Goal: Task Accomplishment & Management: Use online tool/utility

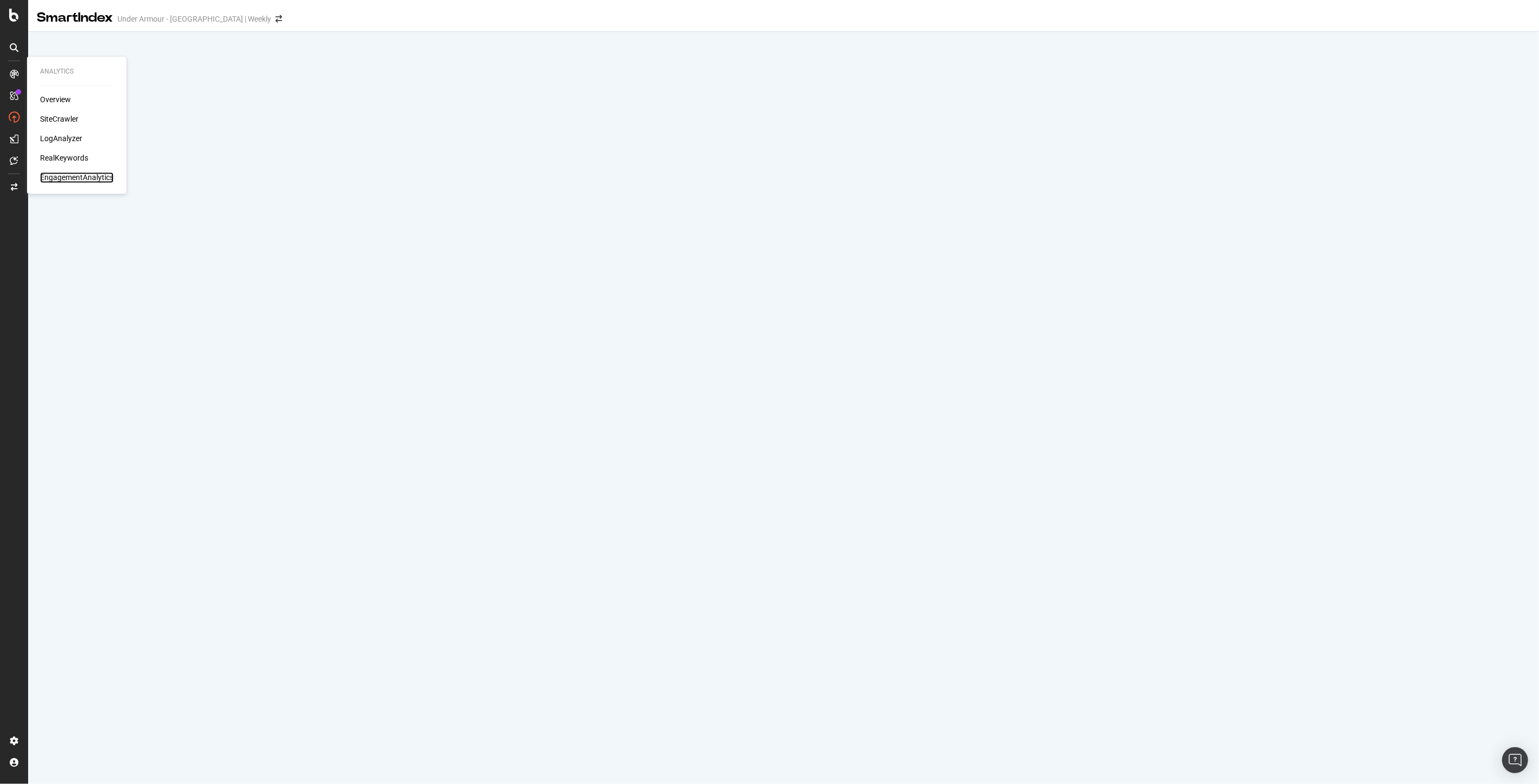
click at [72, 173] on div "EngagementAnalytics" at bounding box center [77, 178] width 74 height 11
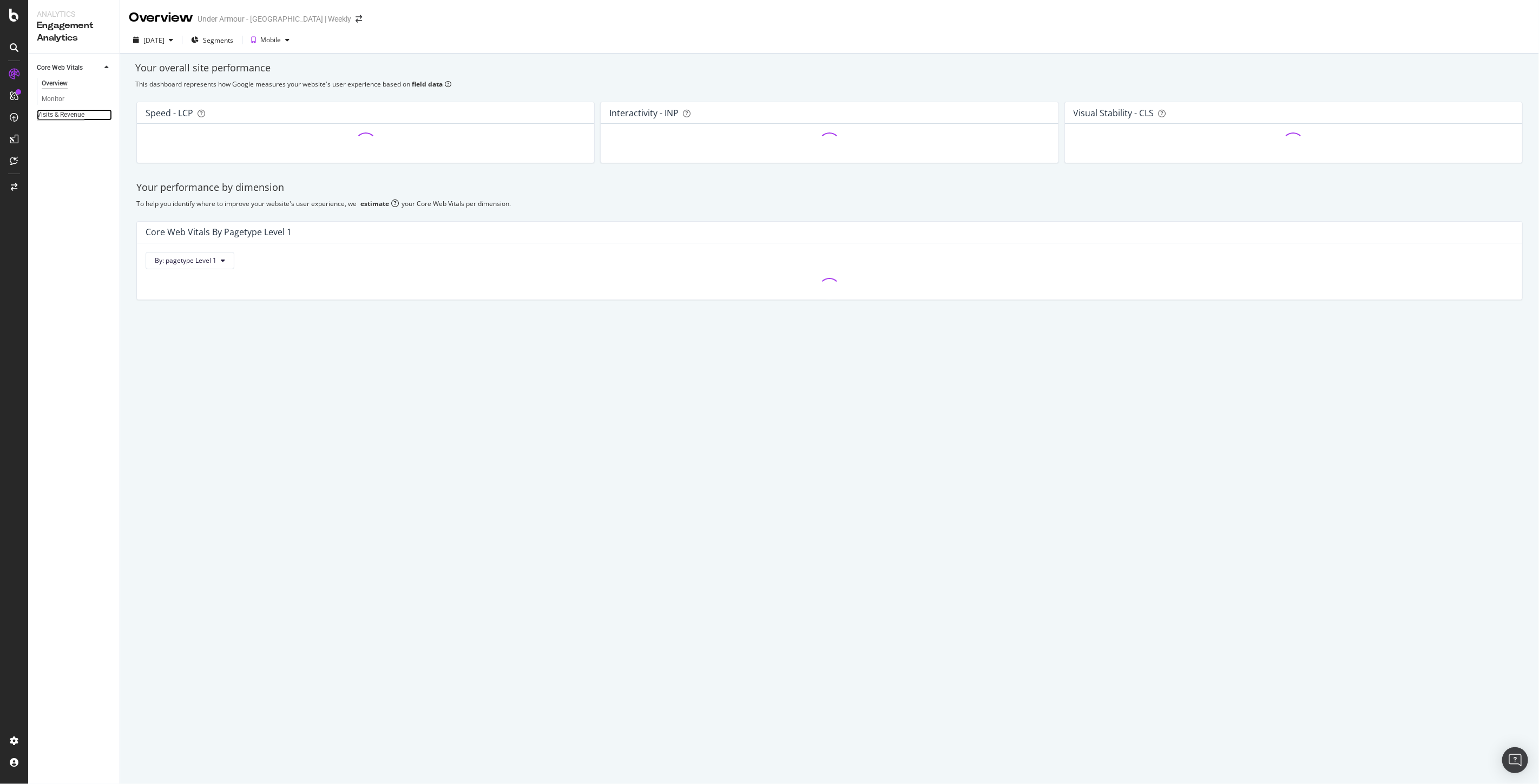
click at [79, 114] on div "Visits & Revenue" at bounding box center [61, 114] width 48 height 11
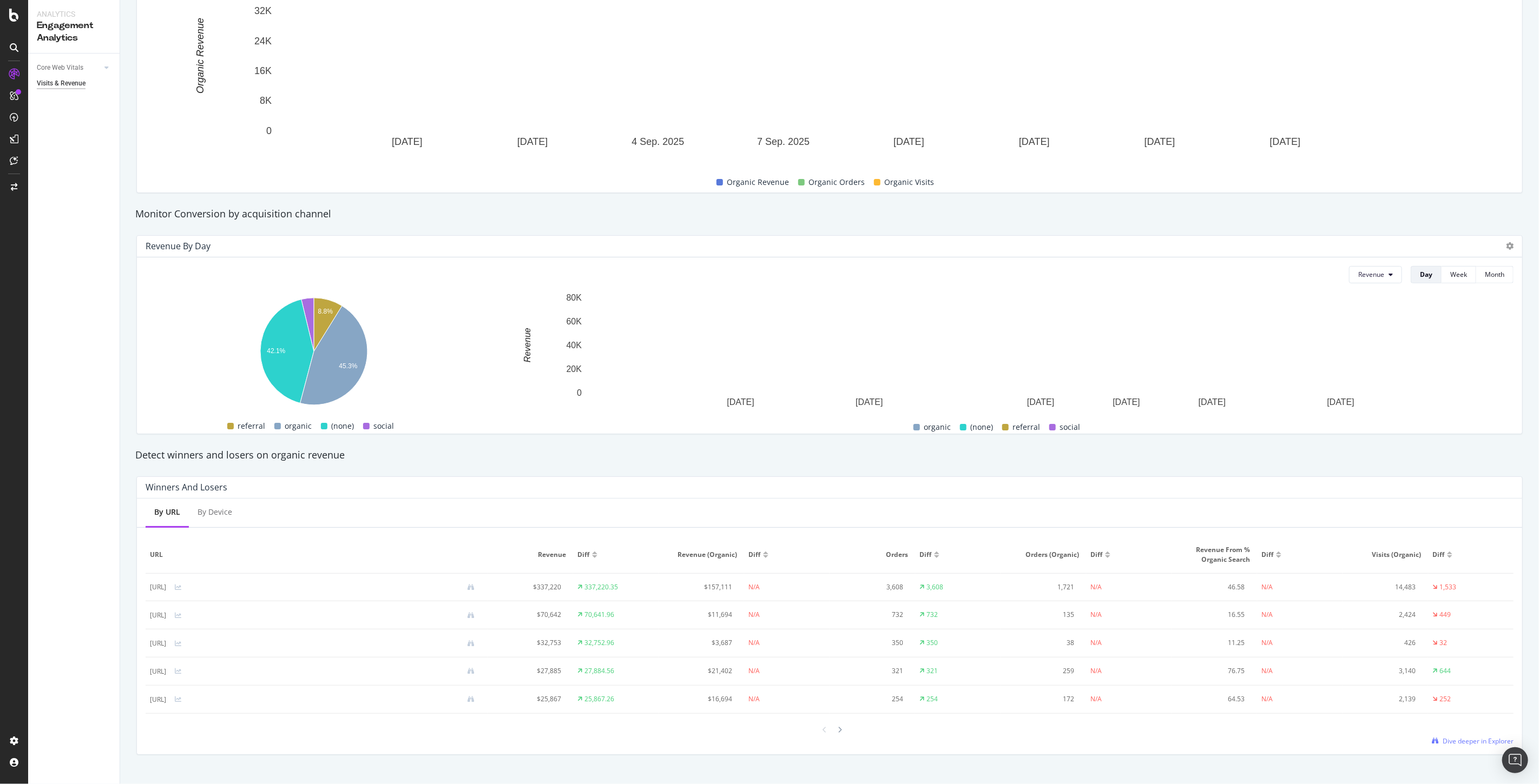
scroll to position [251, 0]
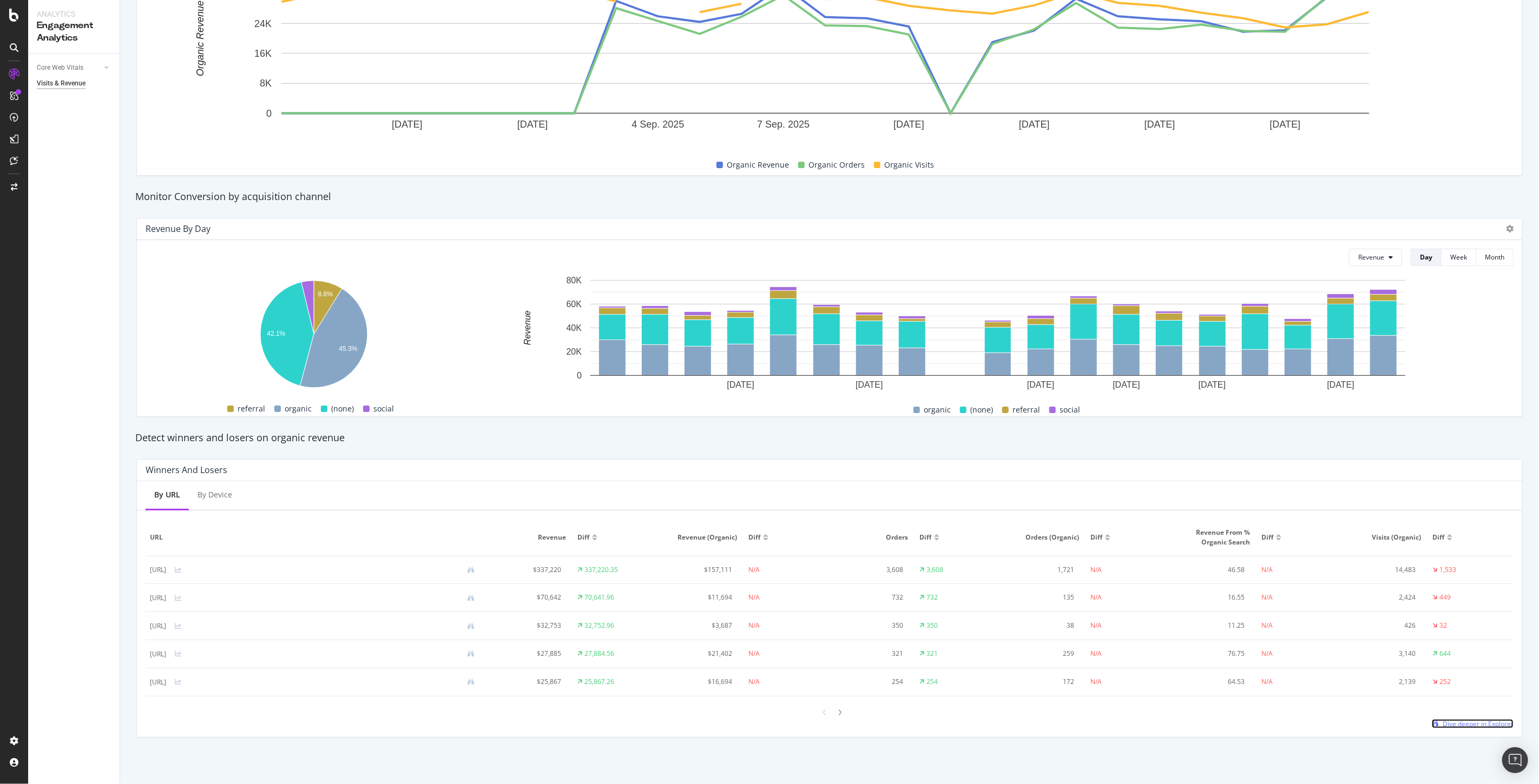
click at [1458, 725] on span "Dive deeper in Explorer" at bounding box center [1478, 723] width 71 height 9
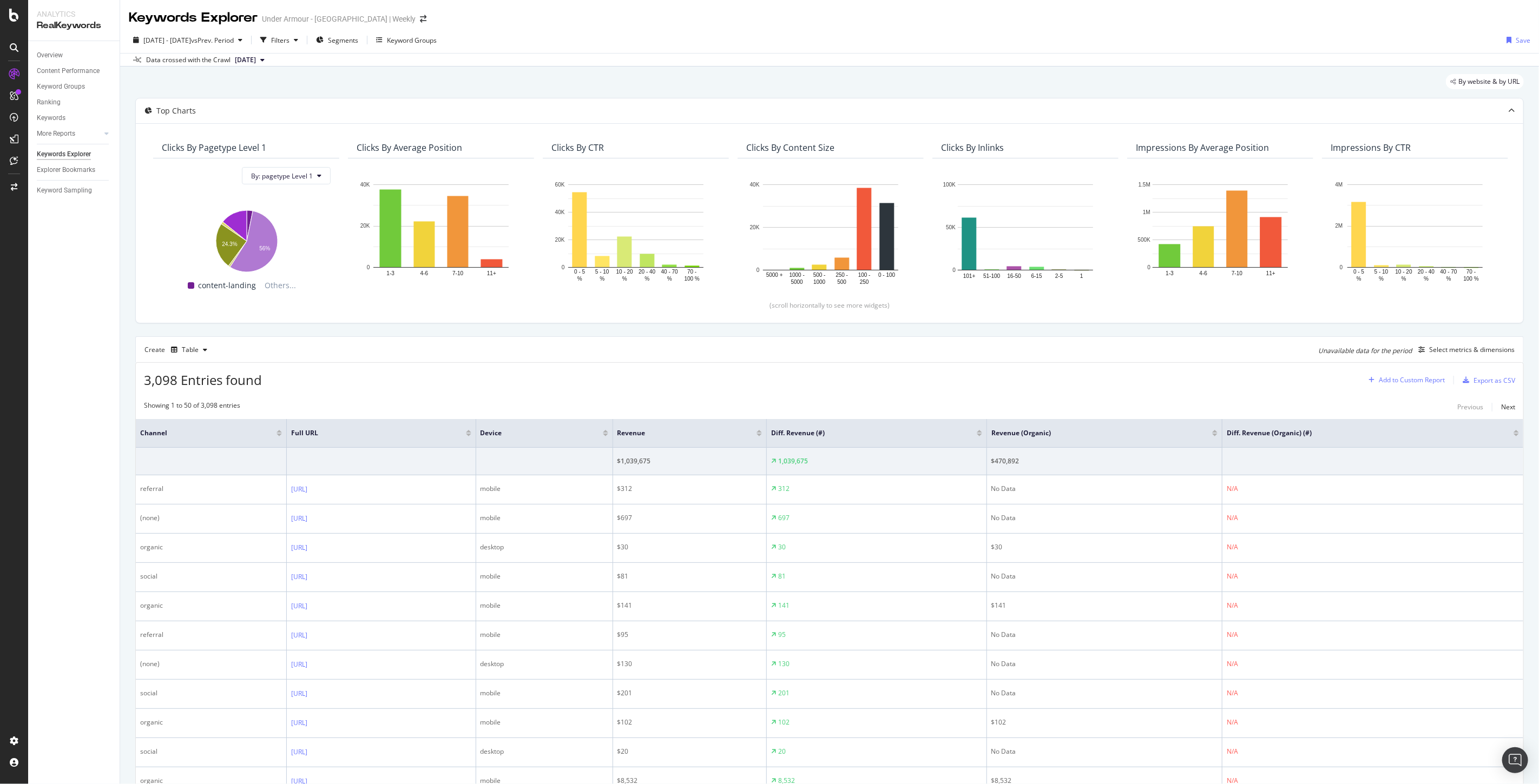
click at [1389, 377] on div "Add to Custom Report" at bounding box center [1411, 380] width 66 height 7
click at [1443, 348] on div "Select metrics & dimensions" at bounding box center [1472, 350] width 85 height 9
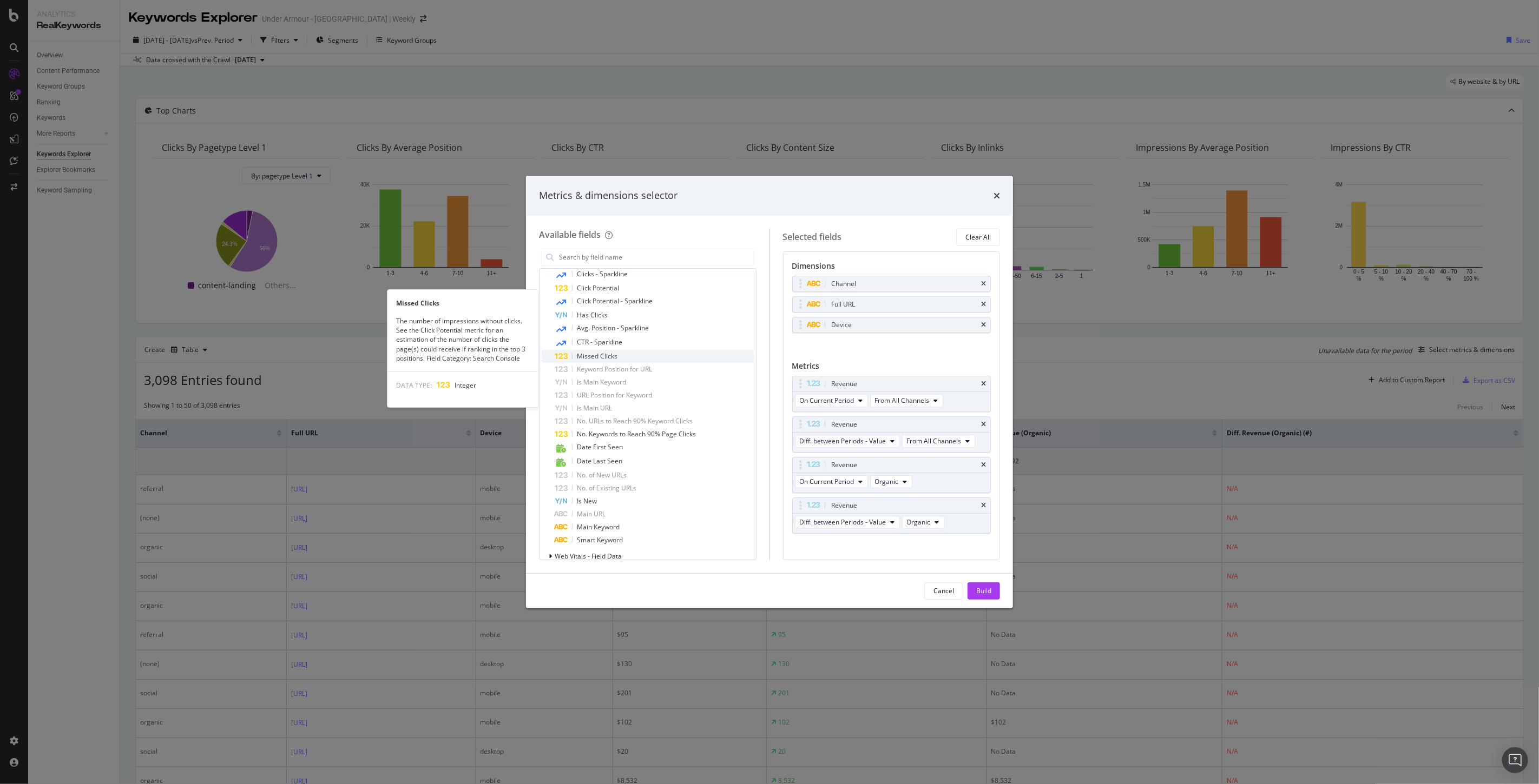
scroll to position [721, 0]
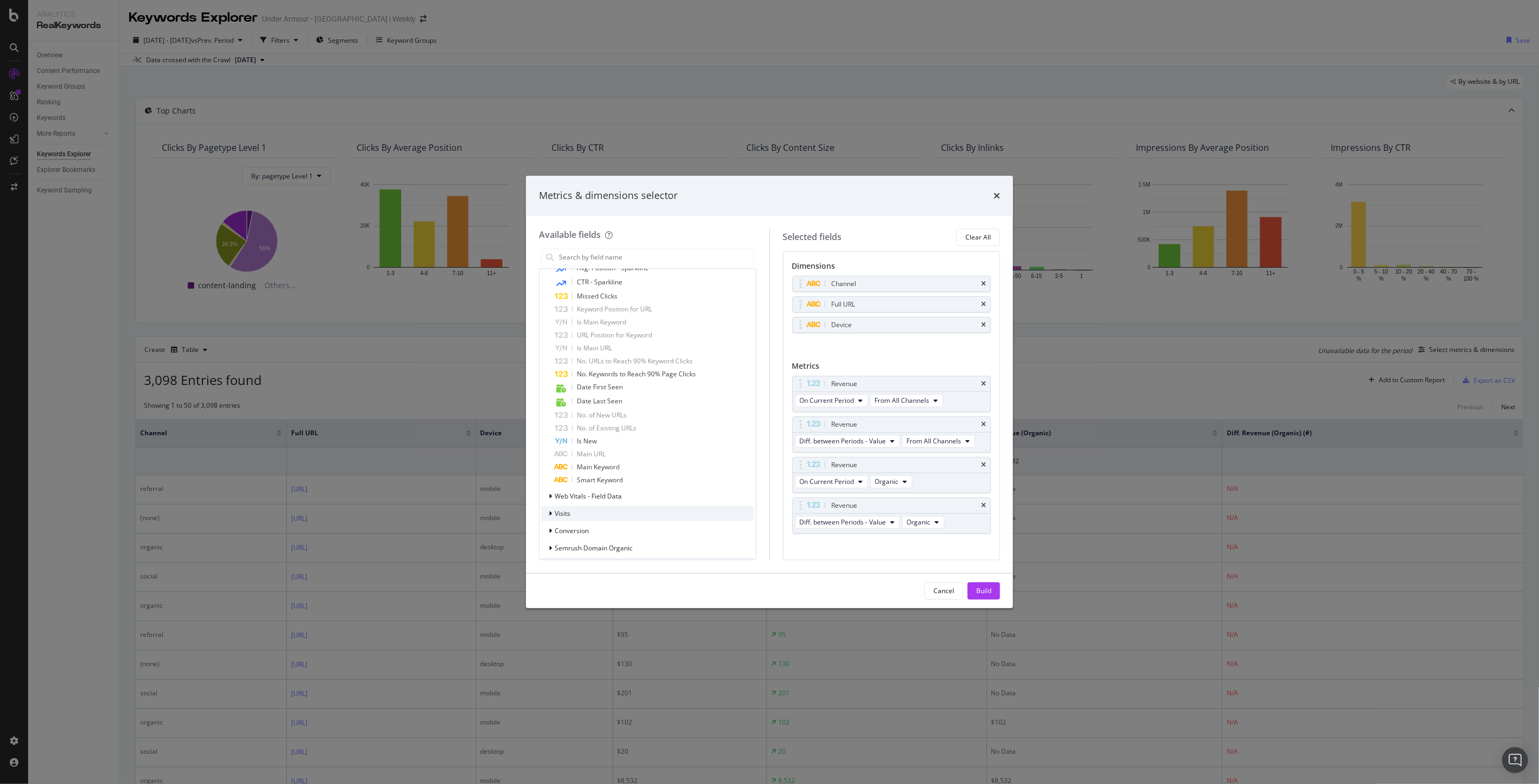
click at [550, 513] on icon "modal" at bounding box center [550, 514] width 3 height 7
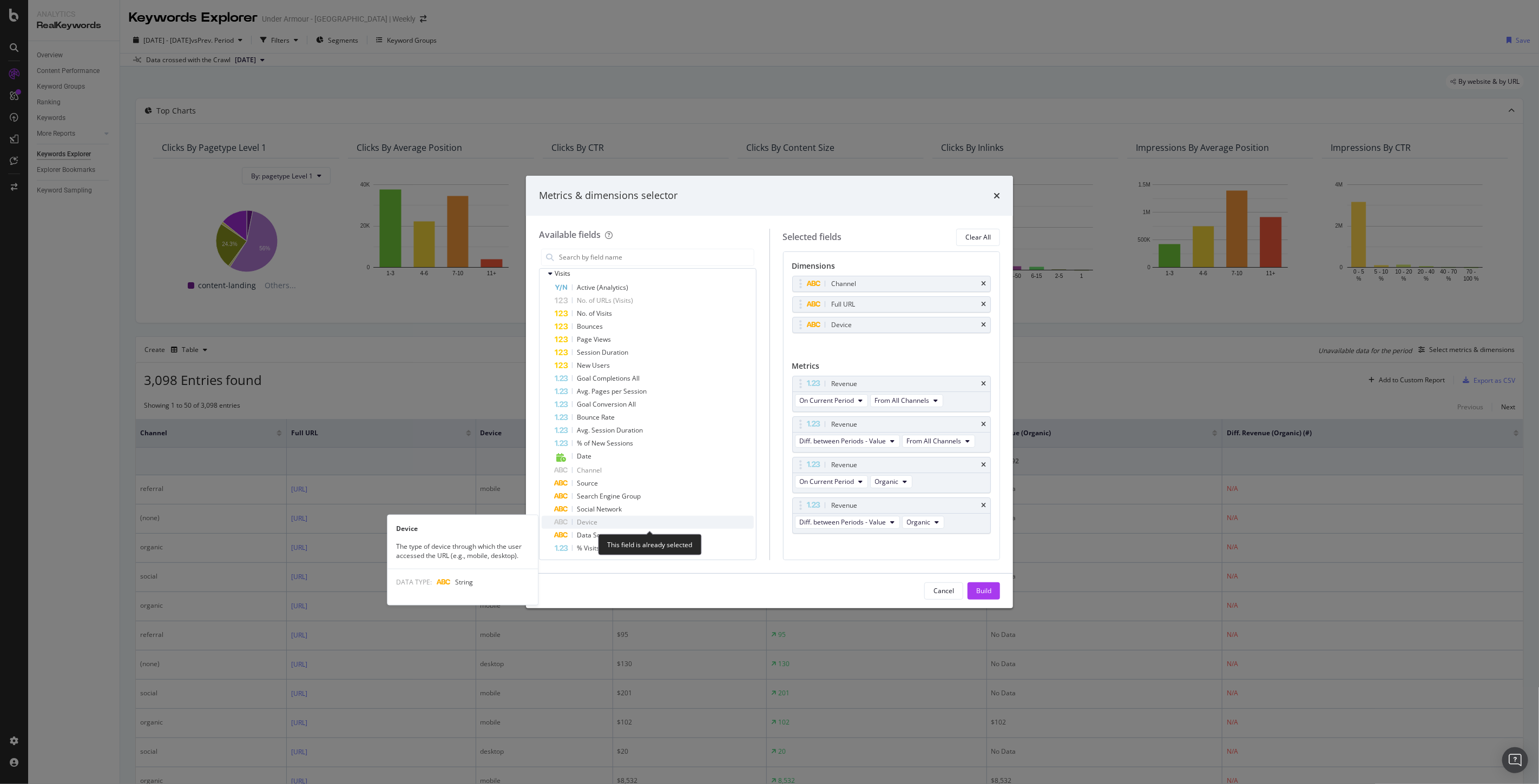
scroll to position [1021, 0]
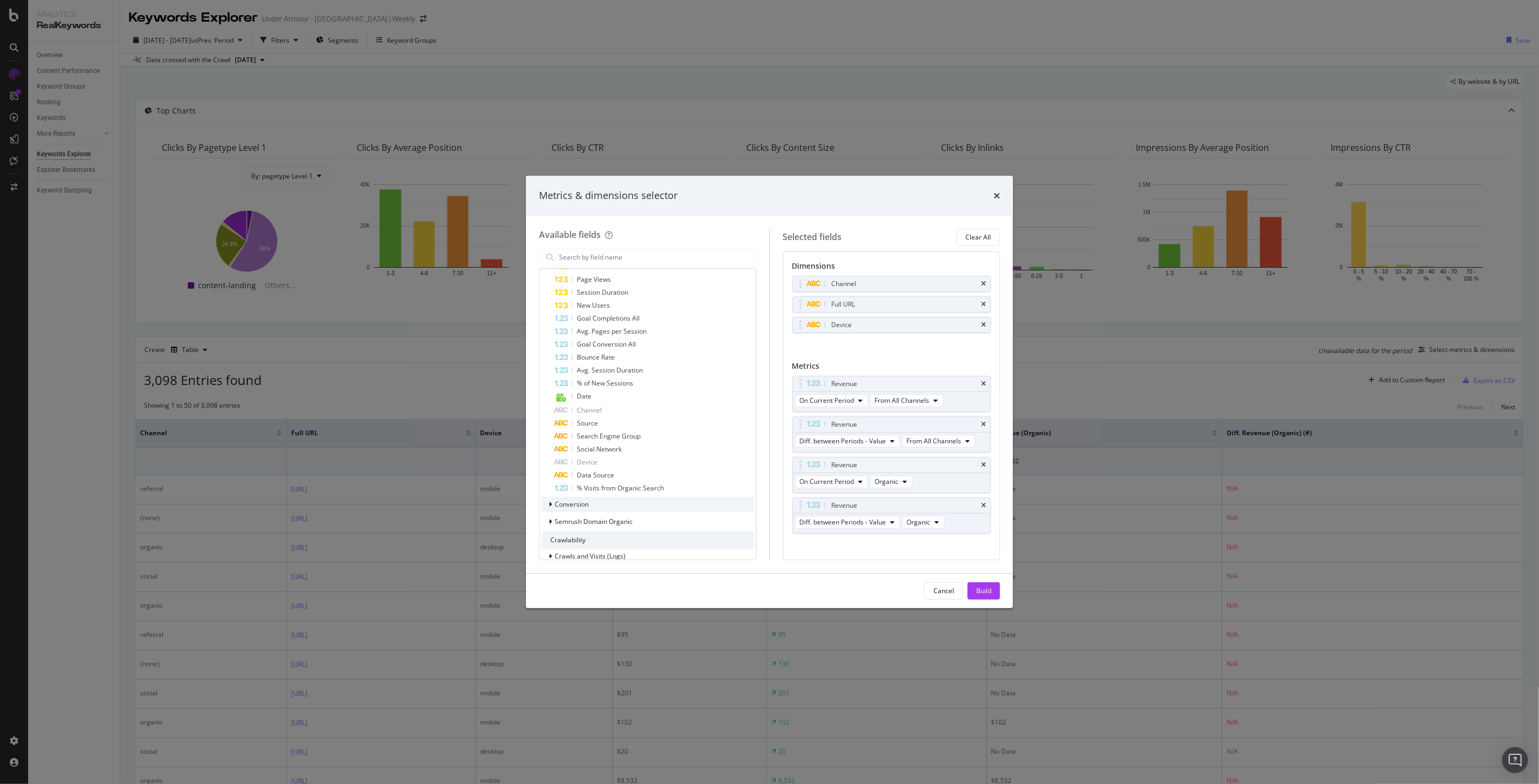
click at [556, 503] on span "Conversion" at bounding box center [571, 504] width 34 height 9
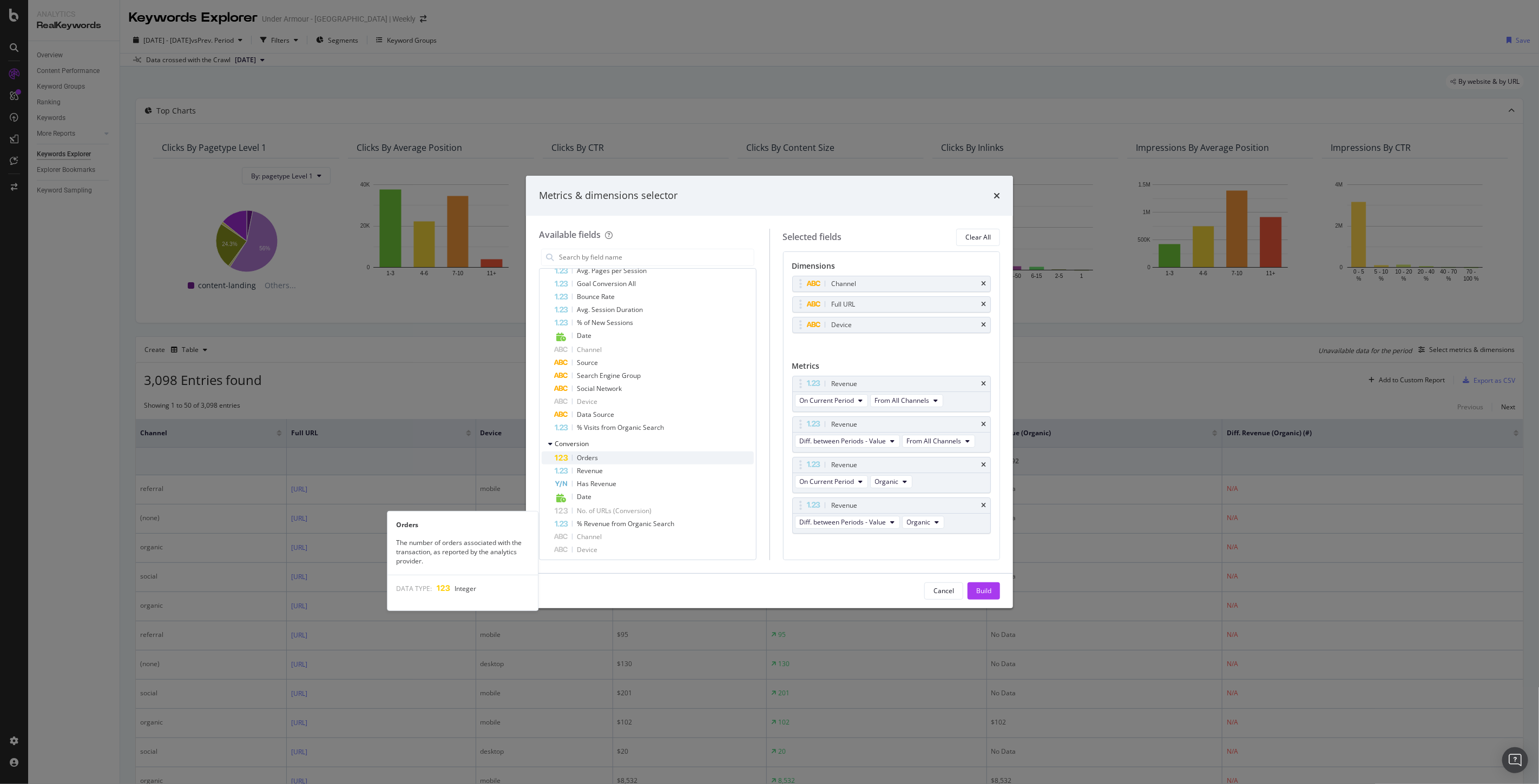
scroll to position [1142, 0]
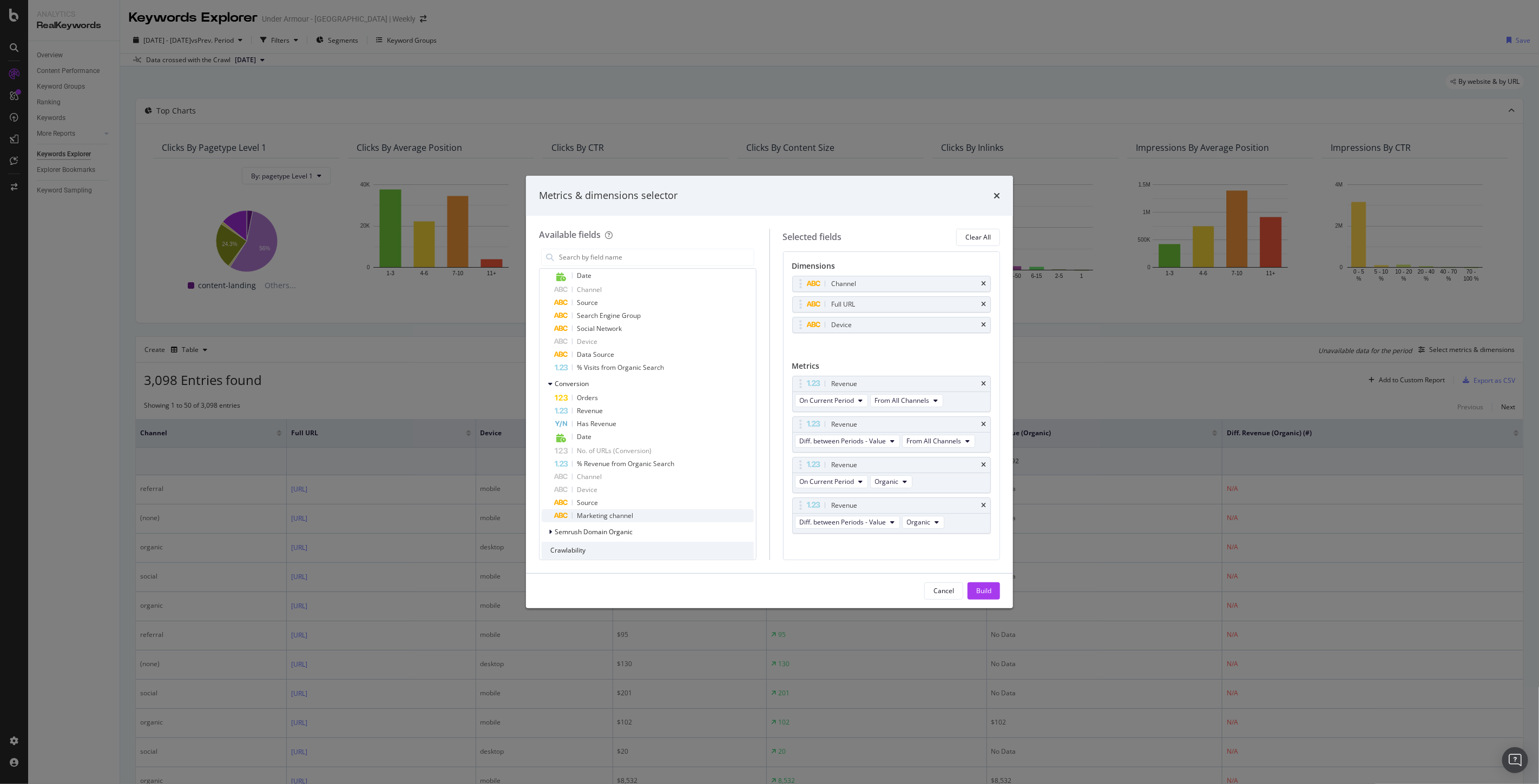
click at [614, 512] on span "Marketing channel" at bounding box center [605, 515] width 57 height 9
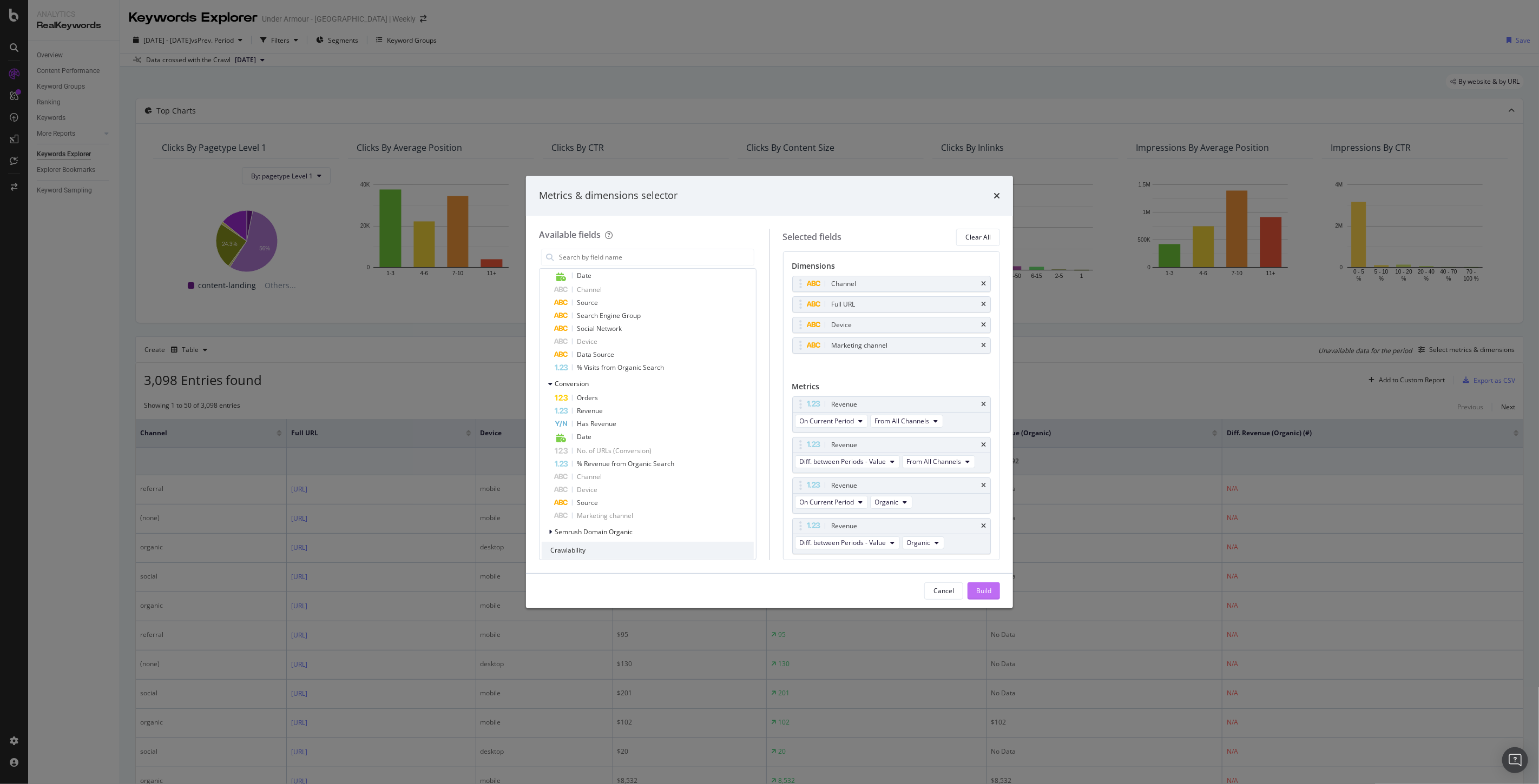
click at [982, 591] on div "Build" at bounding box center [983, 590] width 15 height 9
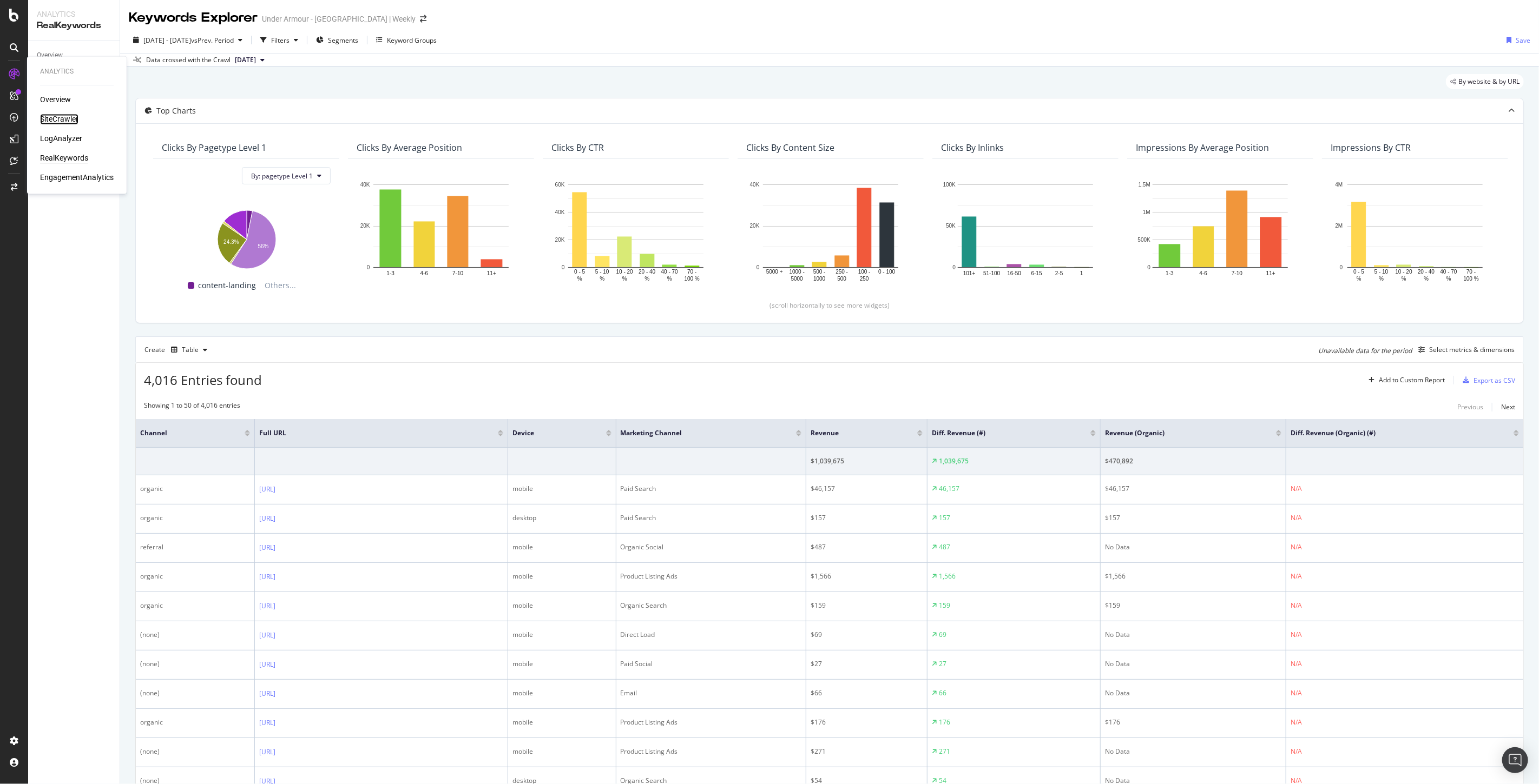
click at [65, 115] on div "SiteCrawler" at bounding box center [59, 120] width 39 height 11
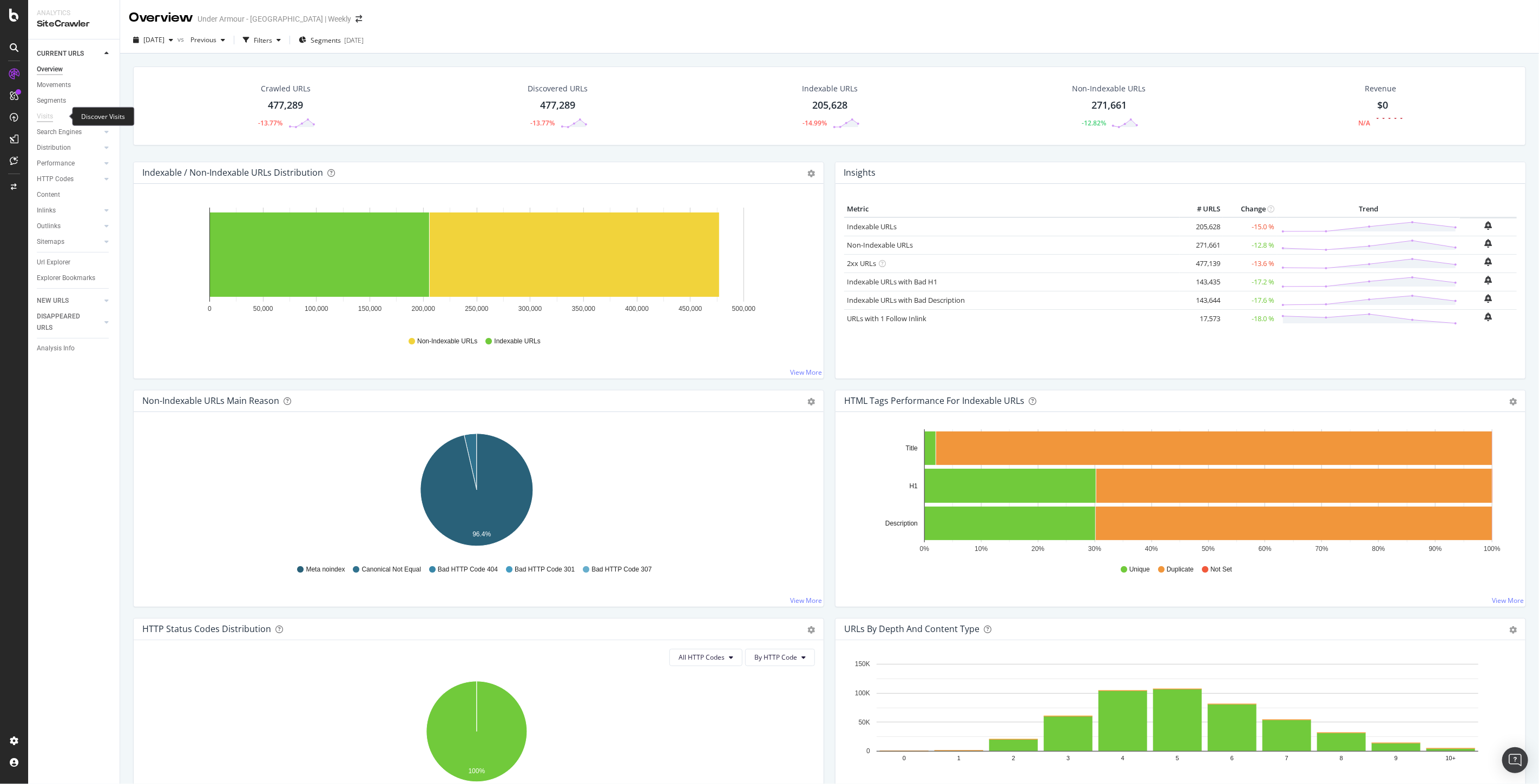
click at [45, 114] on div "Visits" at bounding box center [45, 116] width 16 height 11
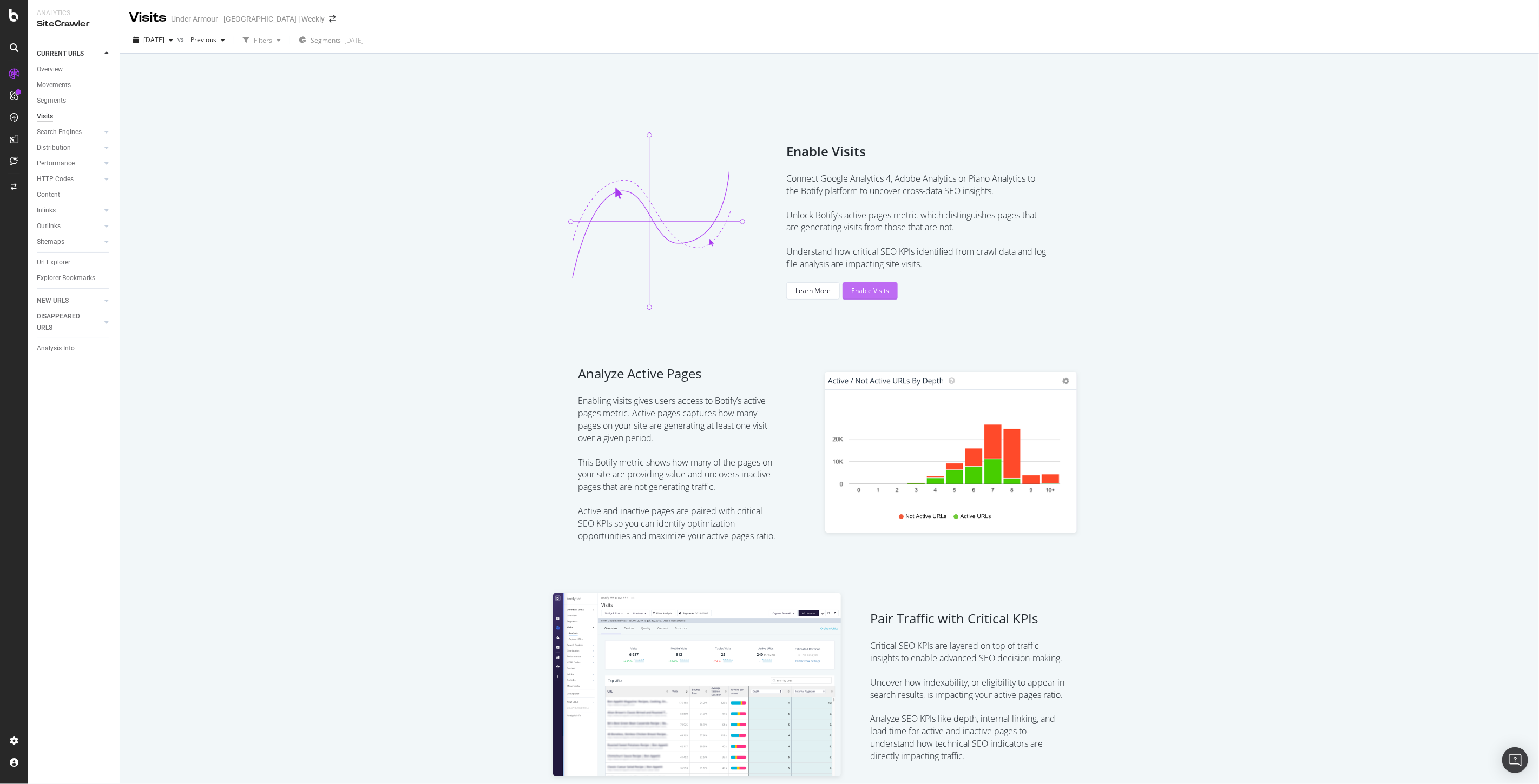
click at [868, 287] on div "Enable Visits" at bounding box center [870, 291] width 38 height 9
click at [9, 12] on icon at bounding box center [14, 15] width 10 height 13
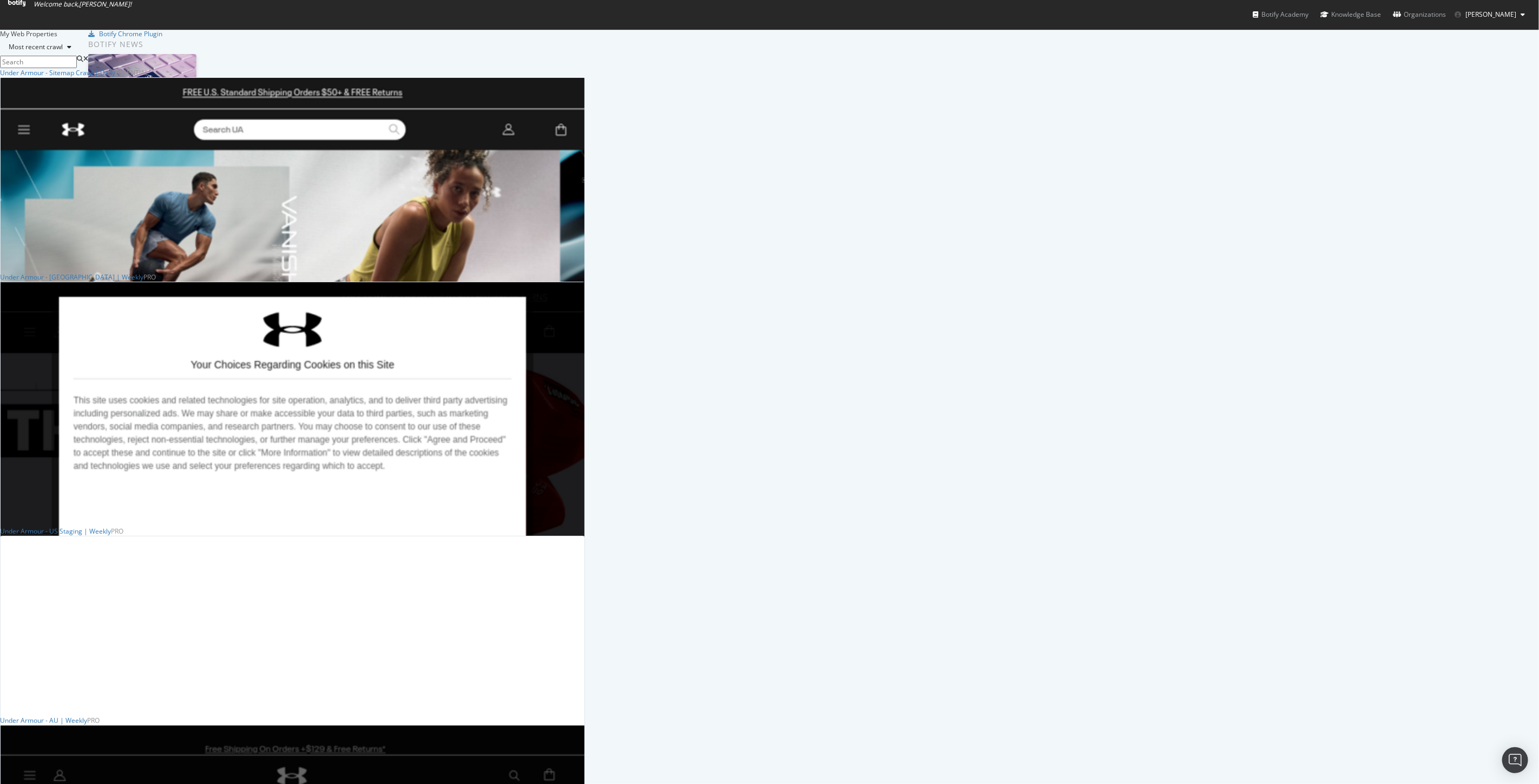
scroll to position [961, 0]
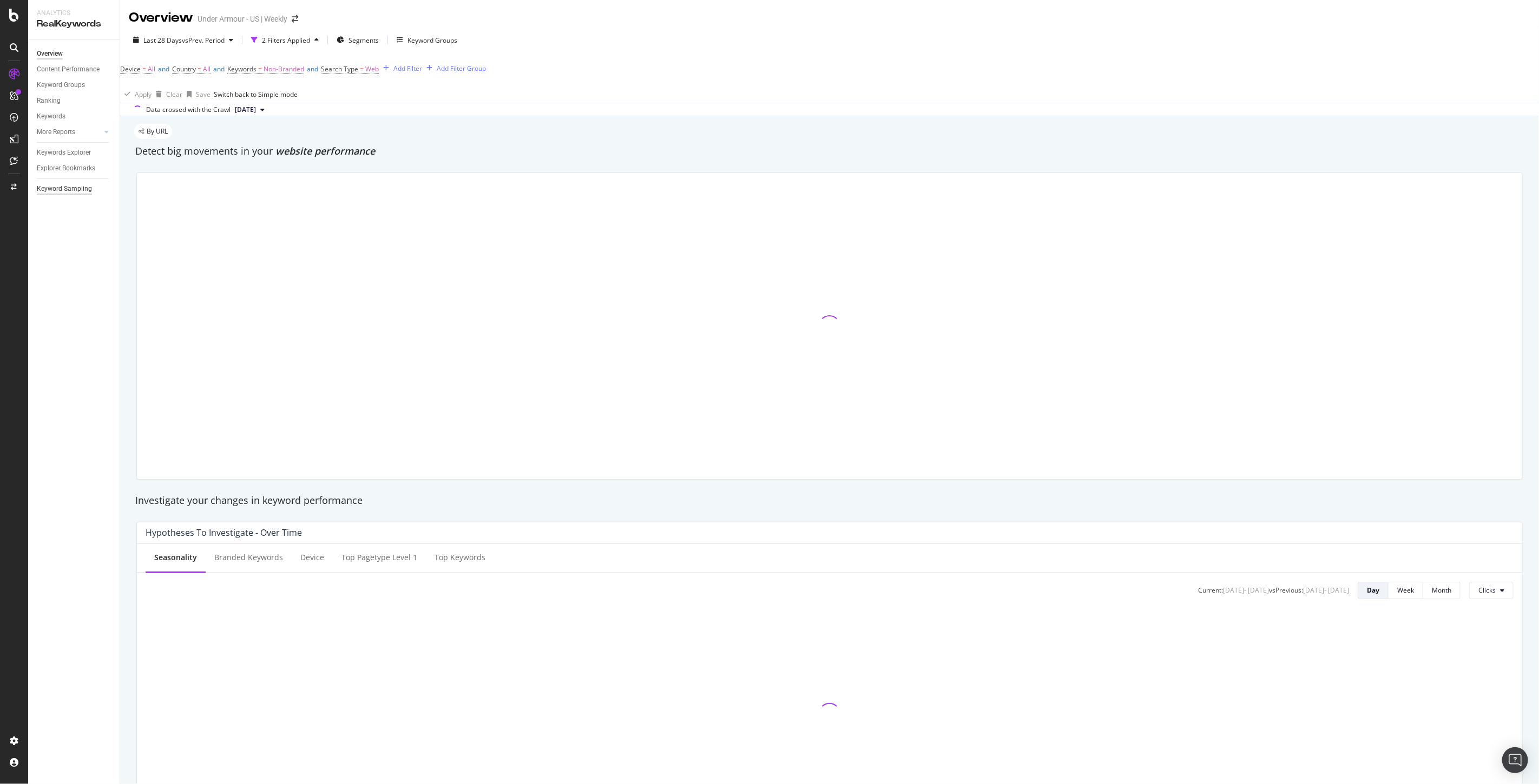
click at [54, 192] on div "Keyword Sampling" at bounding box center [64, 189] width 55 height 11
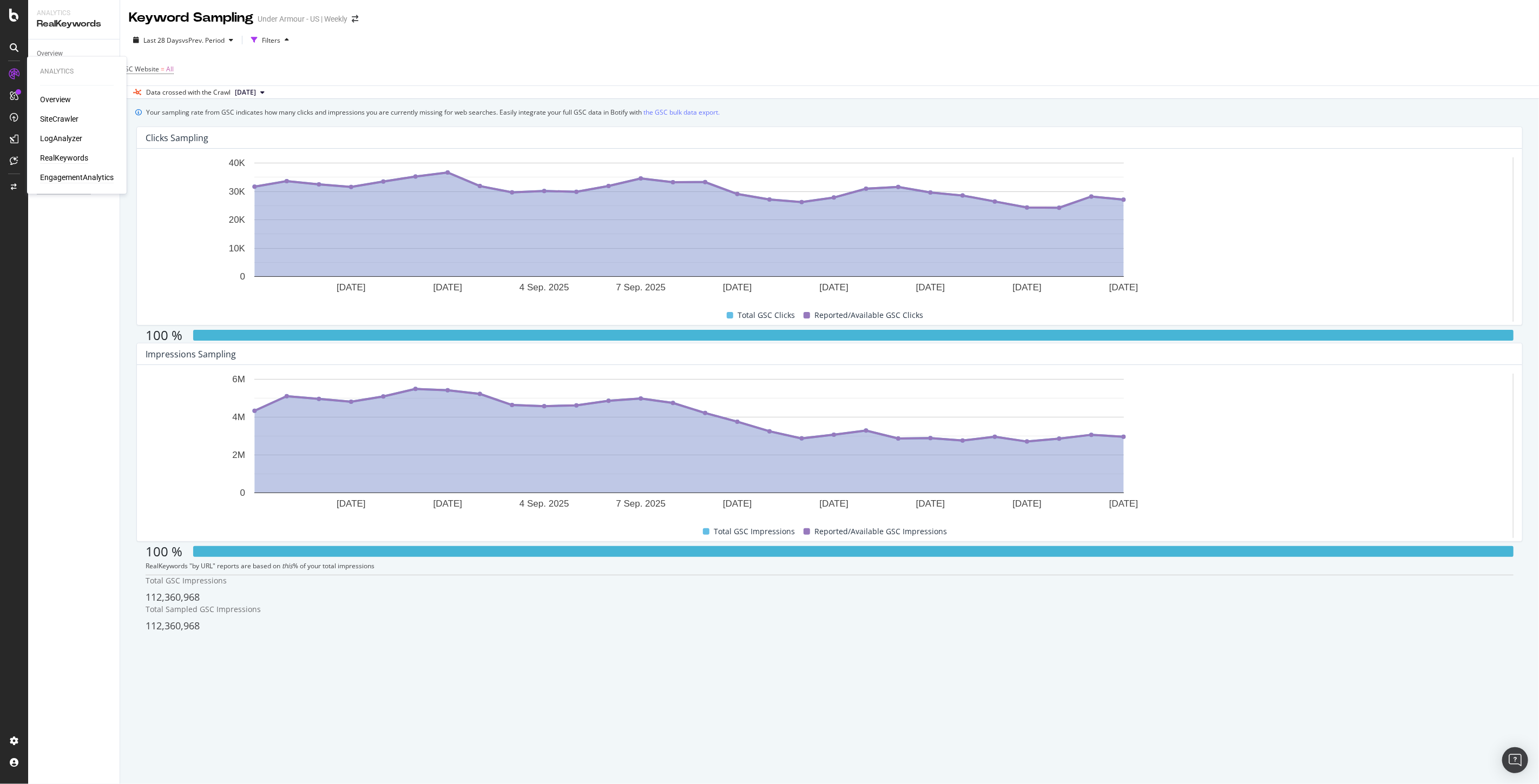
click at [69, 174] on div "EngagementAnalytics" at bounding box center [77, 178] width 74 height 11
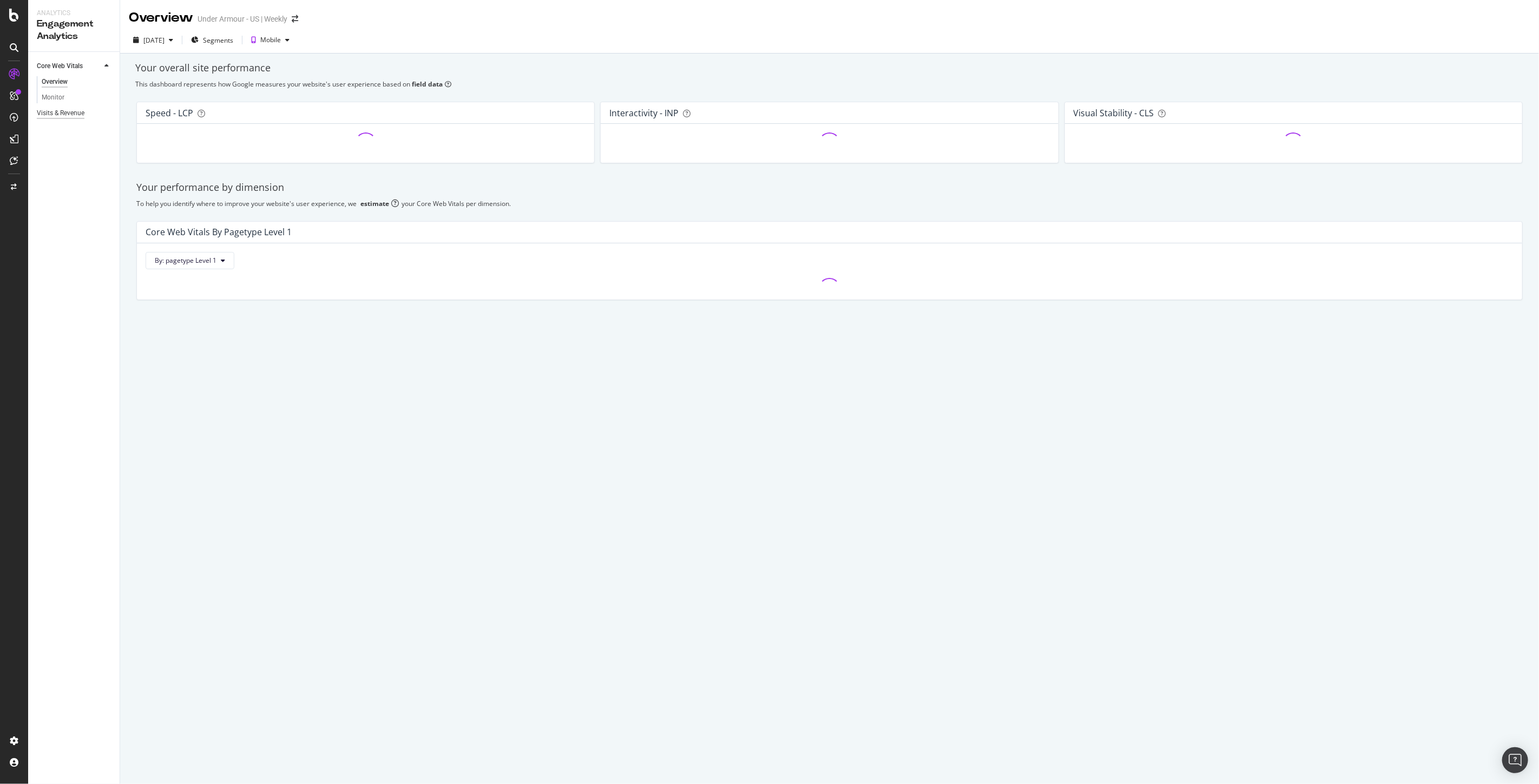
click at [59, 114] on div "Visits & Revenue" at bounding box center [61, 113] width 48 height 11
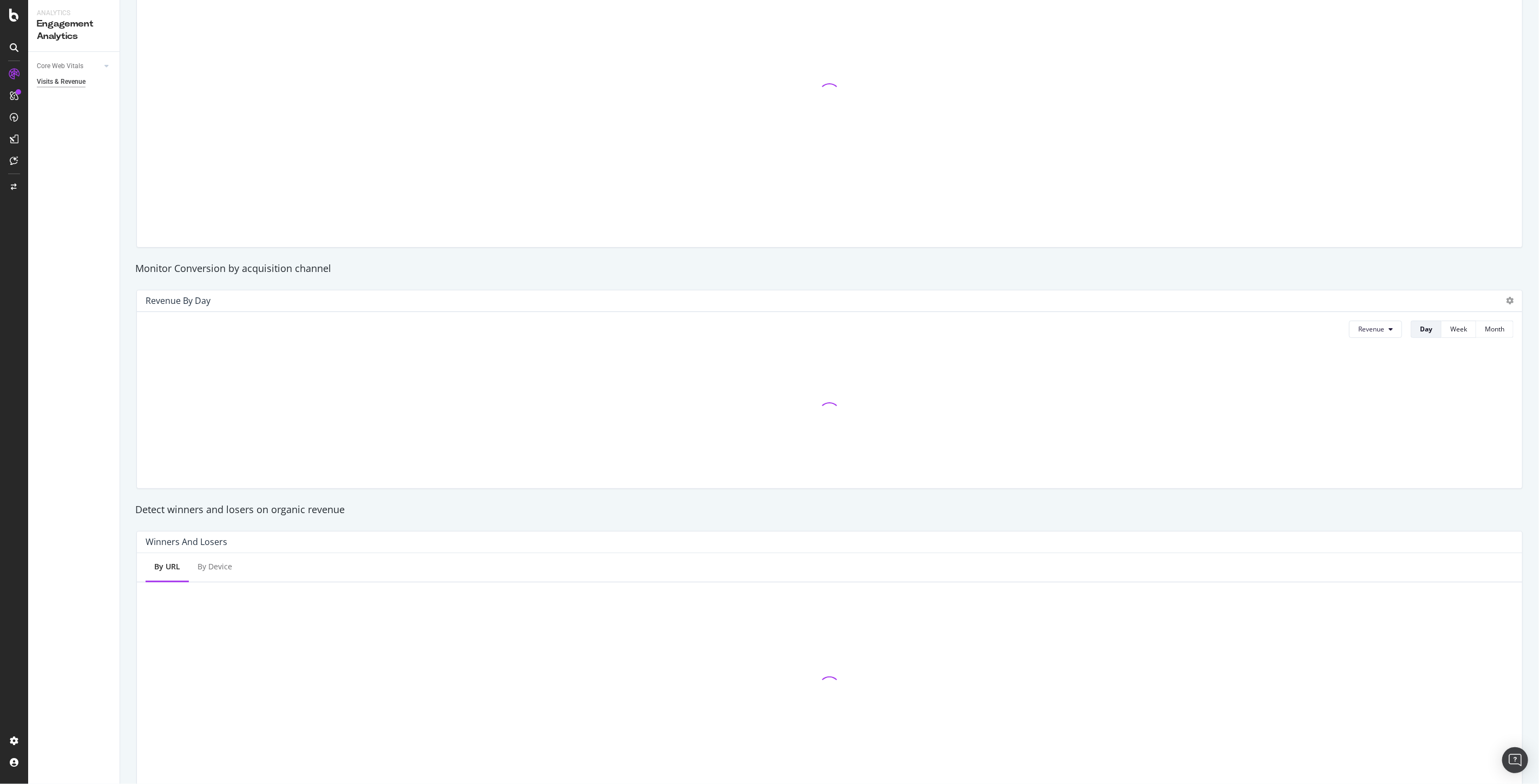
scroll to position [235, 0]
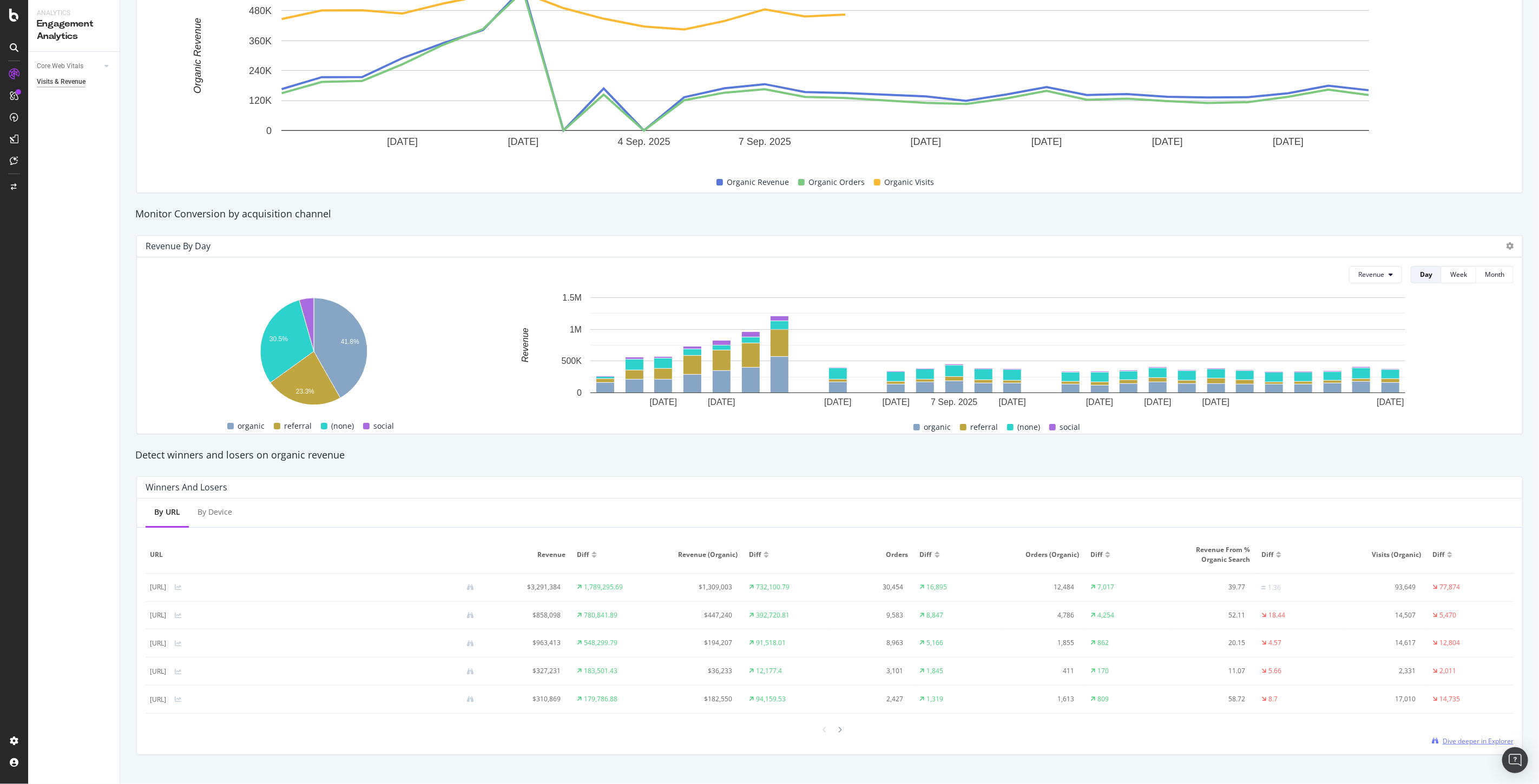
click at [1476, 739] on span "Dive deeper in Explorer" at bounding box center [1478, 741] width 71 height 9
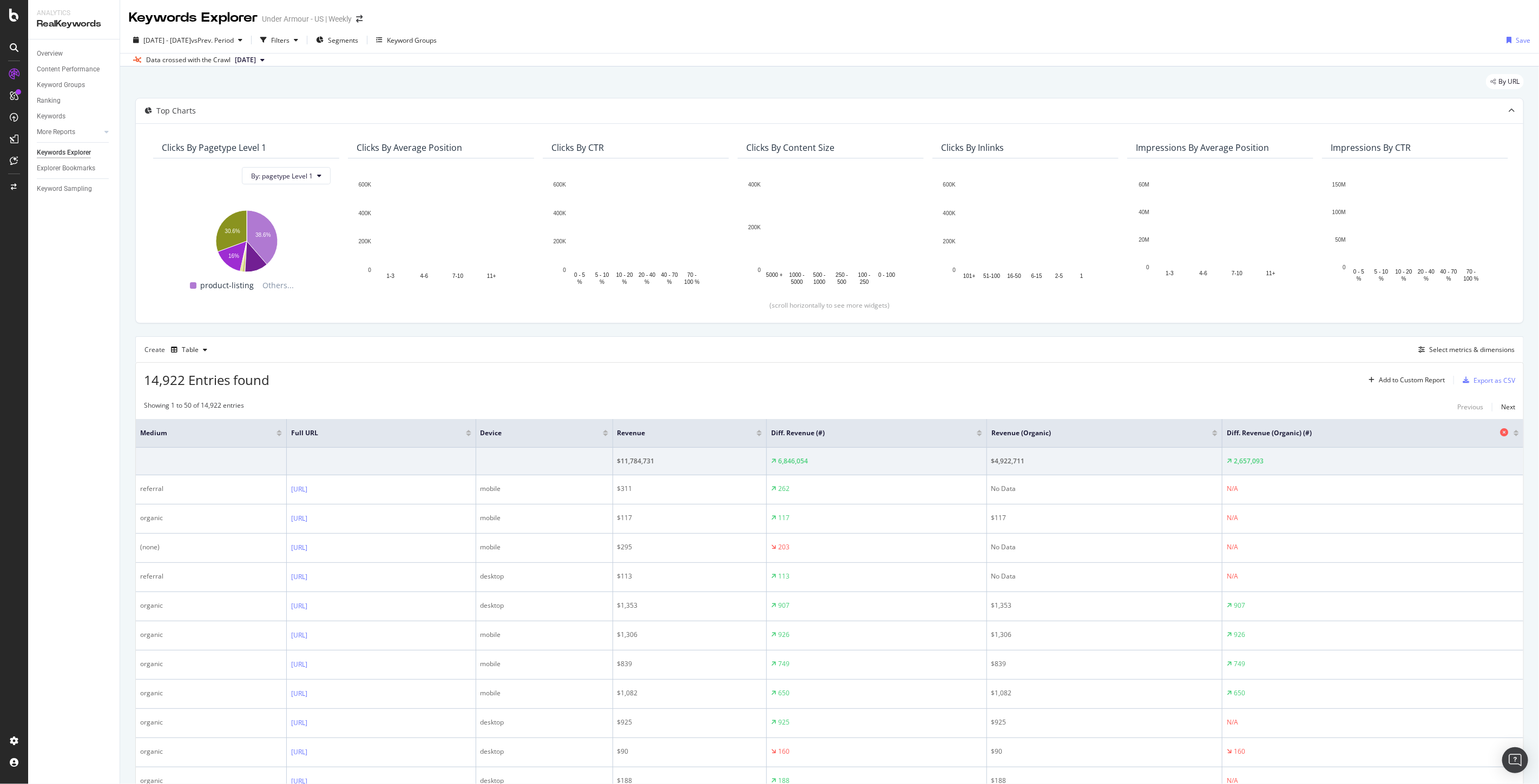
scroll to position [120, 0]
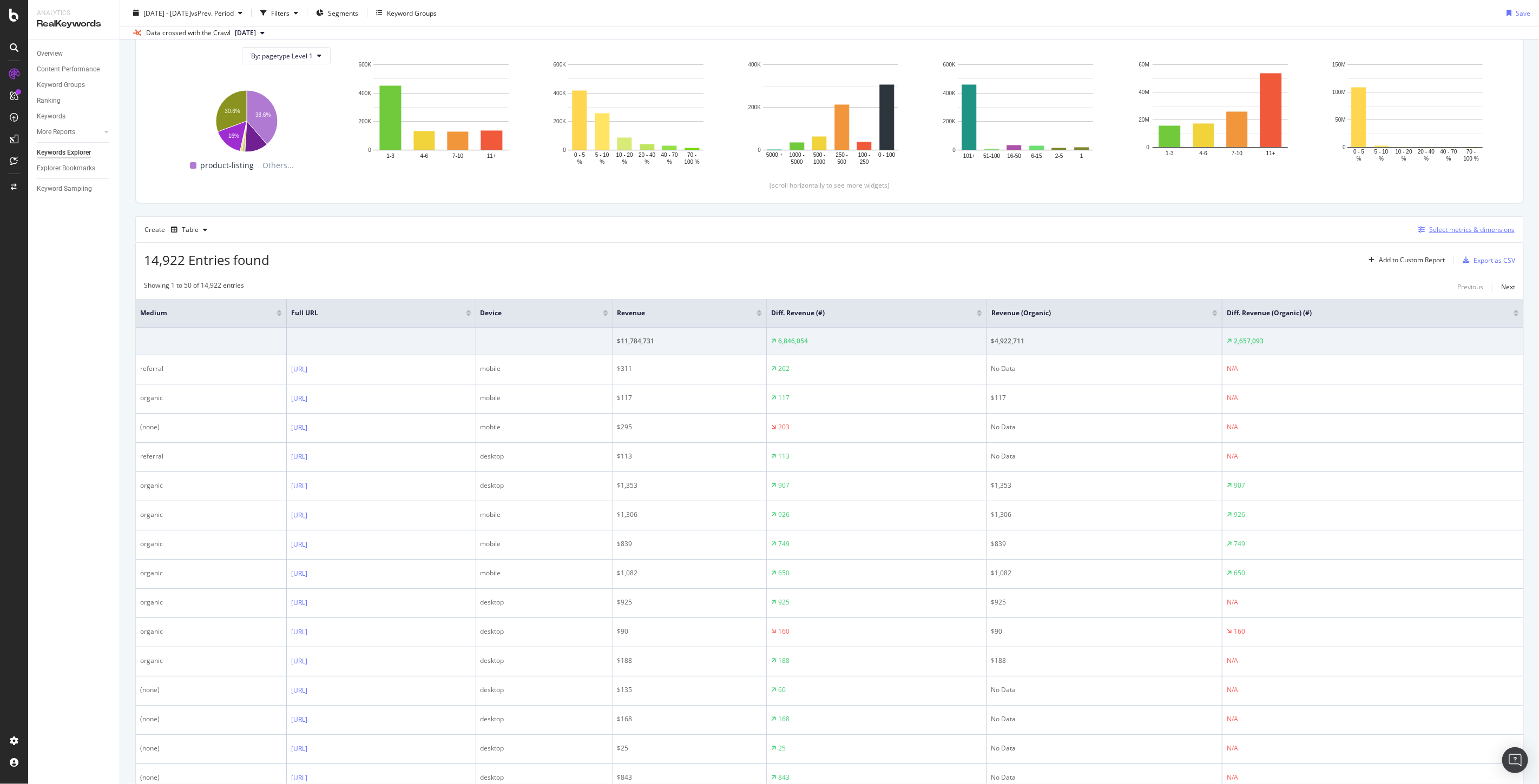
click at [1438, 226] on div "Select metrics & dimensions" at bounding box center [1472, 229] width 85 height 9
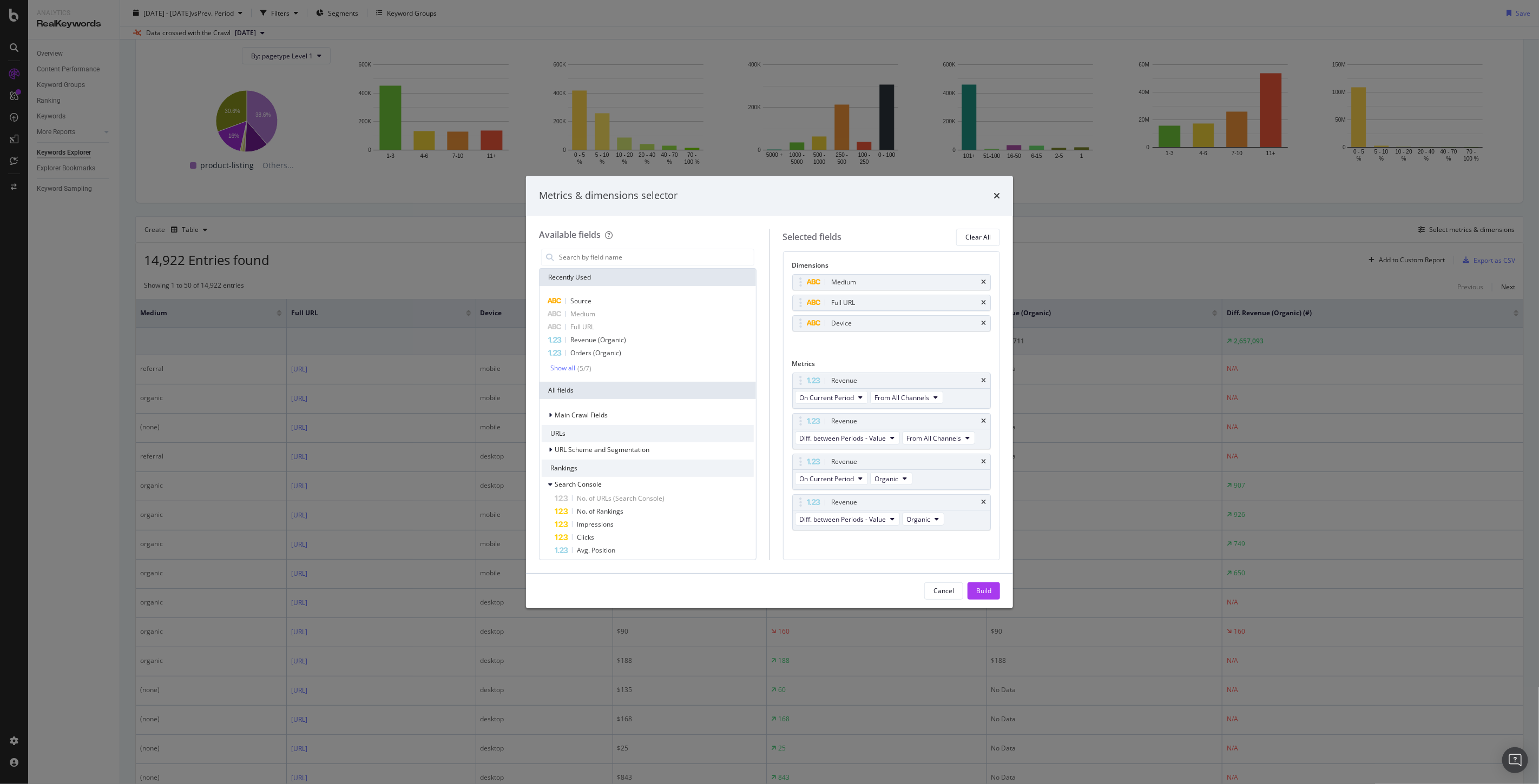
scroll to position [180, 0]
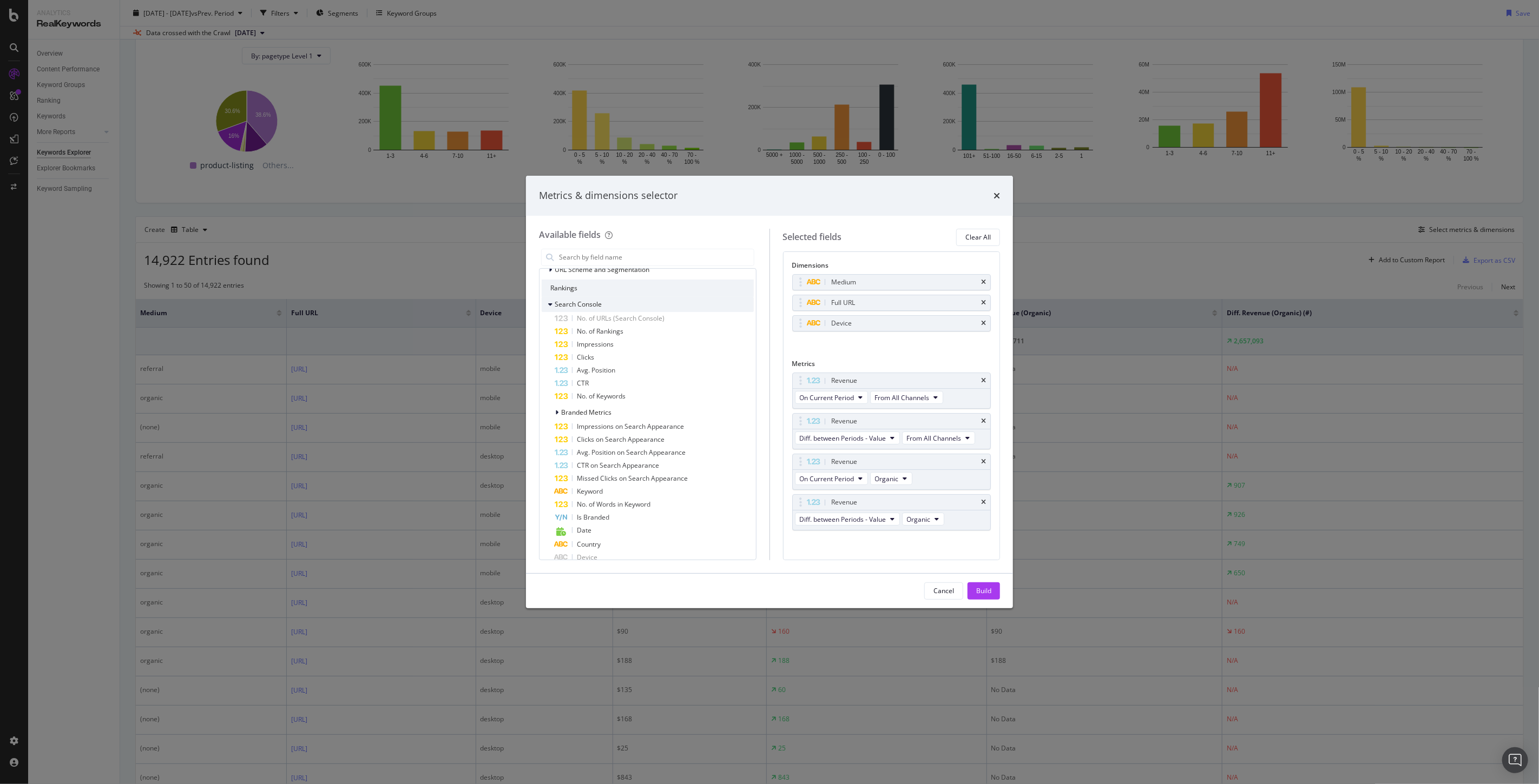
click at [548, 303] on icon "modal" at bounding box center [550, 305] width 5 height 7
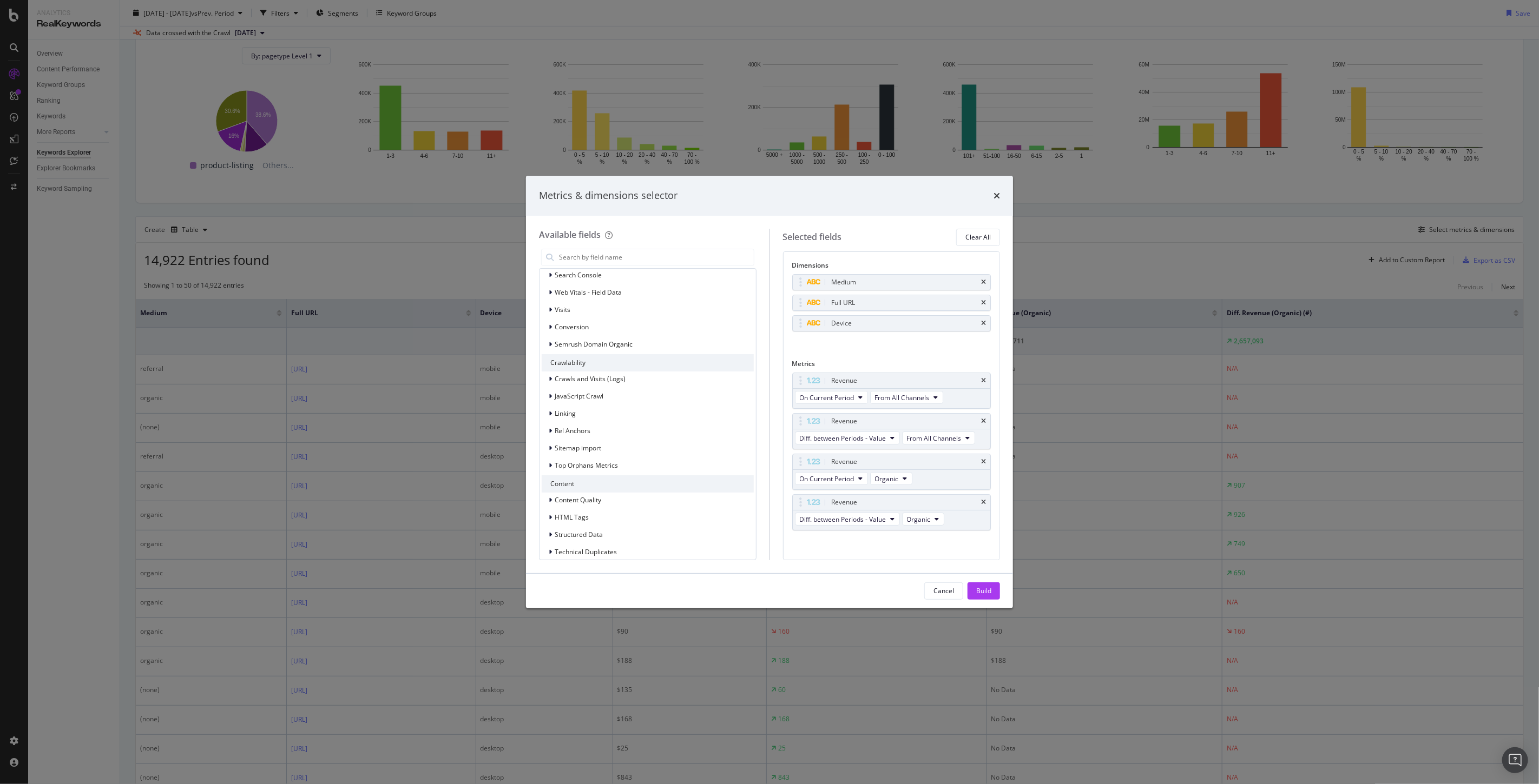
scroll to position [149, 0]
click at [551, 371] on icon "modal" at bounding box center [550, 370] width 3 height 7
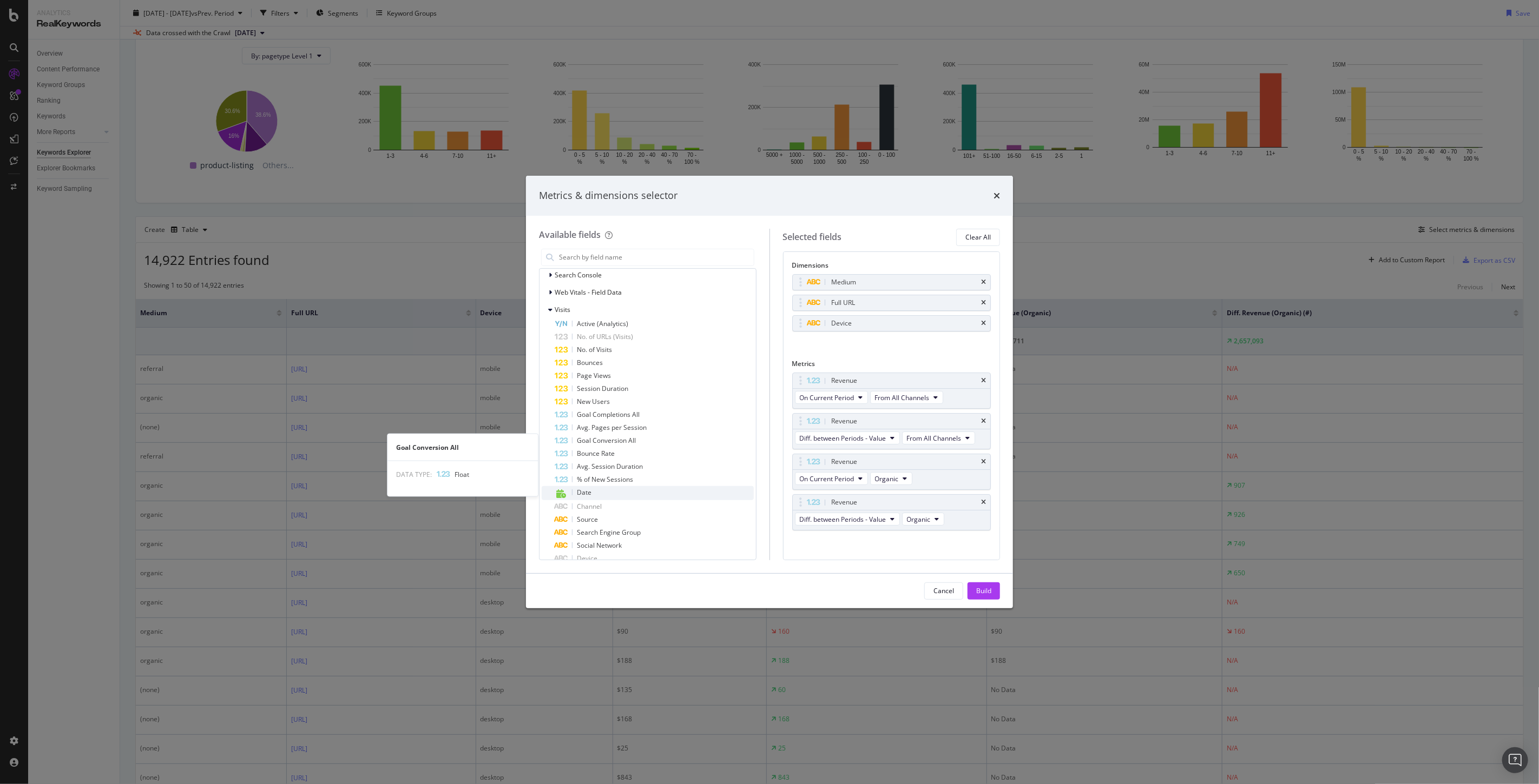
scroll to position [269, 0]
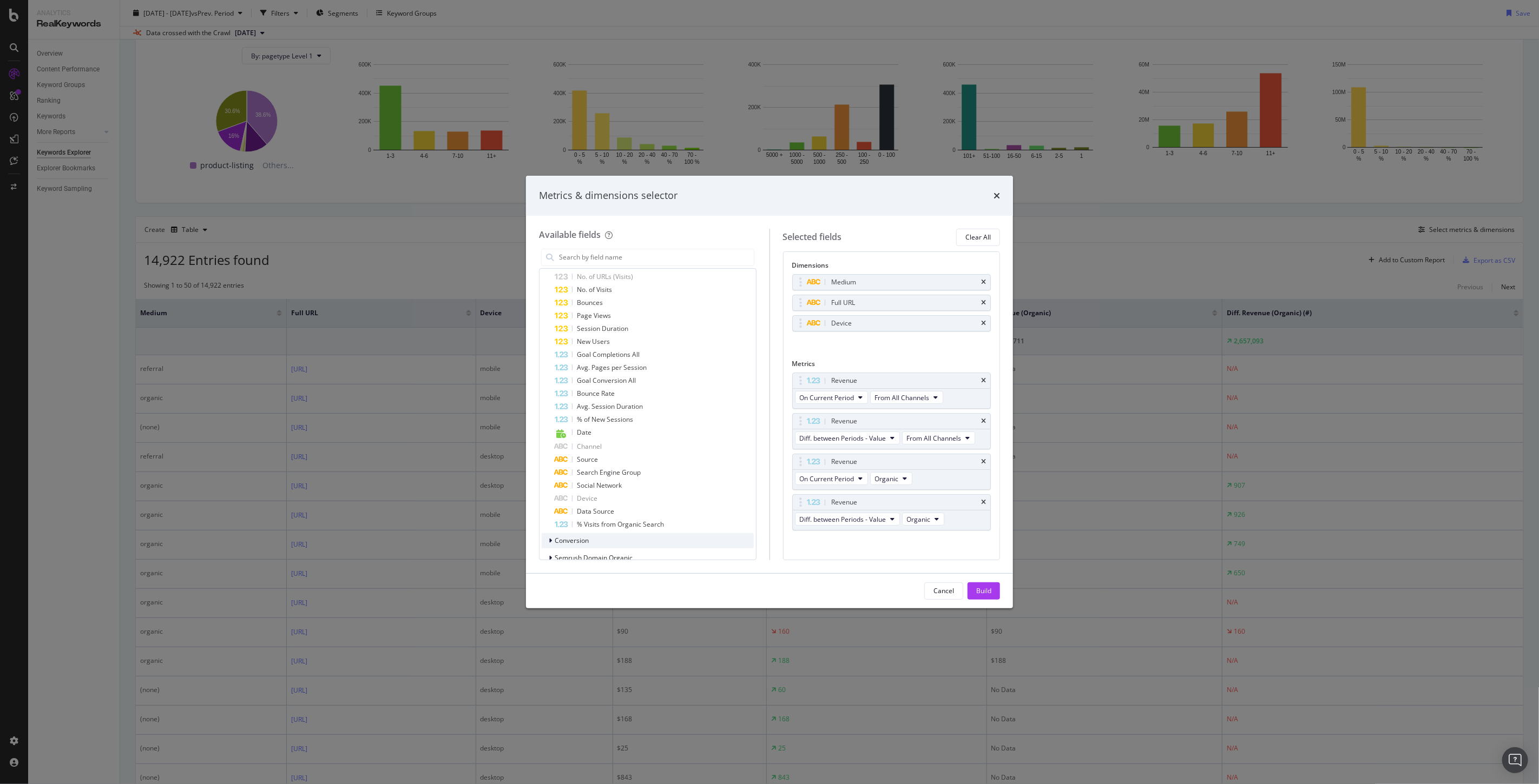
click at [551, 541] on icon "modal" at bounding box center [550, 541] width 3 height 7
click at [977, 420] on div "Revenue" at bounding box center [892, 421] width 198 height 15
click at [981, 420] on icon "times" at bounding box center [983, 422] width 5 height 7
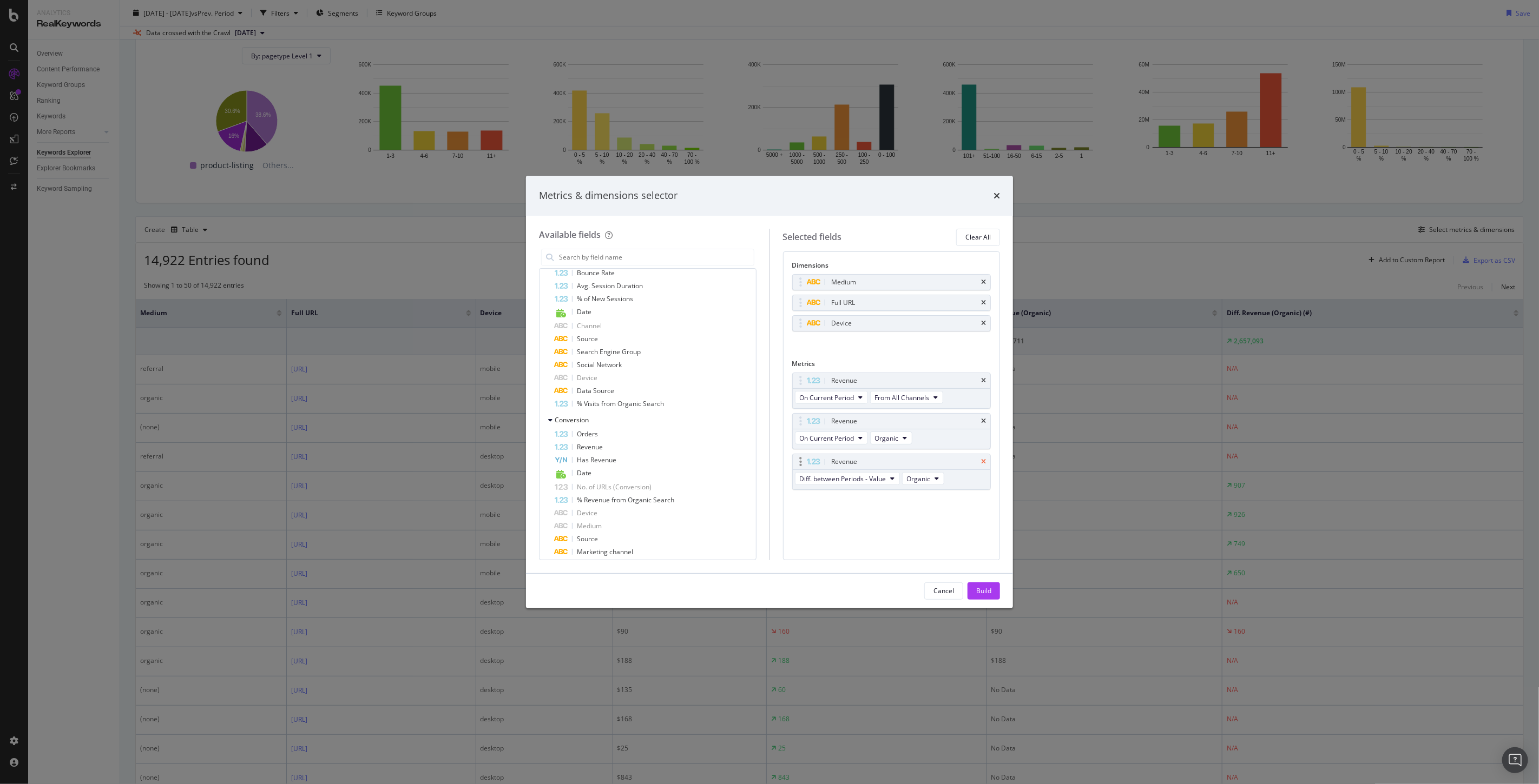
click at [983, 462] on icon "times" at bounding box center [983, 462] width 5 height 7
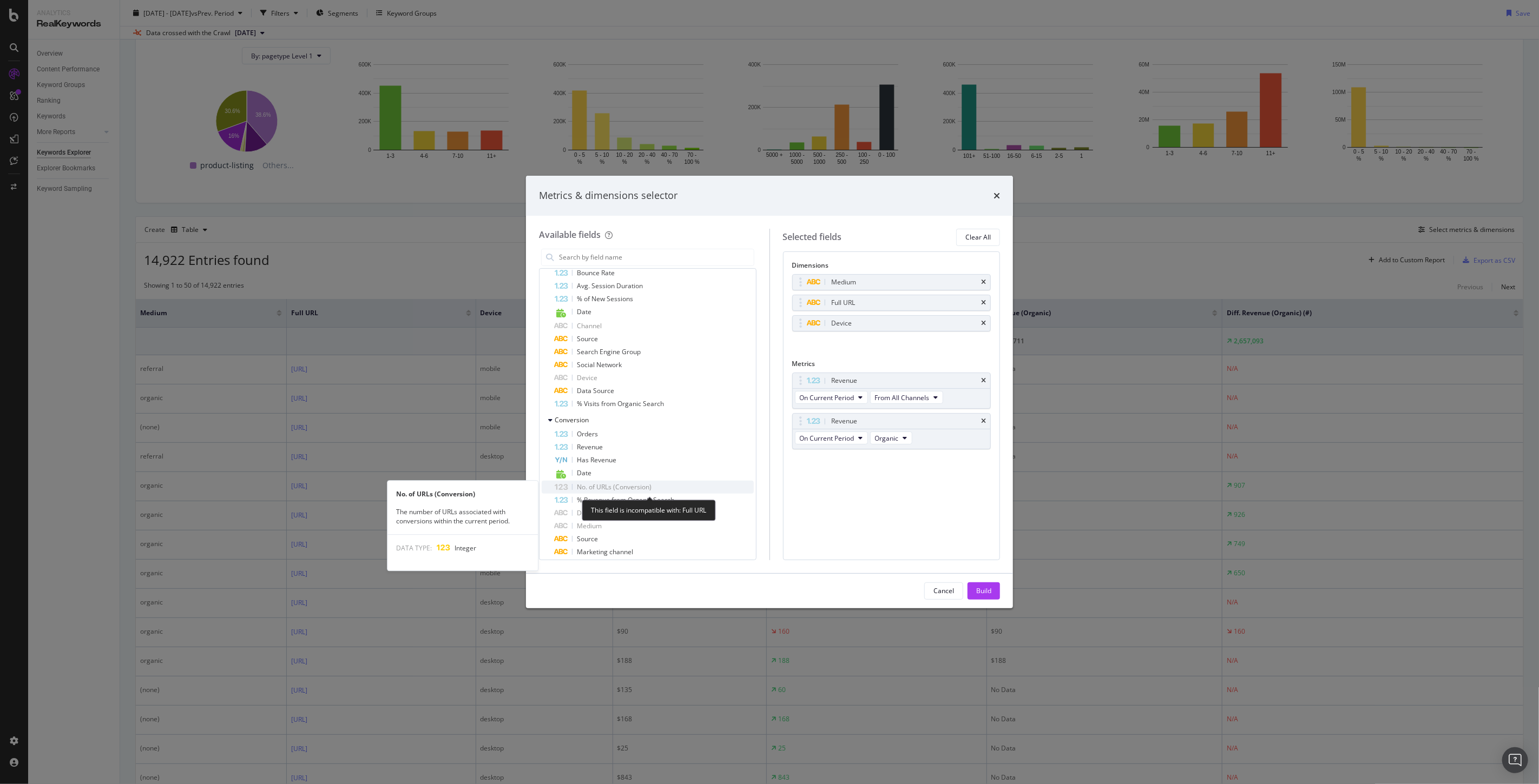
scroll to position [450, 0]
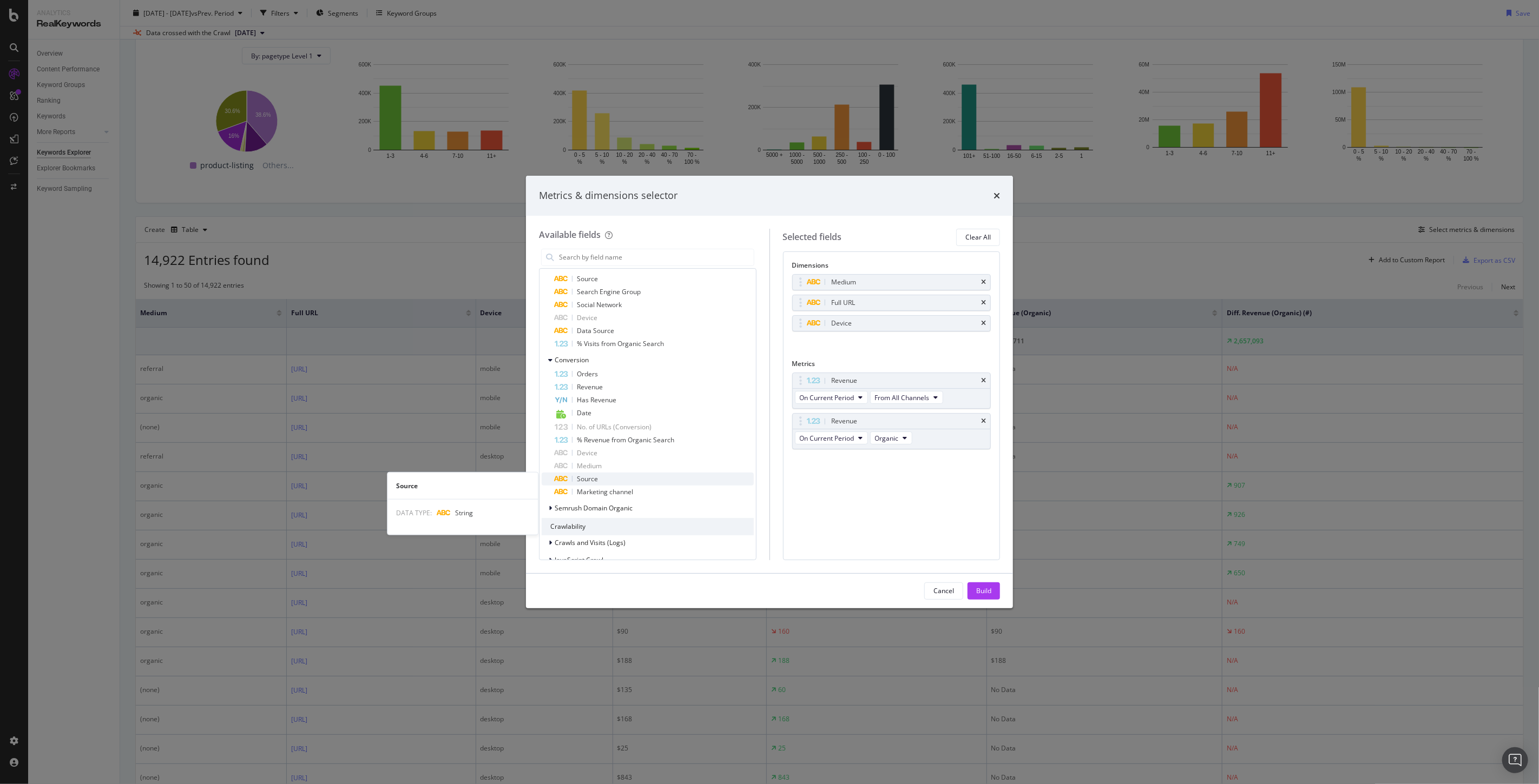
click at [585, 475] on span "Source" at bounding box center [588, 479] width 21 height 9
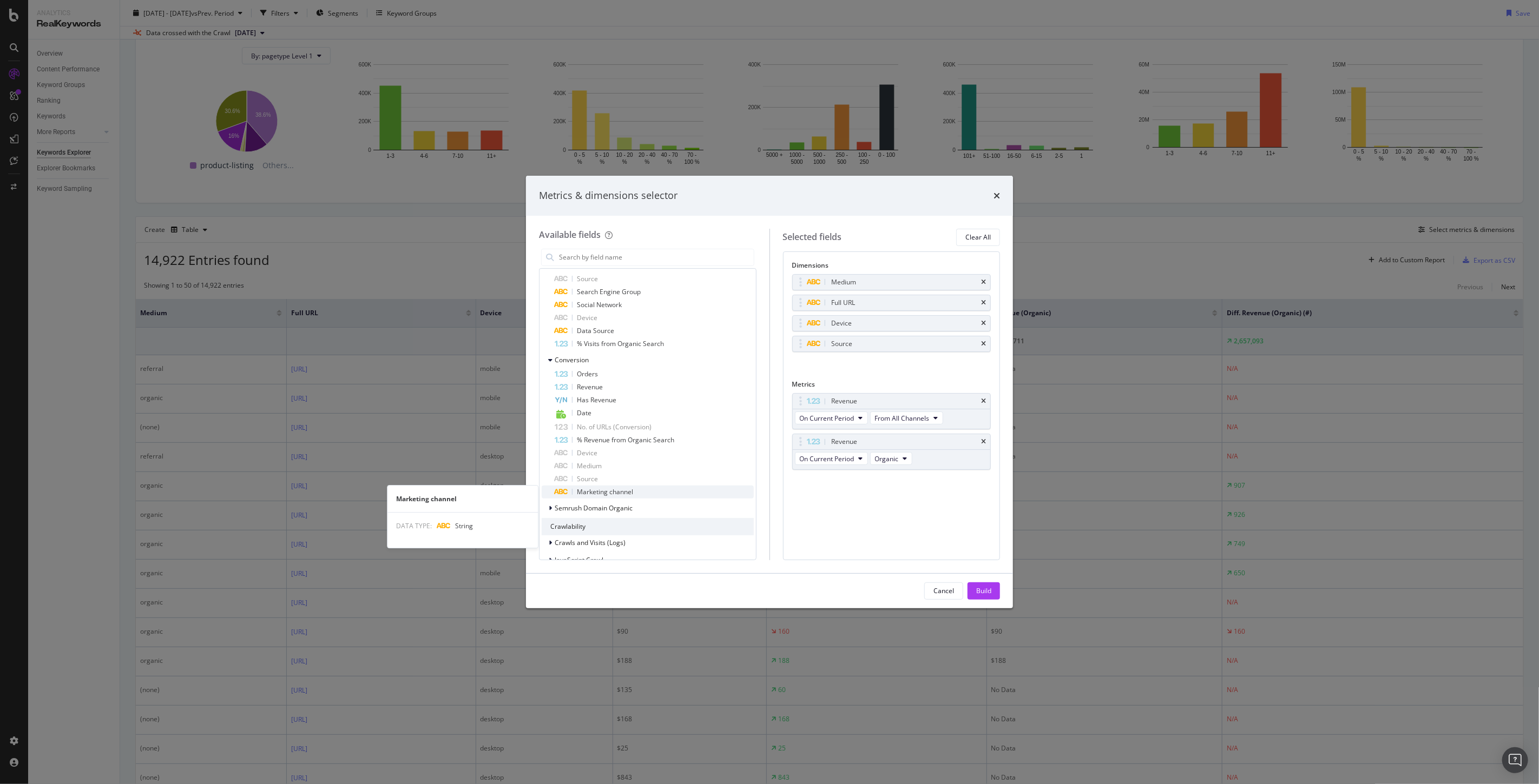
click at [612, 491] on span "Marketing channel" at bounding box center [605, 492] width 57 height 9
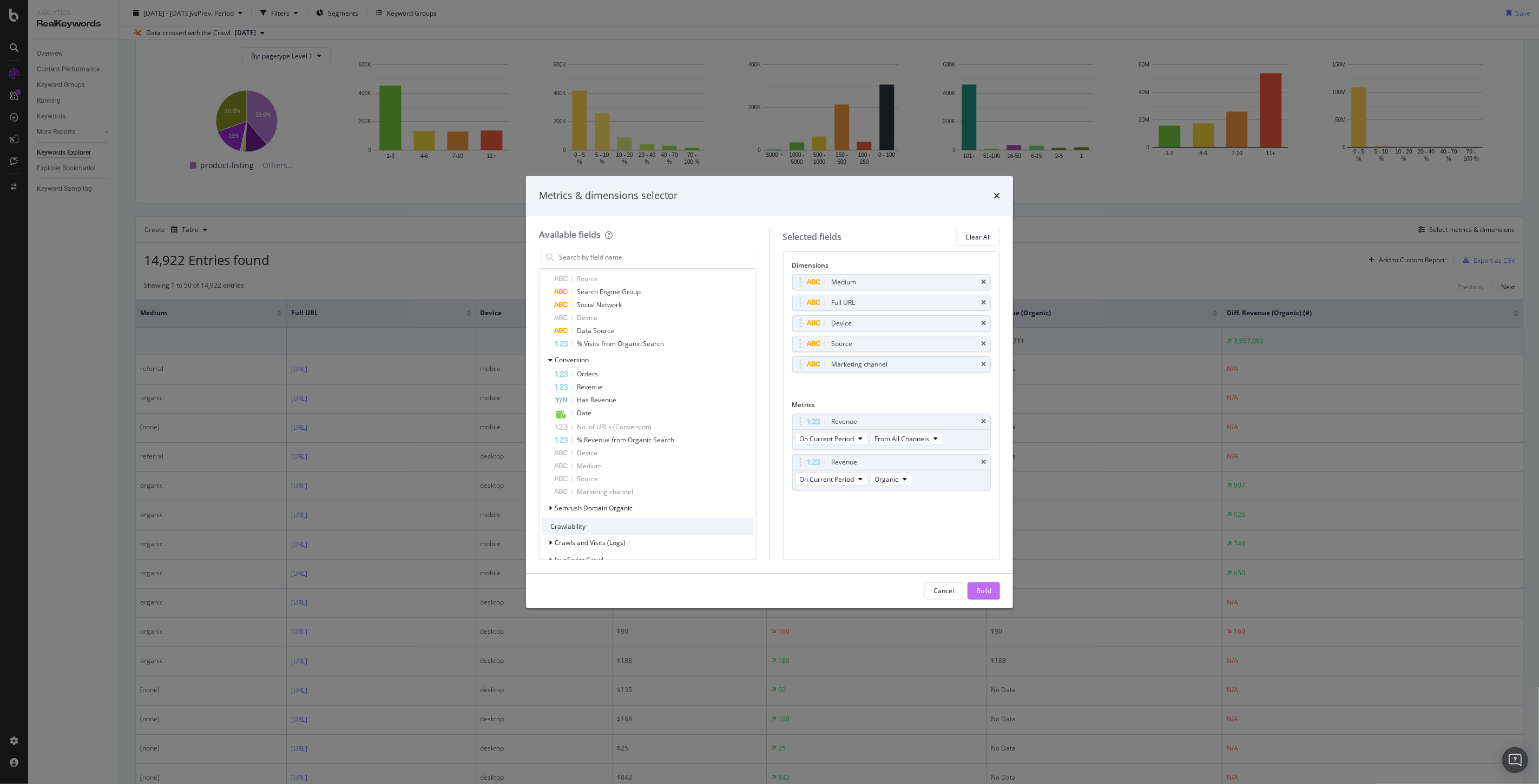
click at [983, 592] on div "Build" at bounding box center [983, 590] width 15 height 9
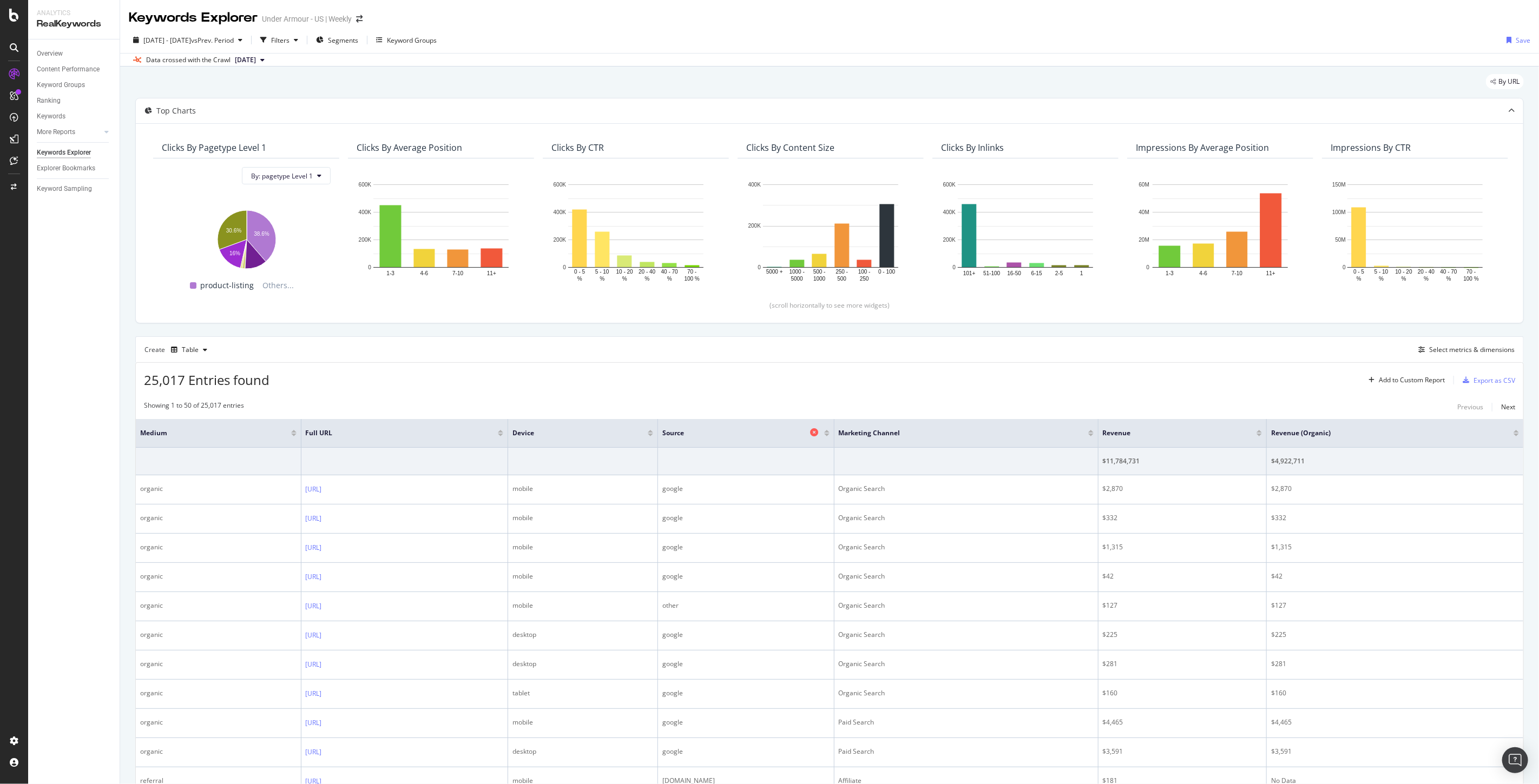
click at [818, 430] on icon at bounding box center [814, 432] width 8 height 8
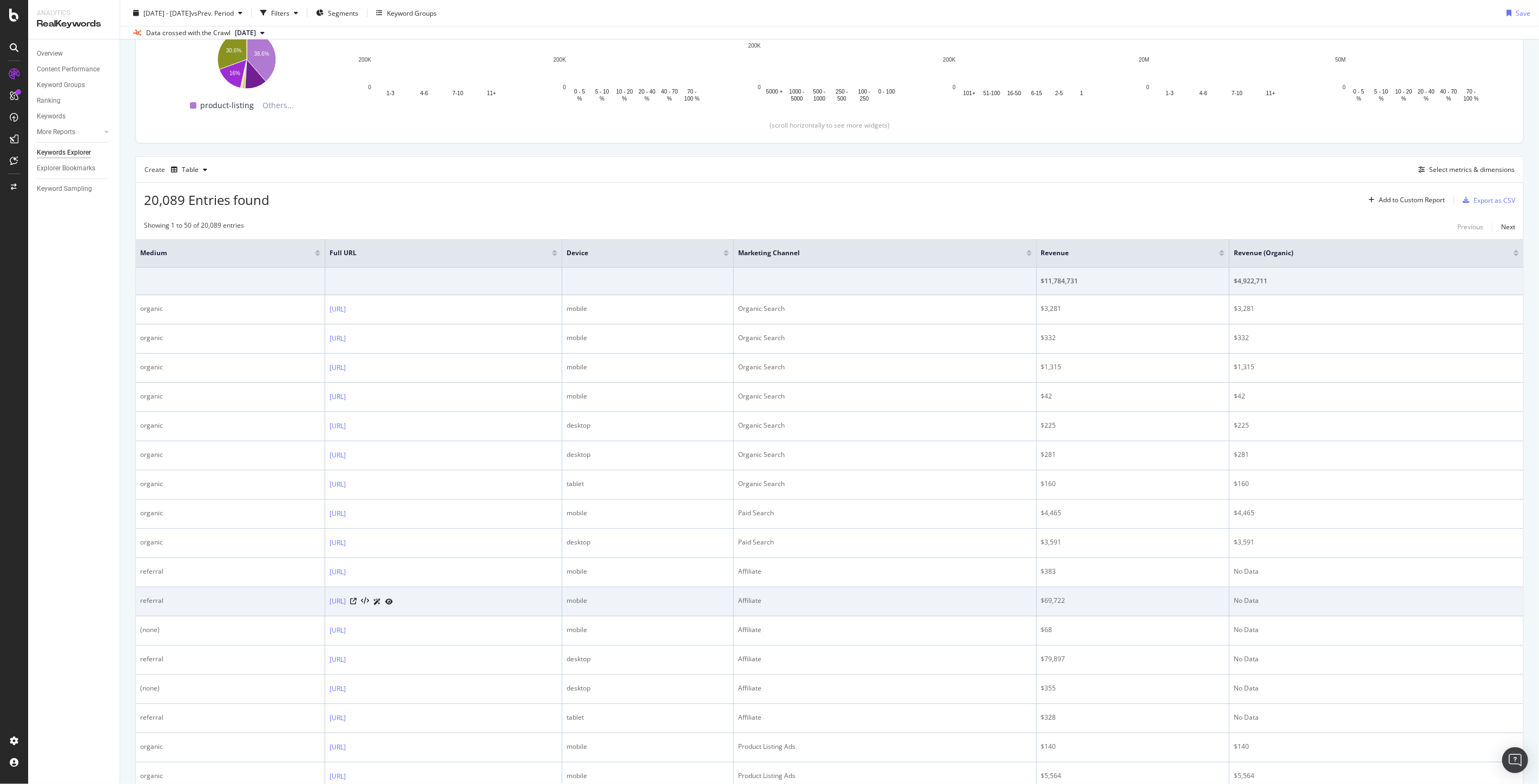
scroll to position [300, 0]
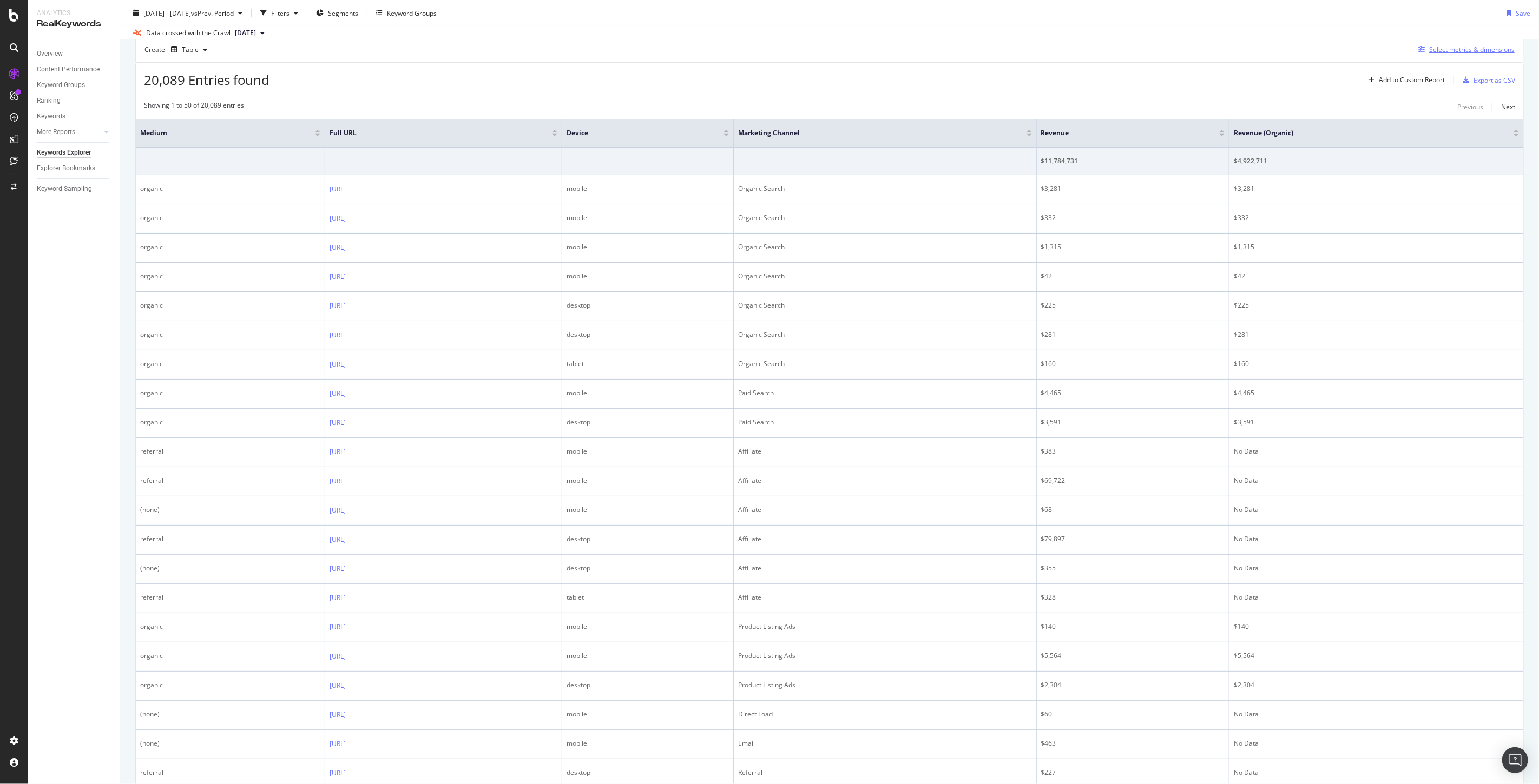
click at [1437, 47] on div "Select metrics & dimensions" at bounding box center [1472, 49] width 85 height 9
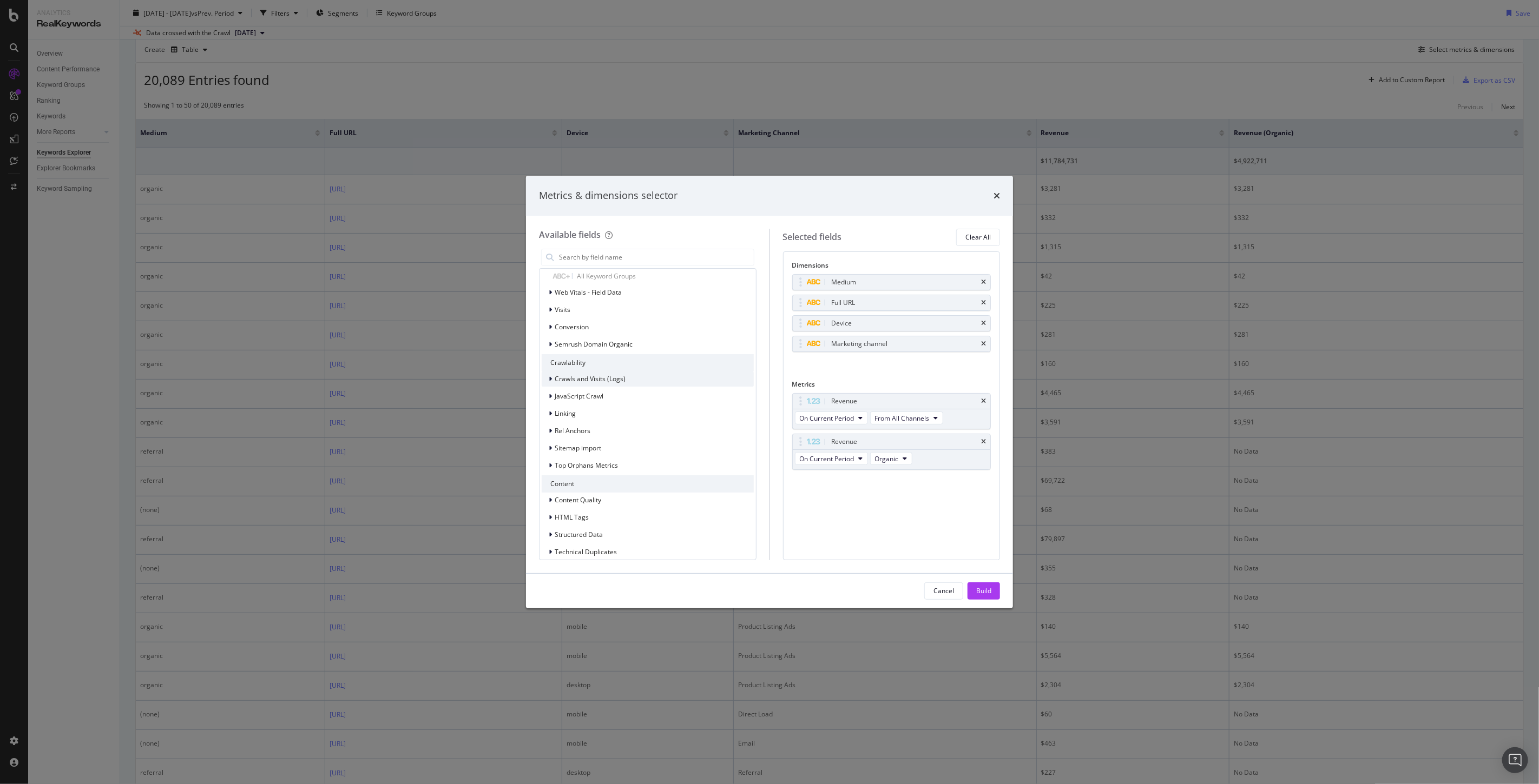
scroll to position [889, 0]
click at [547, 382] on div "Conversion" at bounding box center [565, 387] width 47 height 11
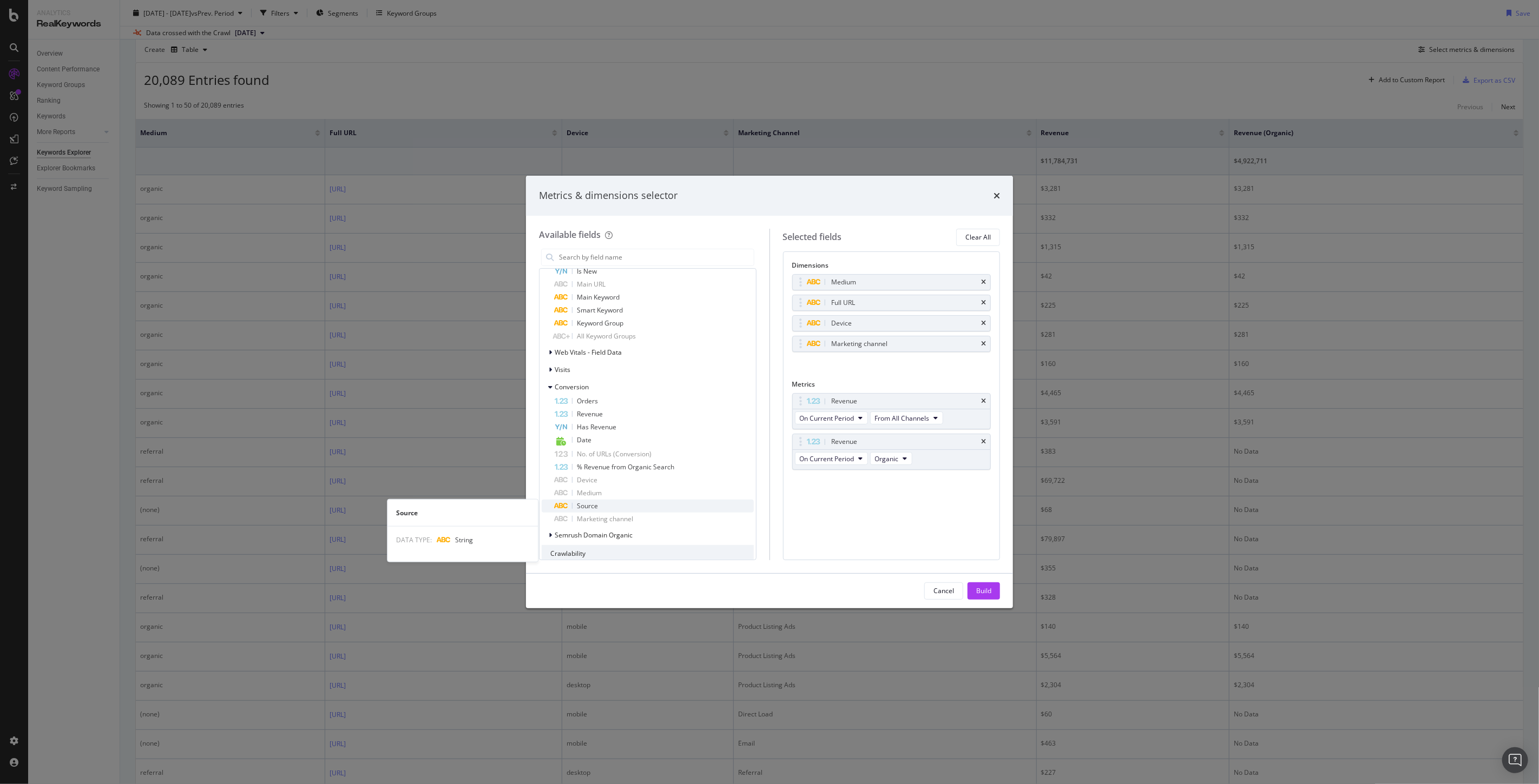
click at [588, 499] on div "Source" at bounding box center [653, 506] width 199 height 13
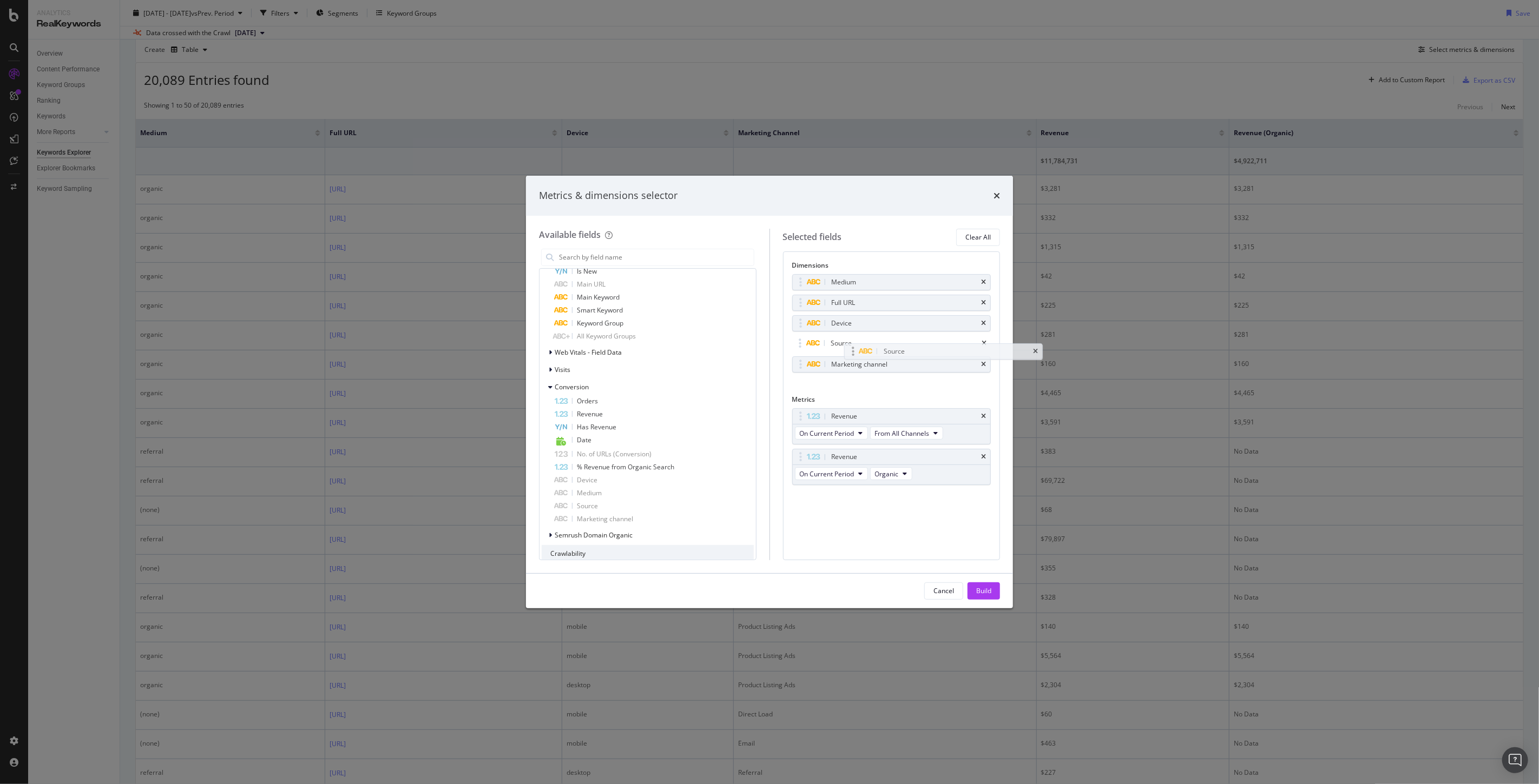
drag, startPoint x: 798, startPoint y: 366, endPoint x: 850, endPoint y: 353, distance: 53.6
click at [850, 353] on body "Analytics RealKeywords Overview Content Performance Keyword Groups Ranking Keyw…" at bounding box center [769, 392] width 1539 height 784
drag, startPoint x: 804, startPoint y: 282, endPoint x: 826, endPoint y: 314, distance: 38.8
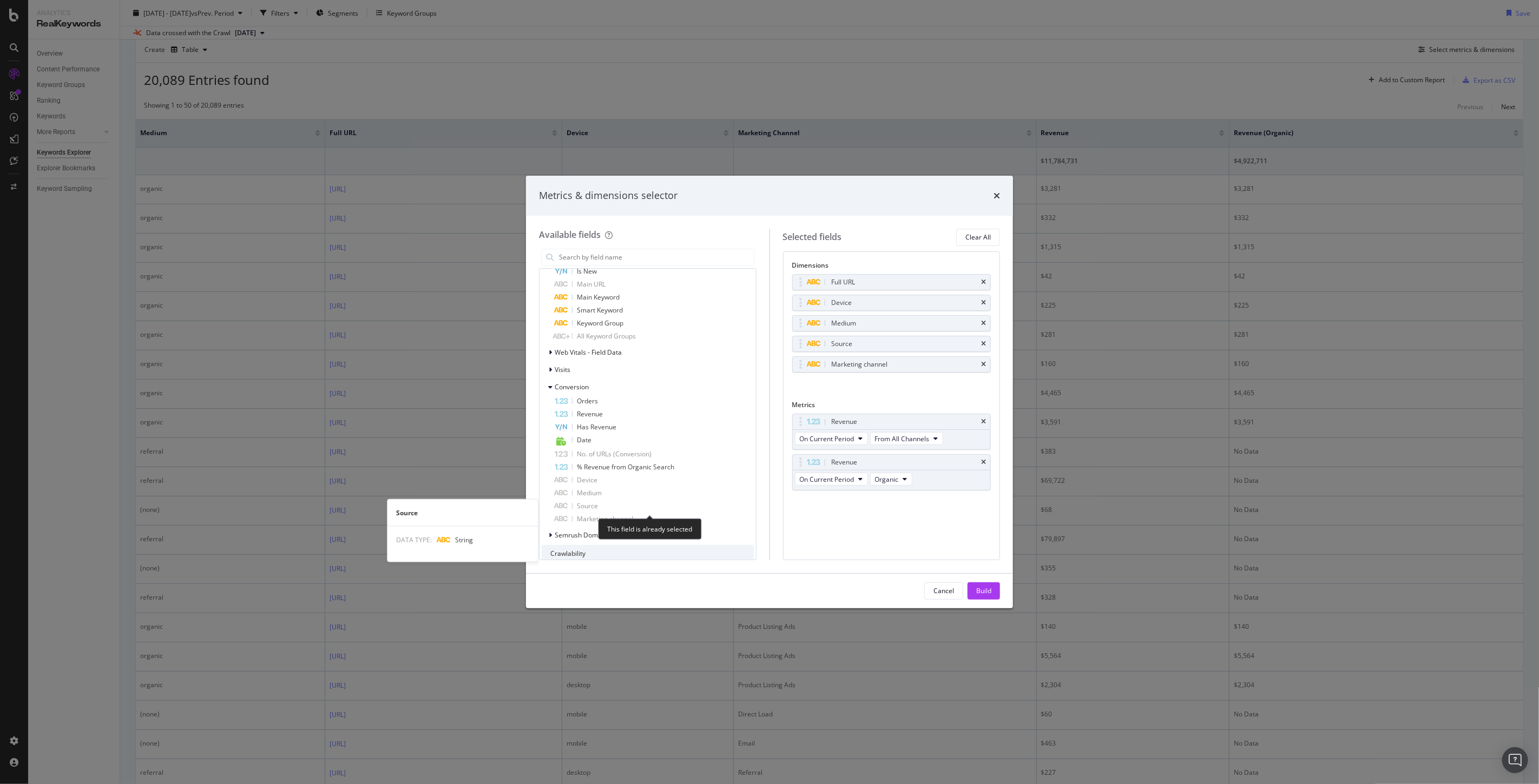
scroll to position [949, 0]
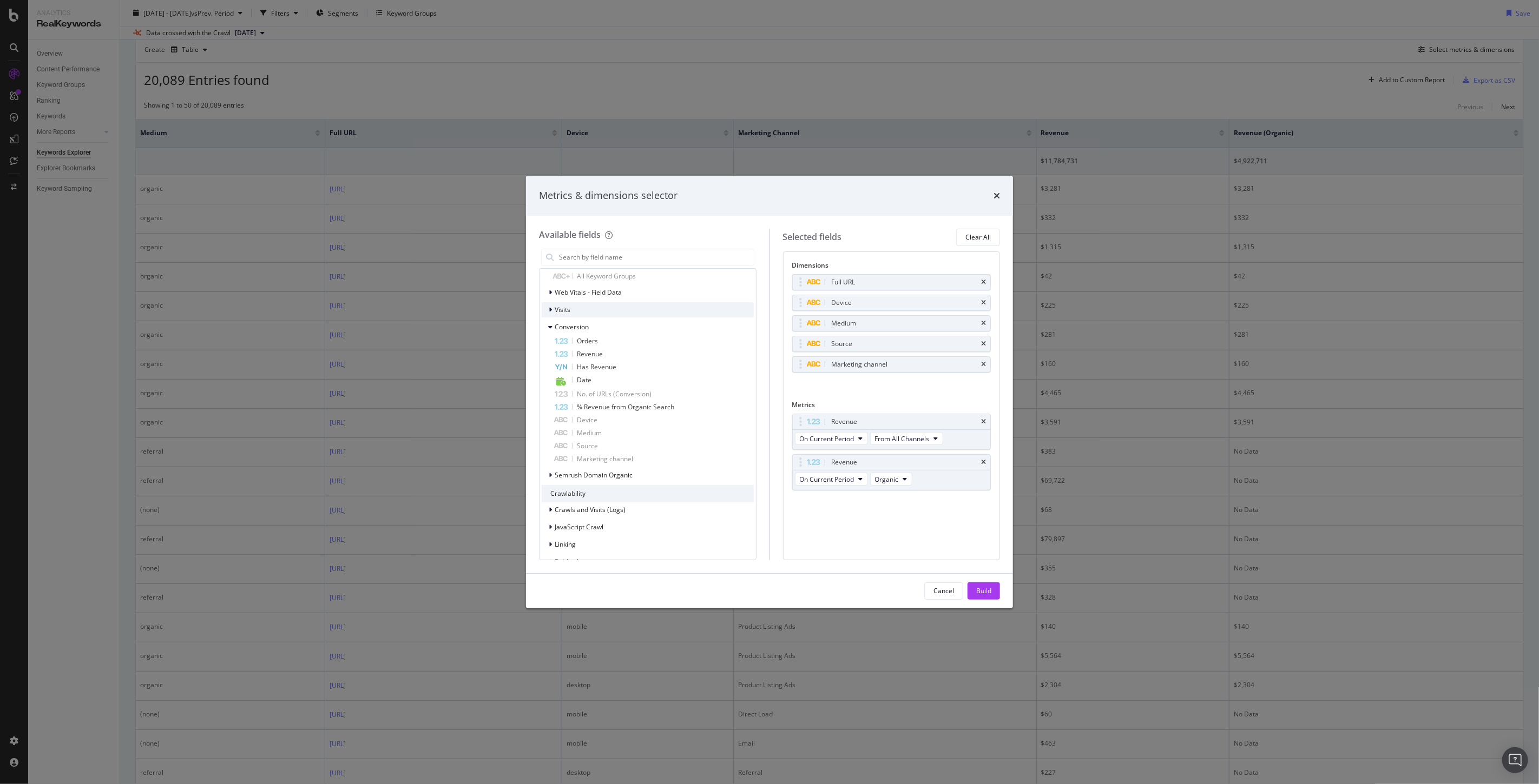
click at [558, 311] on span "Visits" at bounding box center [562, 310] width 16 height 9
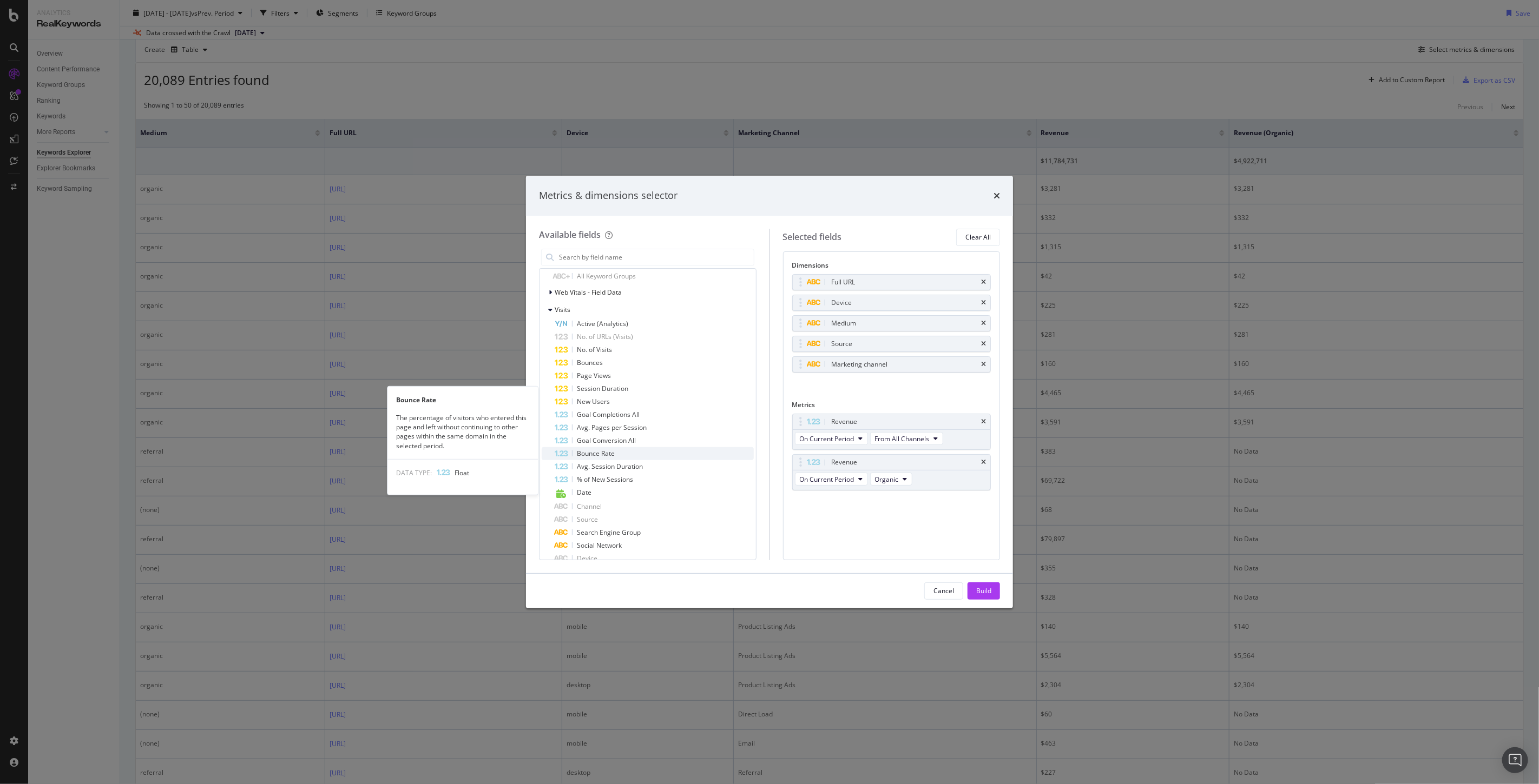
scroll to position [1009, 0]
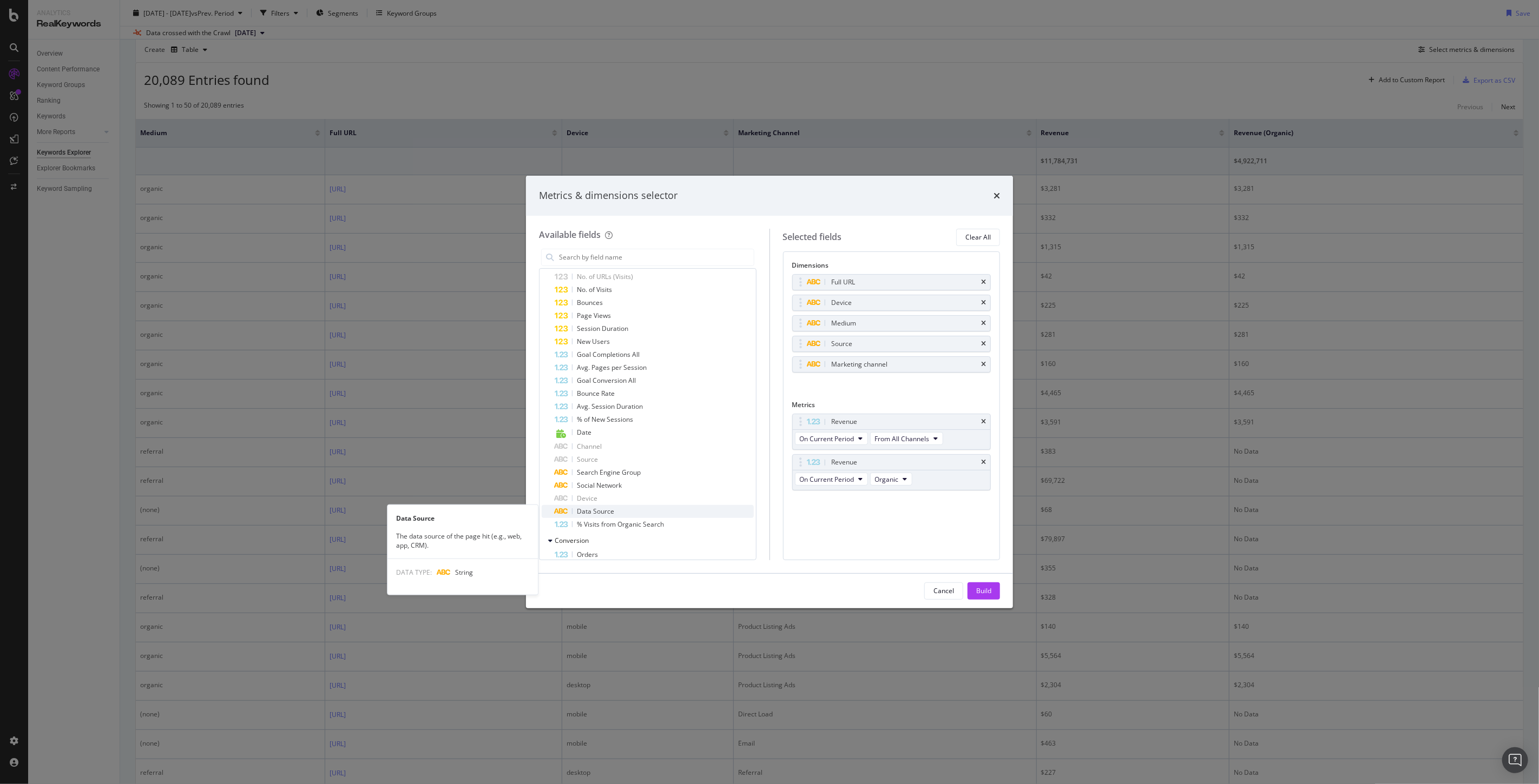
click at [589, 507] on span "Data Source" at bounding box center [596, 511] width 37 height 9
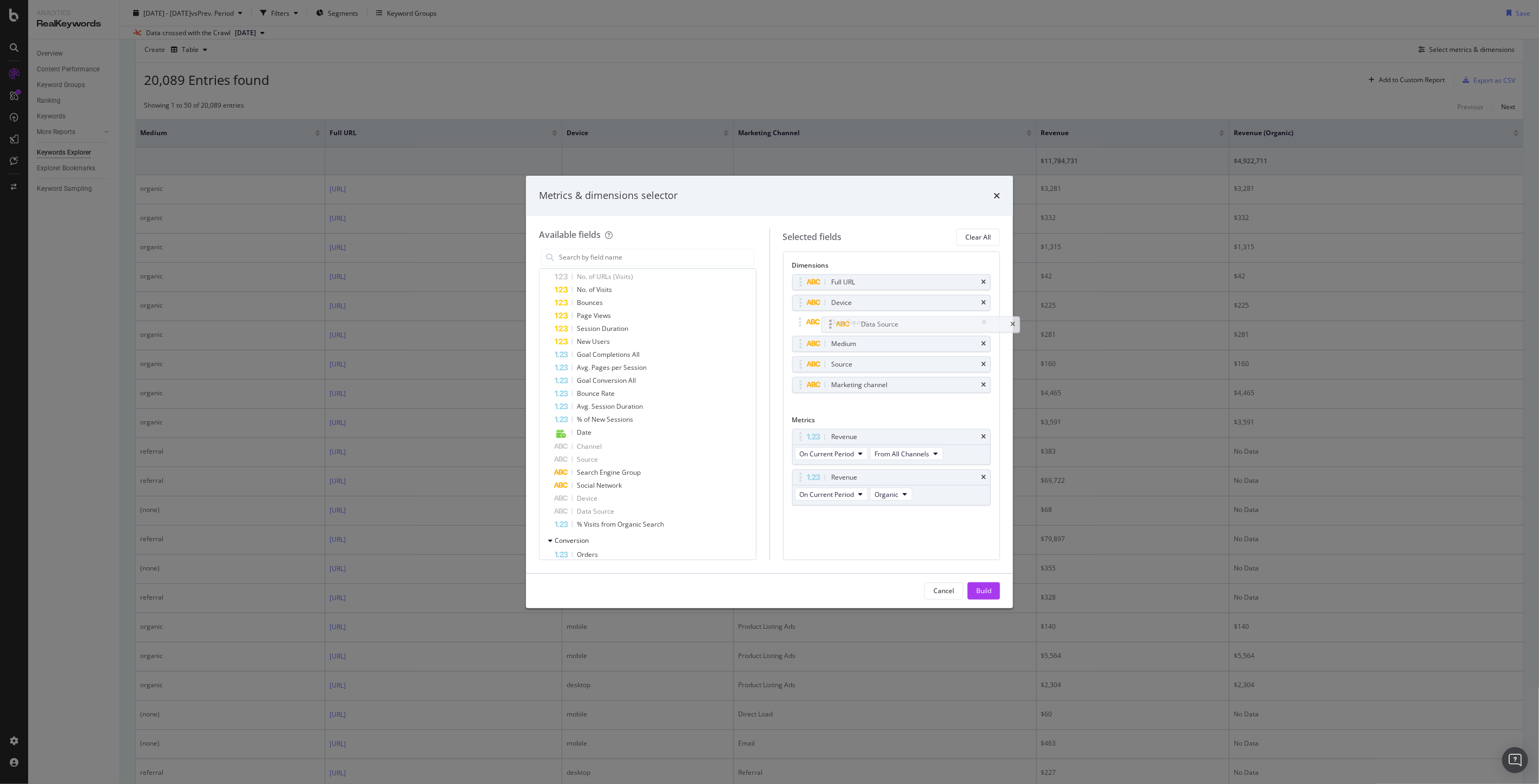
drag, startPoint x: 793, startPoint y: 386, endPoint x: 822, endPoint y: 325, distance: 67.5
click at [822, 325] on body "Analytics RealKeywords Overview Content Performance Keyword Groups Ranking Keyw…" at bounding box center [769, 392] width 1539 height 784
click at [611, 471] on span "Search Engine Group" at bounding box center [609, 472] width 64 height 9
drag, startPoint x: 800, startPoint y: 404, endPoint x: 835, endPoint y: 352, distance: 62.7
click at [835, 352] on body "Analytics RealKeywords Overview Content Performance Keyword Groups Ranking Keyw…" at bounding box center [769, 392] width 1539 height 784
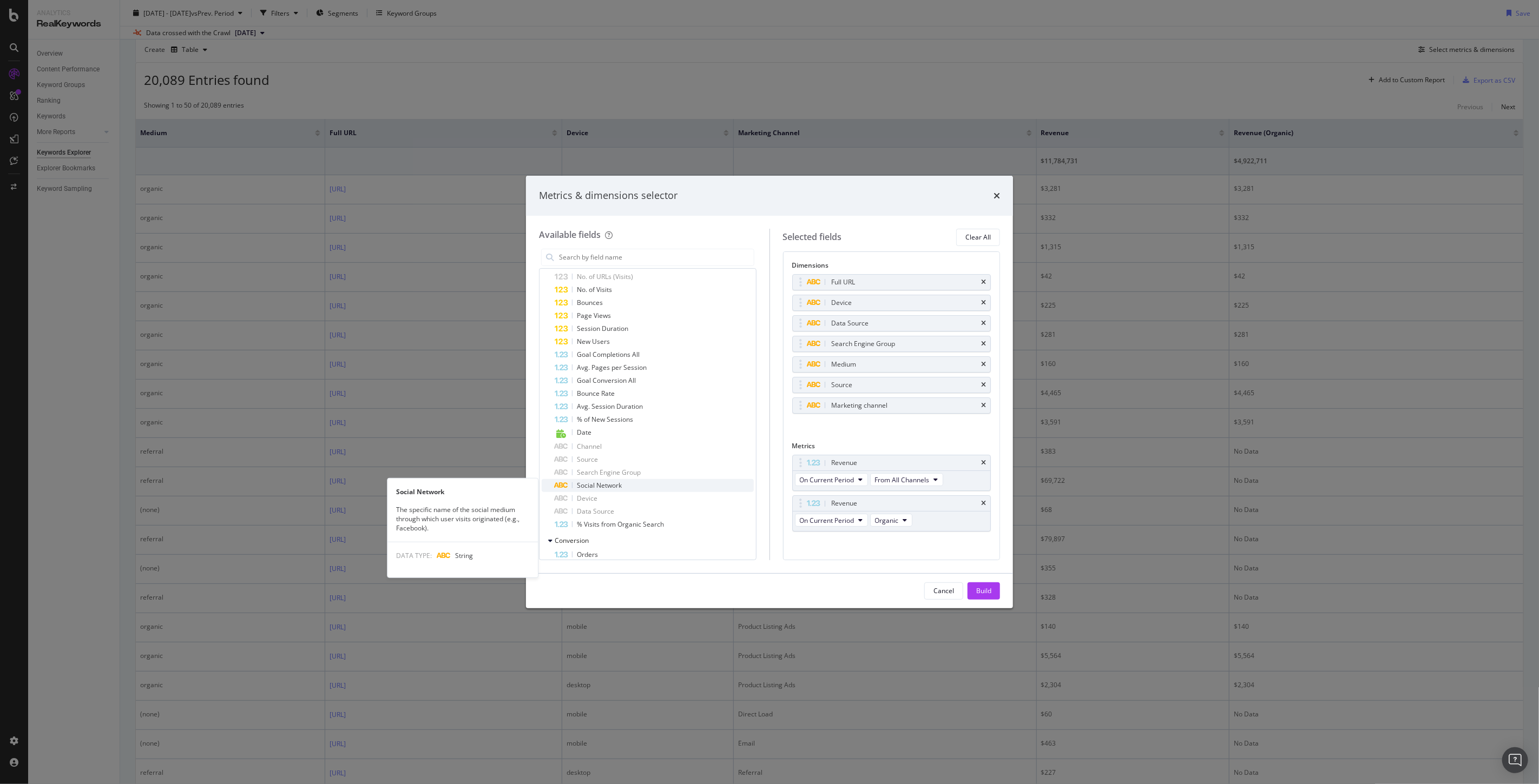
click at [609, 482] on span "Social Network" at bounding box center [599, 485] width 45 height 9
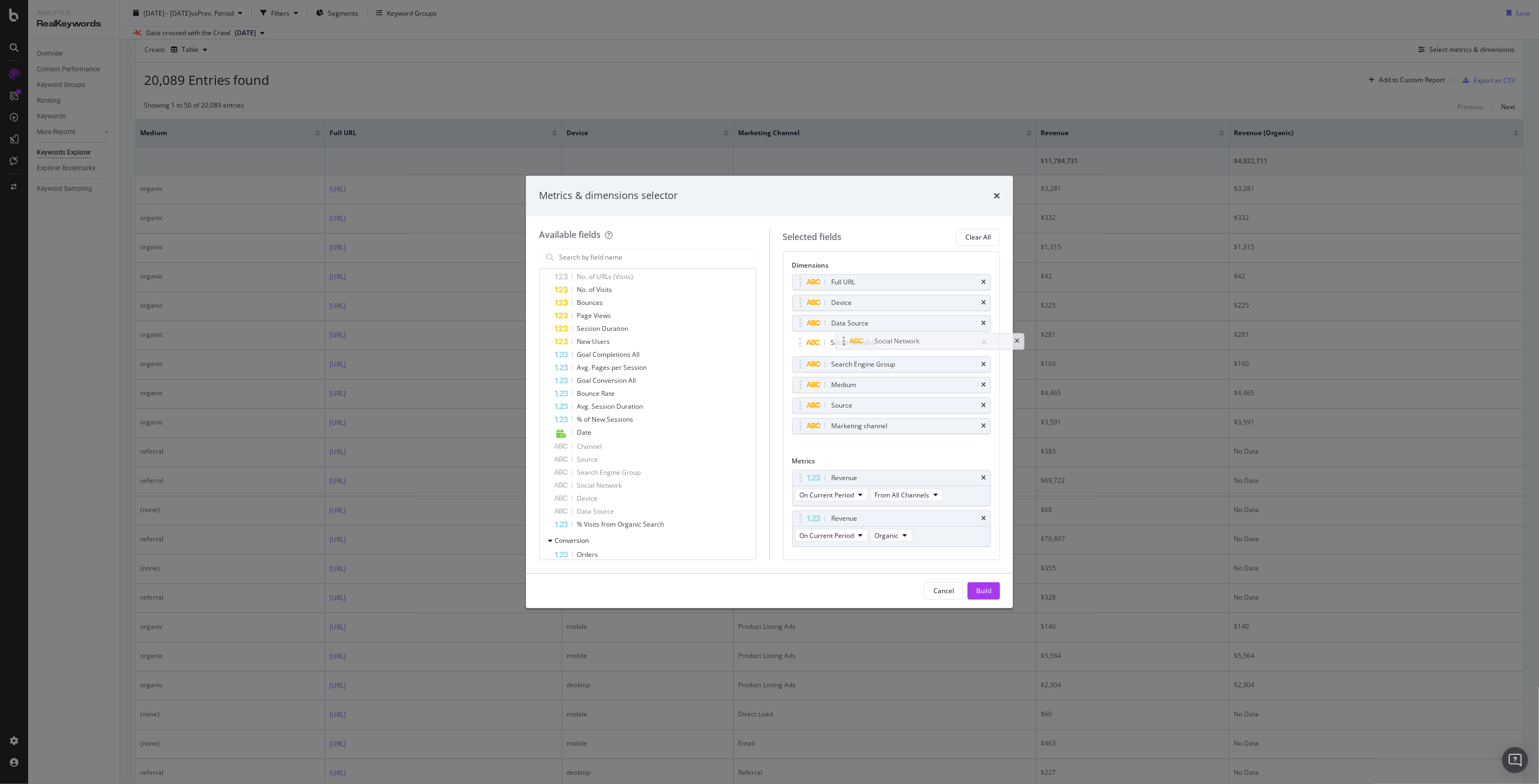
drag, startPoint x: 804, startPoint y: 424, endPoint x: 842, endPoint y: 343, distance: 89.5
click at [842, 343] on body "Analytics RealKeywords Overview Content Performance Keyword Groups Ranking Keyw…" at bounding box center [769, 392] width 1539 height 784
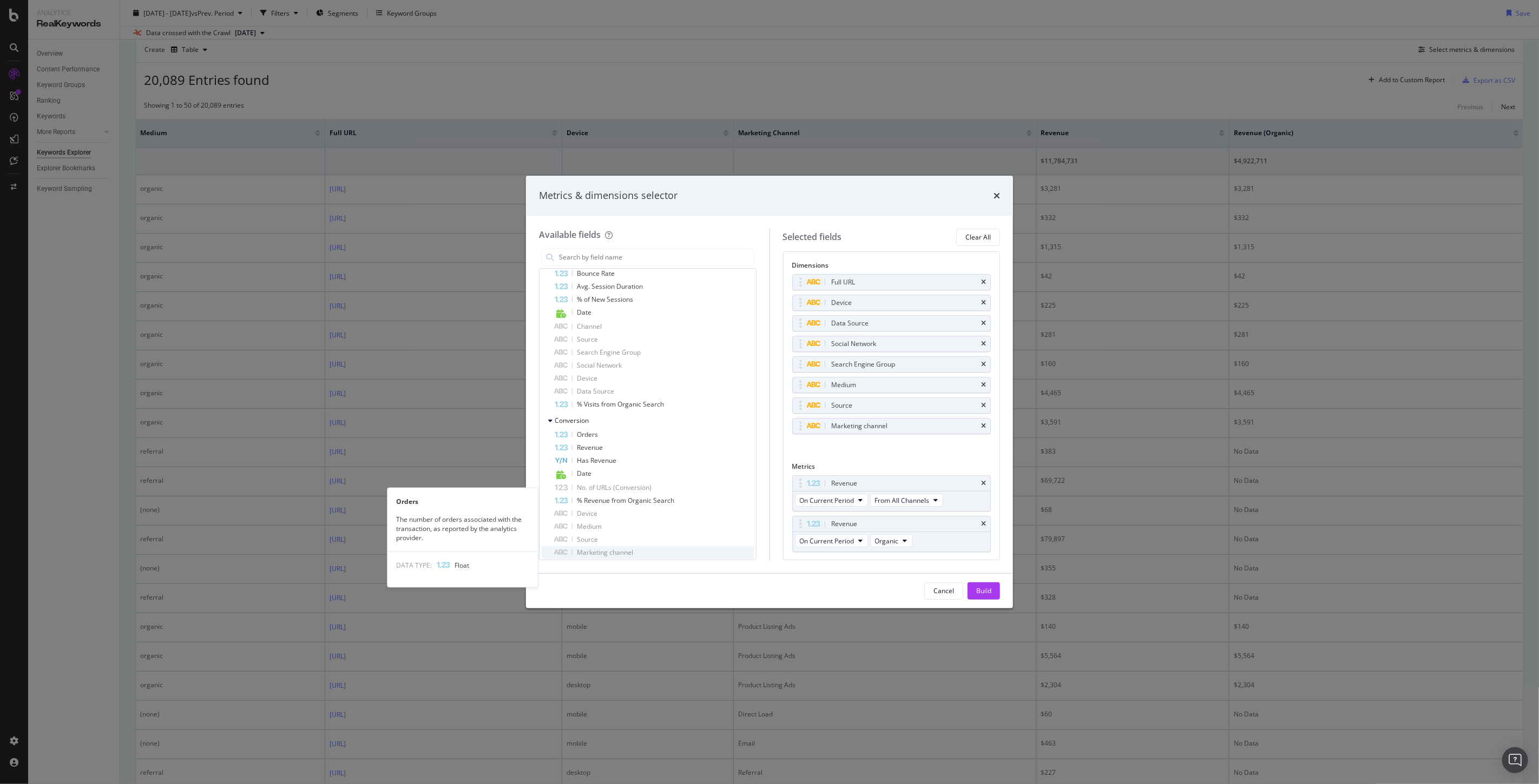
scroll to position [1190, 0]
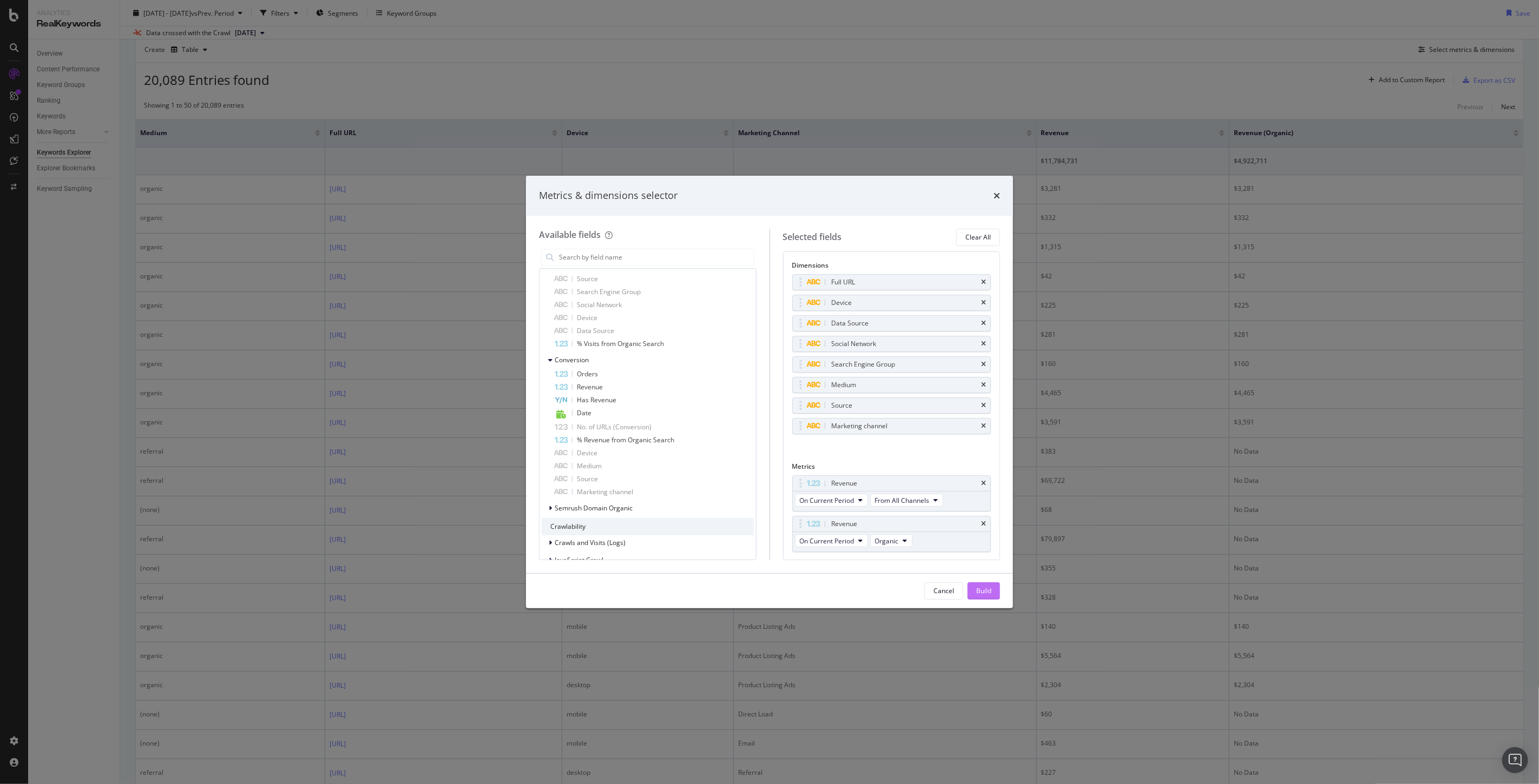
click at [978, 595] on div "Build" at bounding box center [983, 591] width 15 height 16
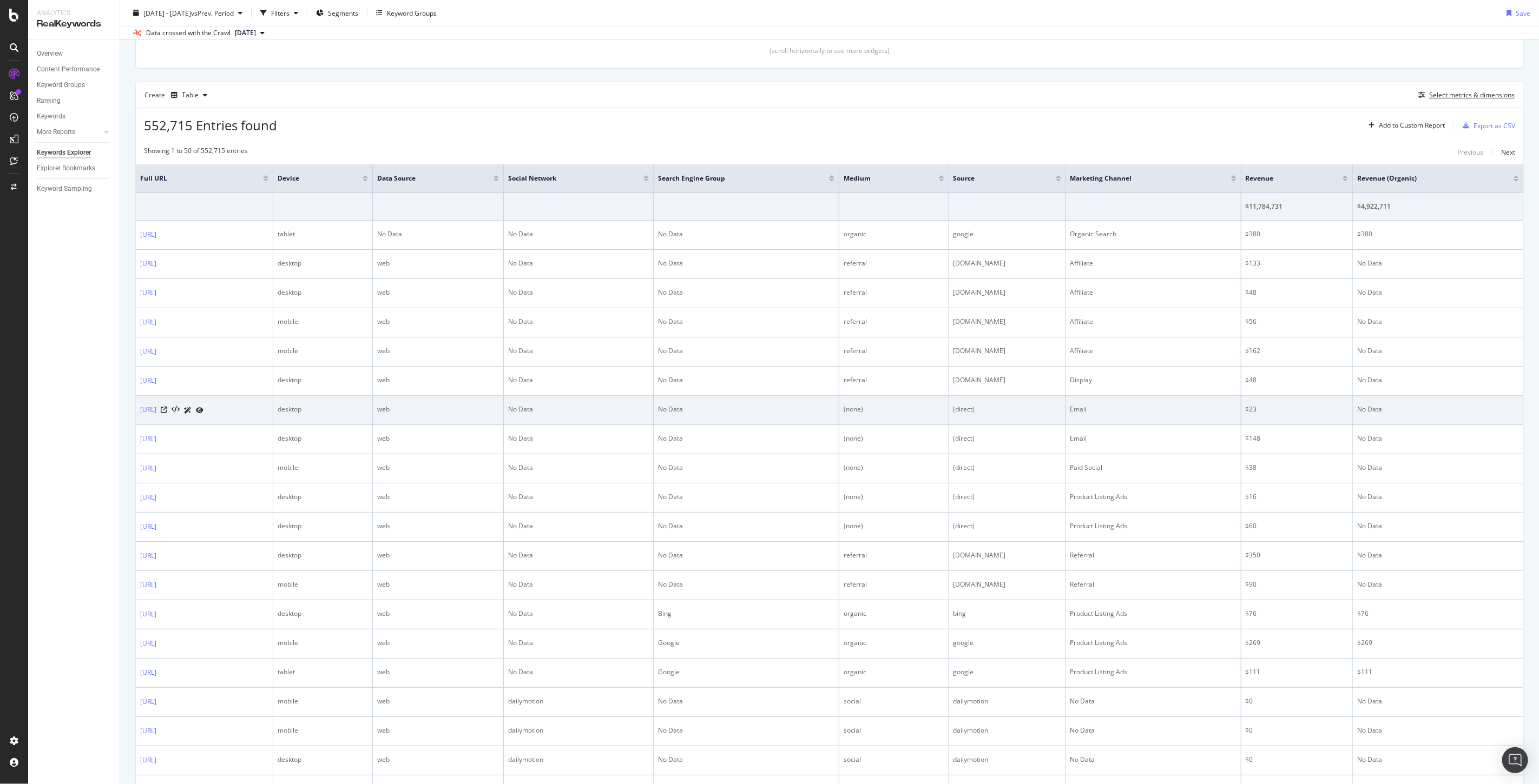
scroll to position [195, 0]
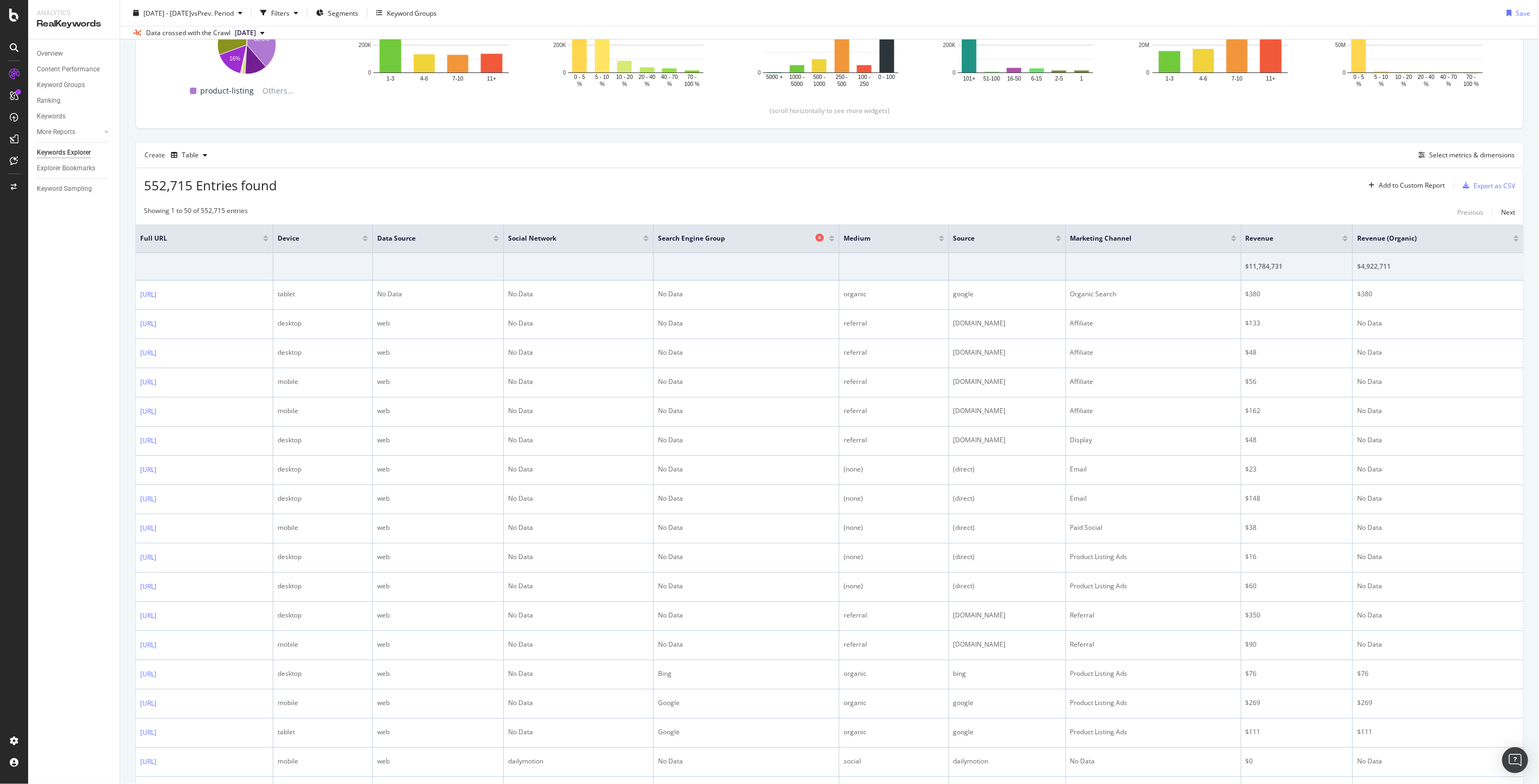
click at [824, 239] on icon at bounding box center [819, 237] width 8 height 8
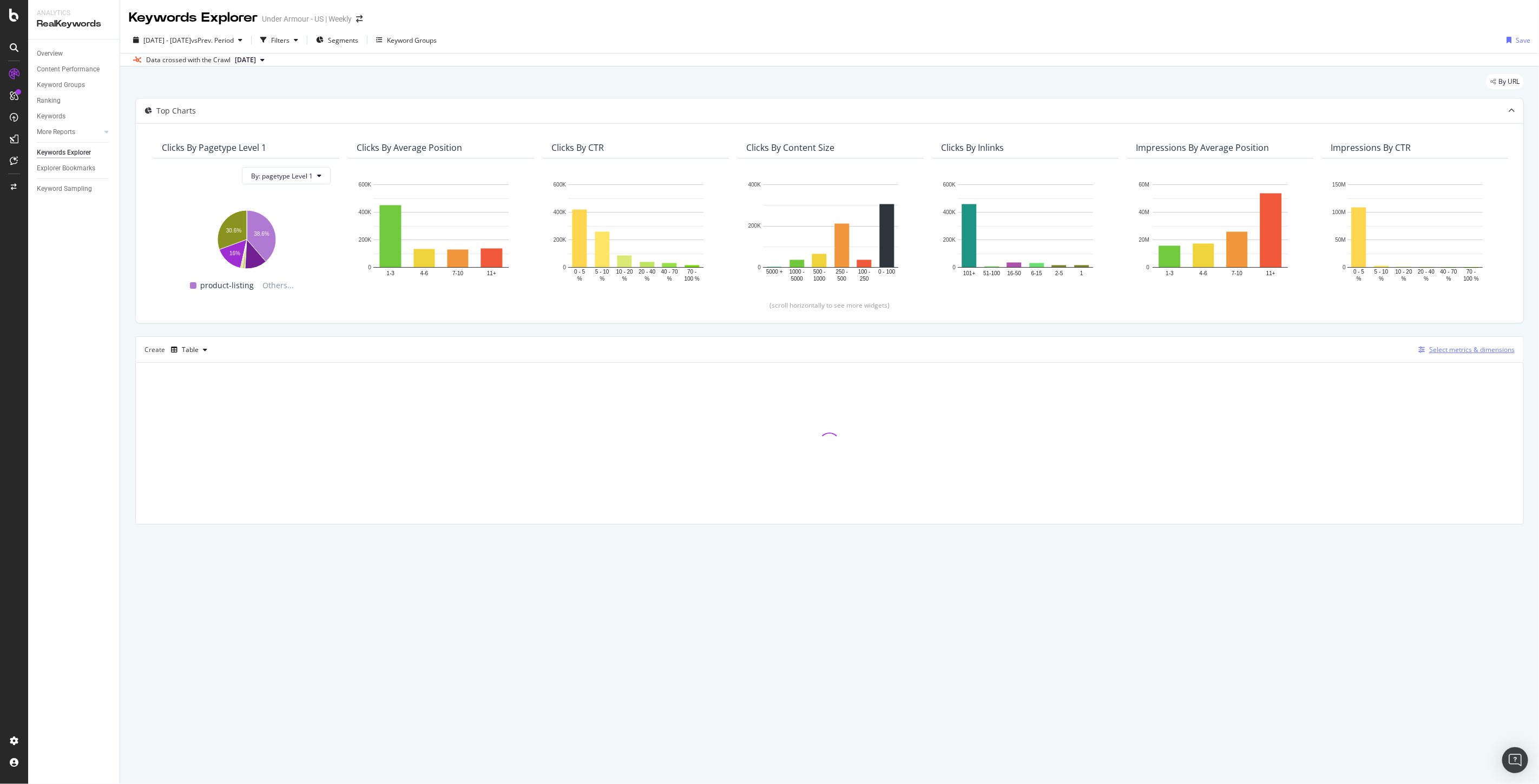
click at [1464, 350] on div "Select metrics & dimensions" at bounding box center [1472, 350] width 85 height 9
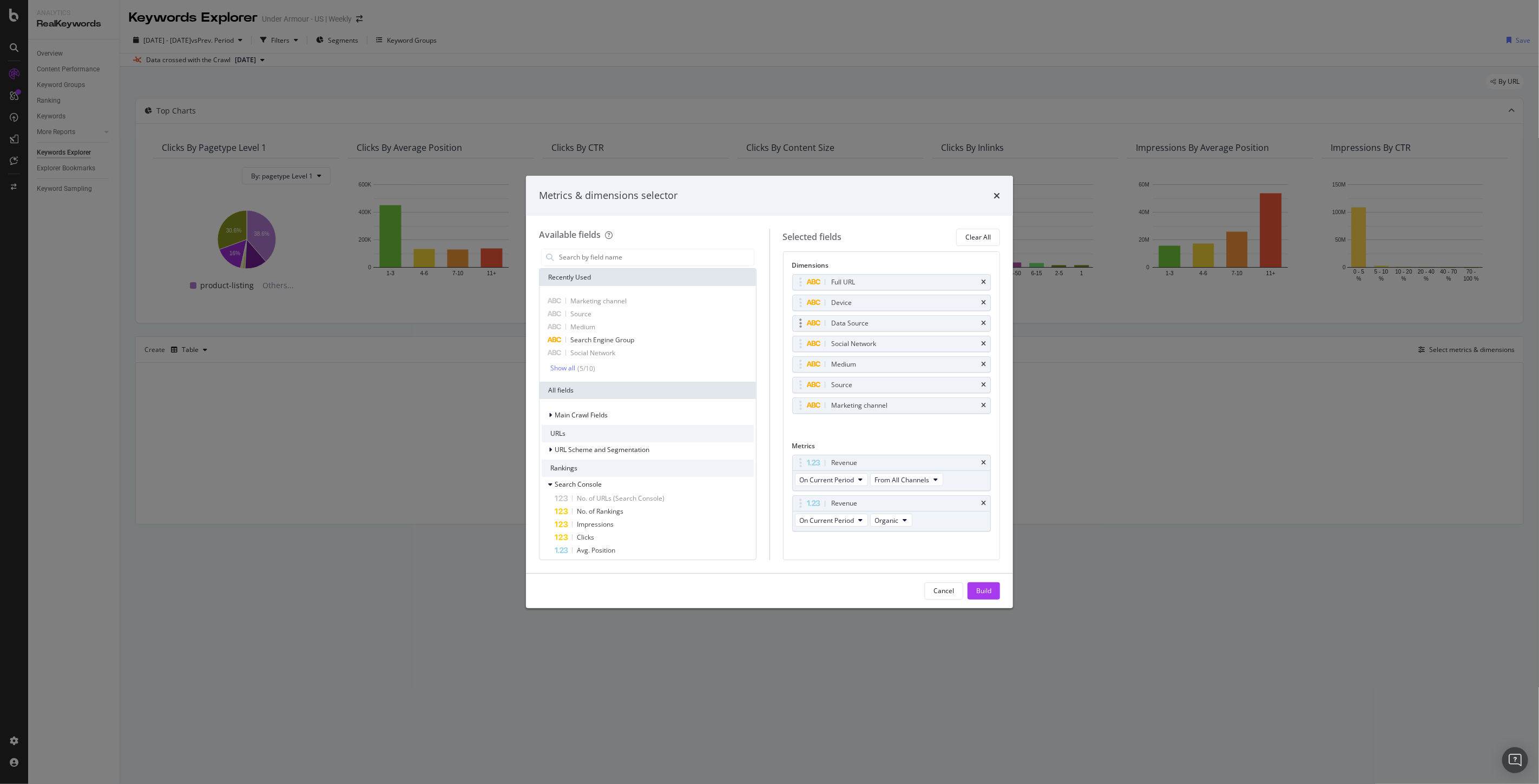
click at [977, 326] on div "Data Source" at bounding box center [892, 323] width 198 height 15
click at [981, 323] on icon "times" at bounding box center [983, 323] width 5 height 7
click at [983, 323] on icon "times" at bounding box center [983, 323] width 5 height 7
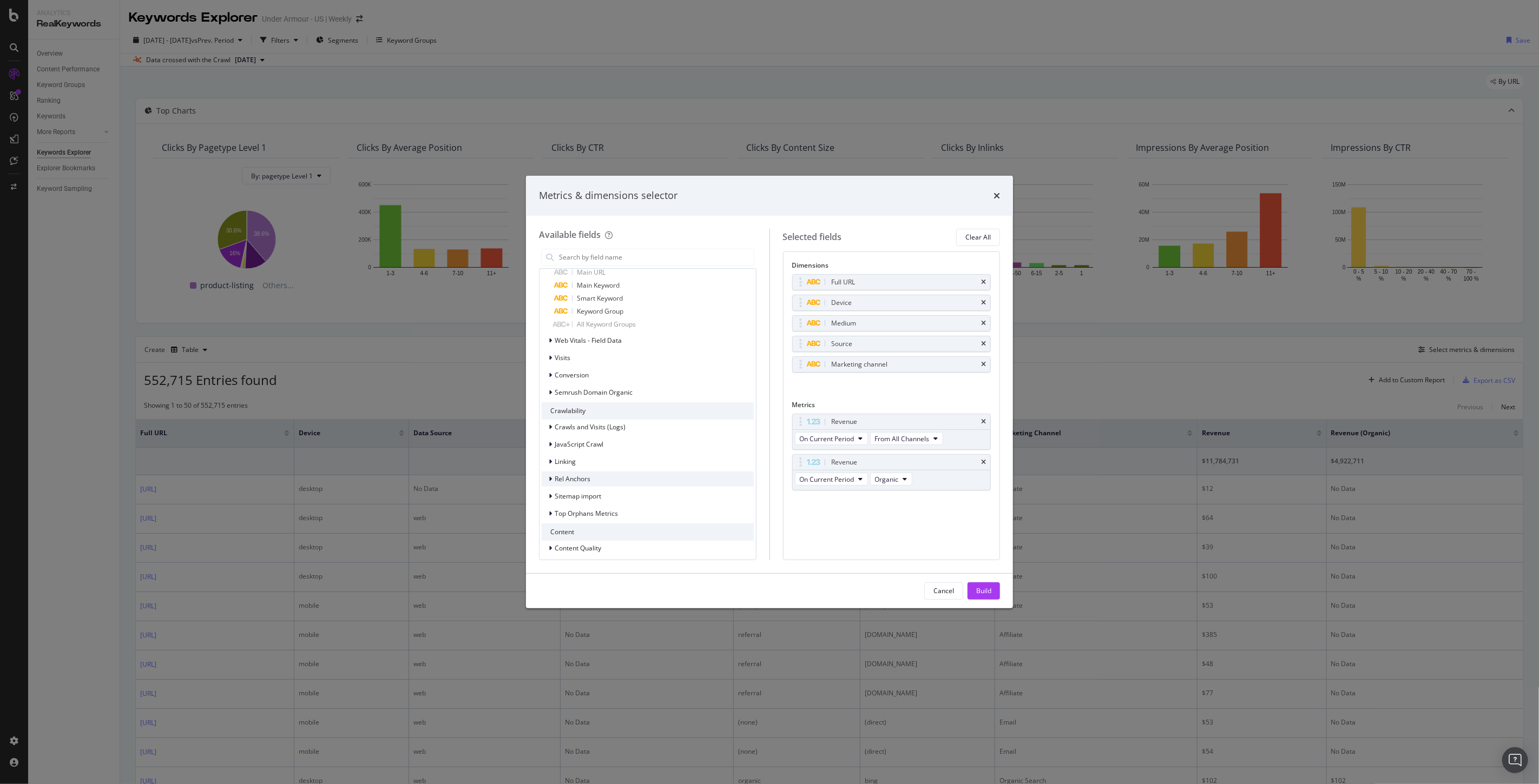
scroll to position [961, 0]
click at [562, 313] on span "Conversion" at bounding box center [571, 315] width 34 height 9
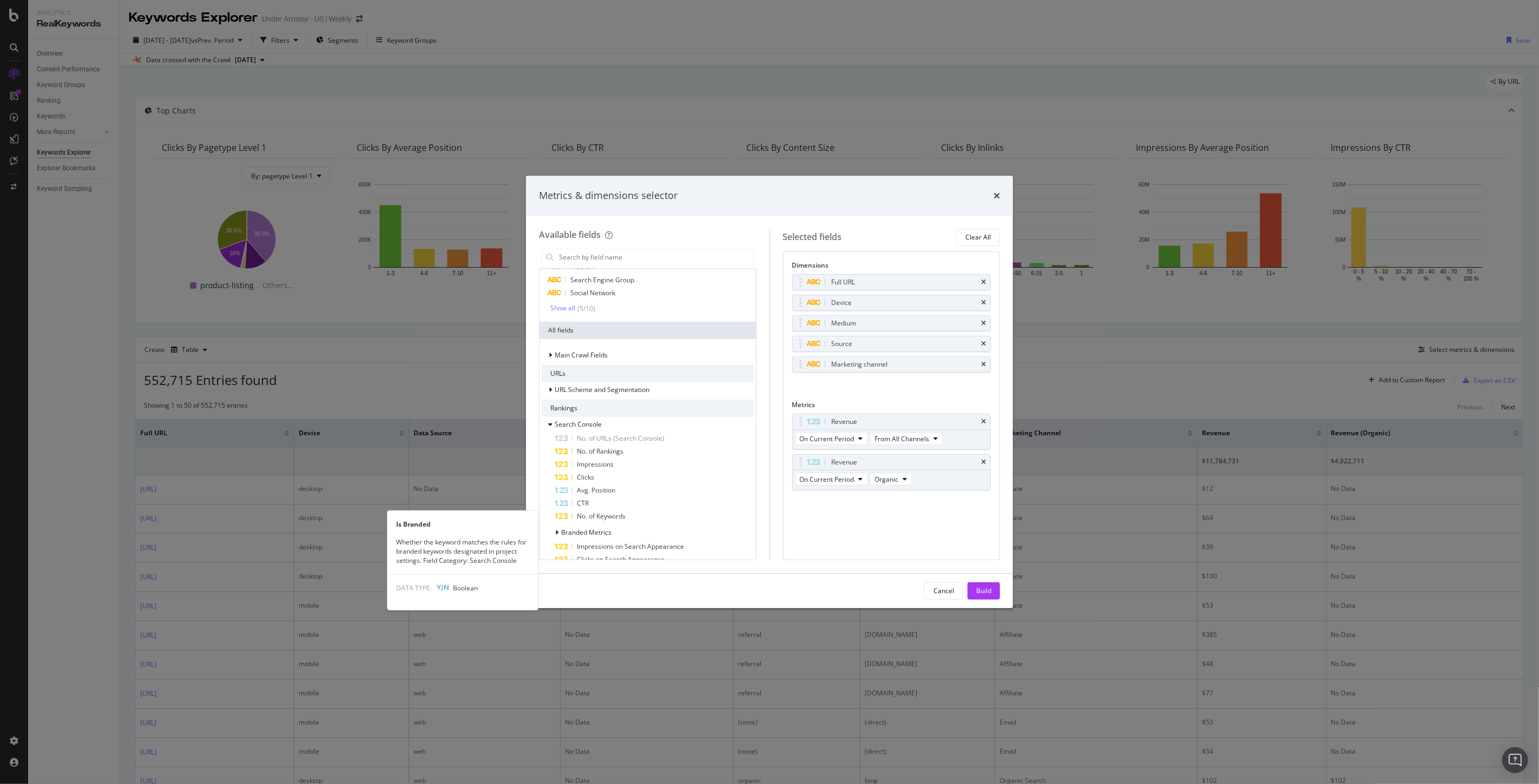
scroll to position [0, 0]
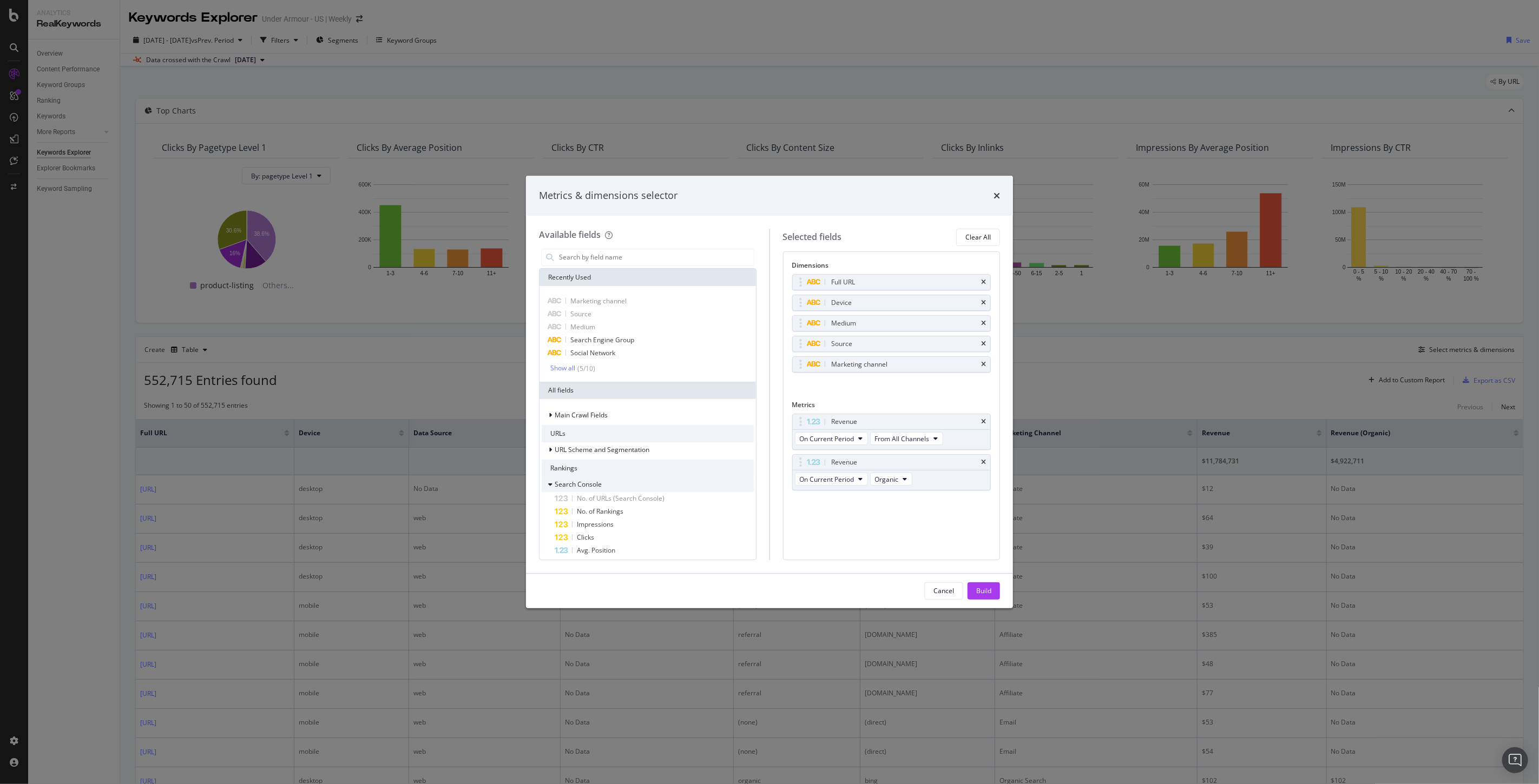
click at [546, 484] on div "Search Console" at bounding box center [572, 484] width 60 height 11
click at [983, 592] on div "Build" at bounding box center [983, 590] width 15 height 9
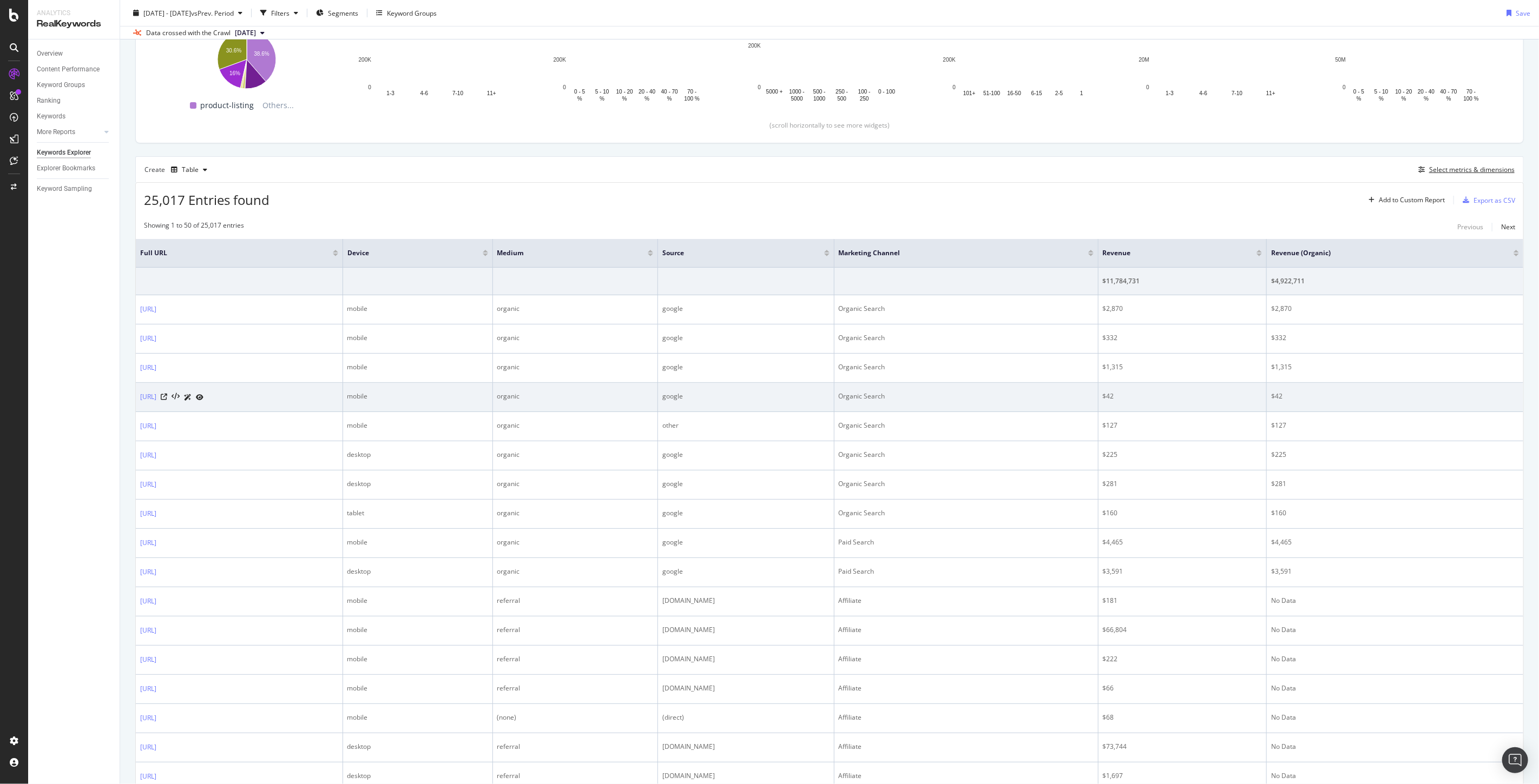
scroll to position [120, 0]
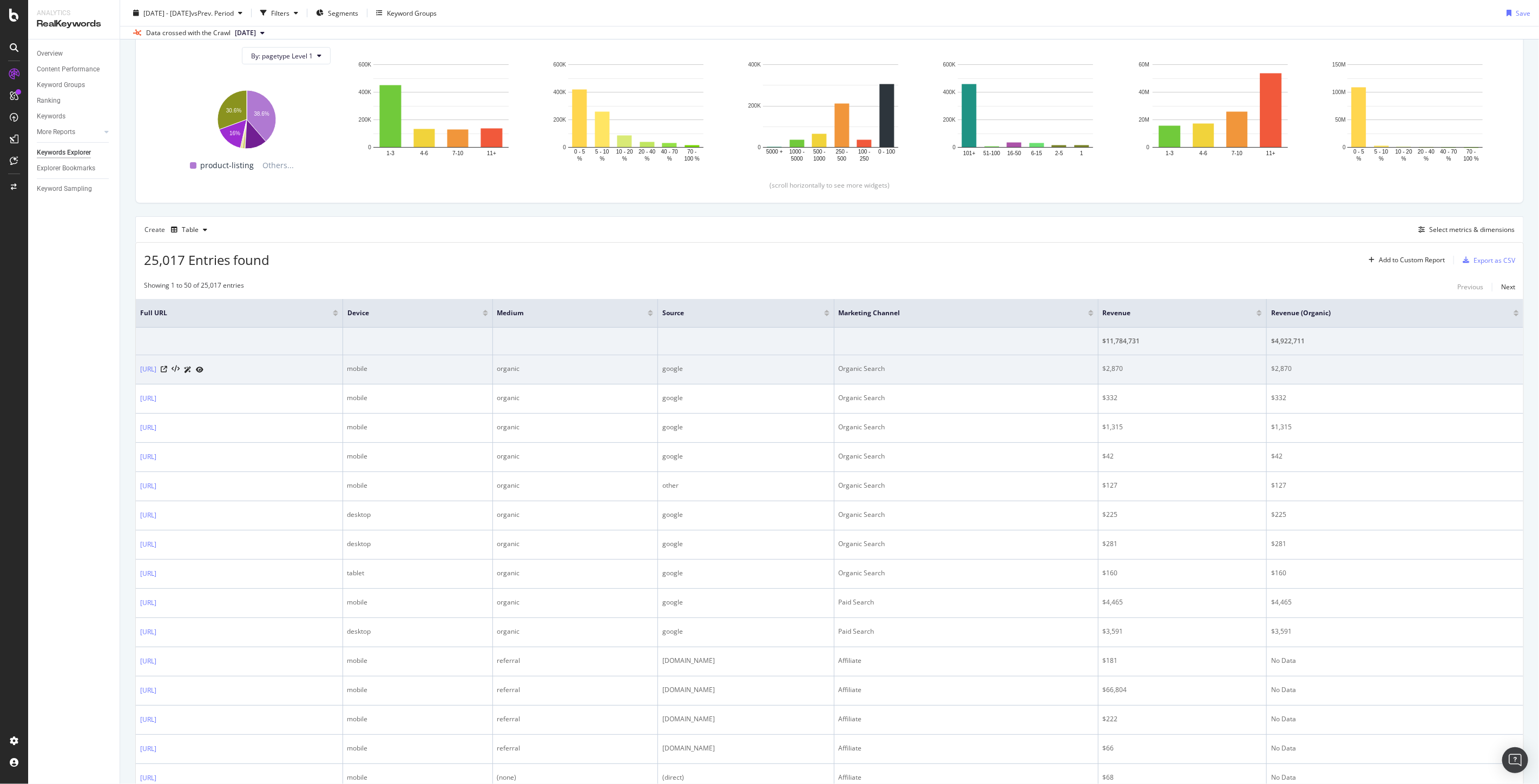
drag, startPoint x: 267, startPoint y: 374, endPoint x: 163, endPoint y: 362, distance: 104.7
click at [163, 362] on td "[URL]" at bounding box center [239, 370] width 207 height 29
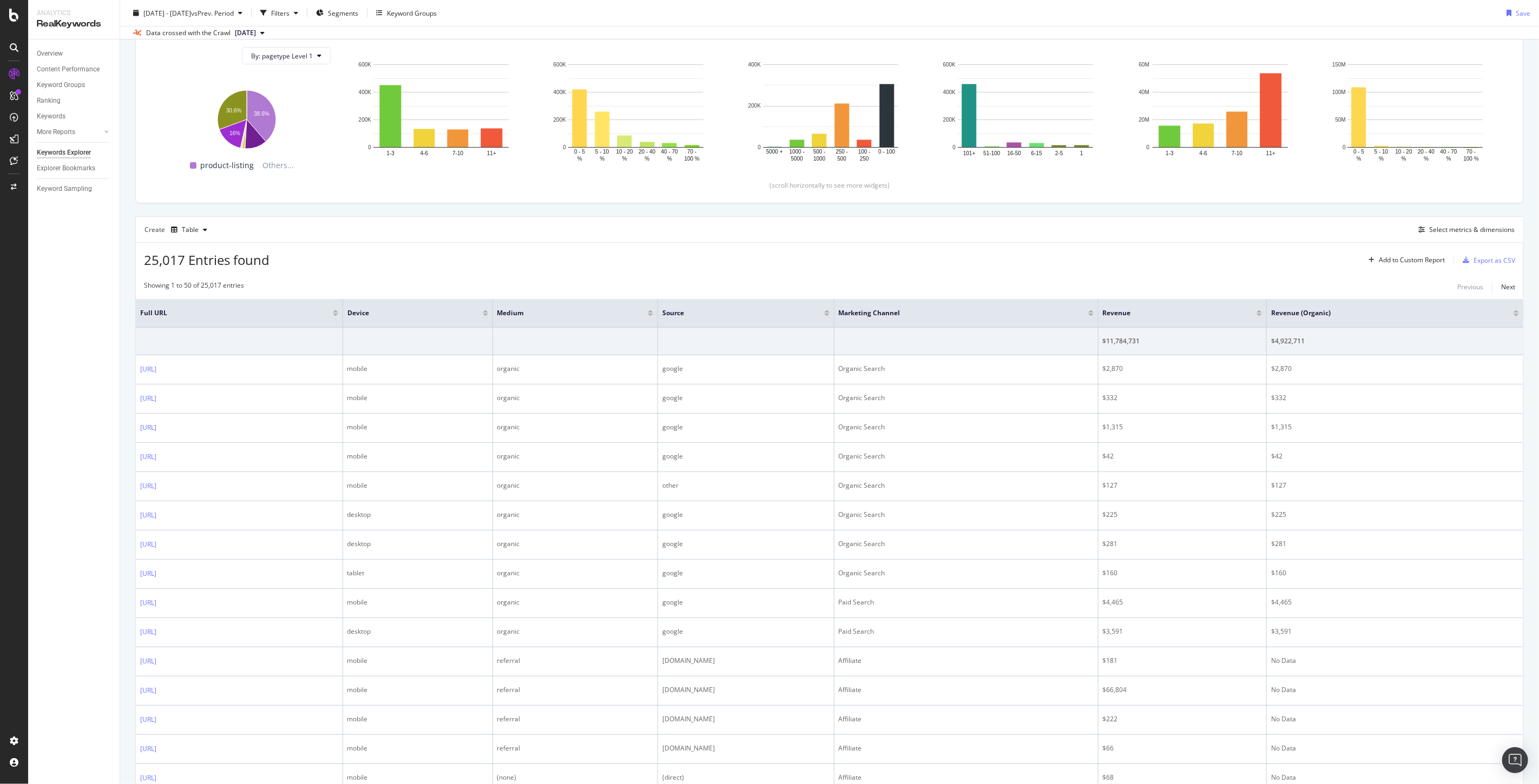
copy div "en-us/t/troop-id-instructions.html"
click at [380, 250] on div "25,017 Entries found Add to Custom Report Export as CSV" at bounding box center [829, 256] width 1387 height 27
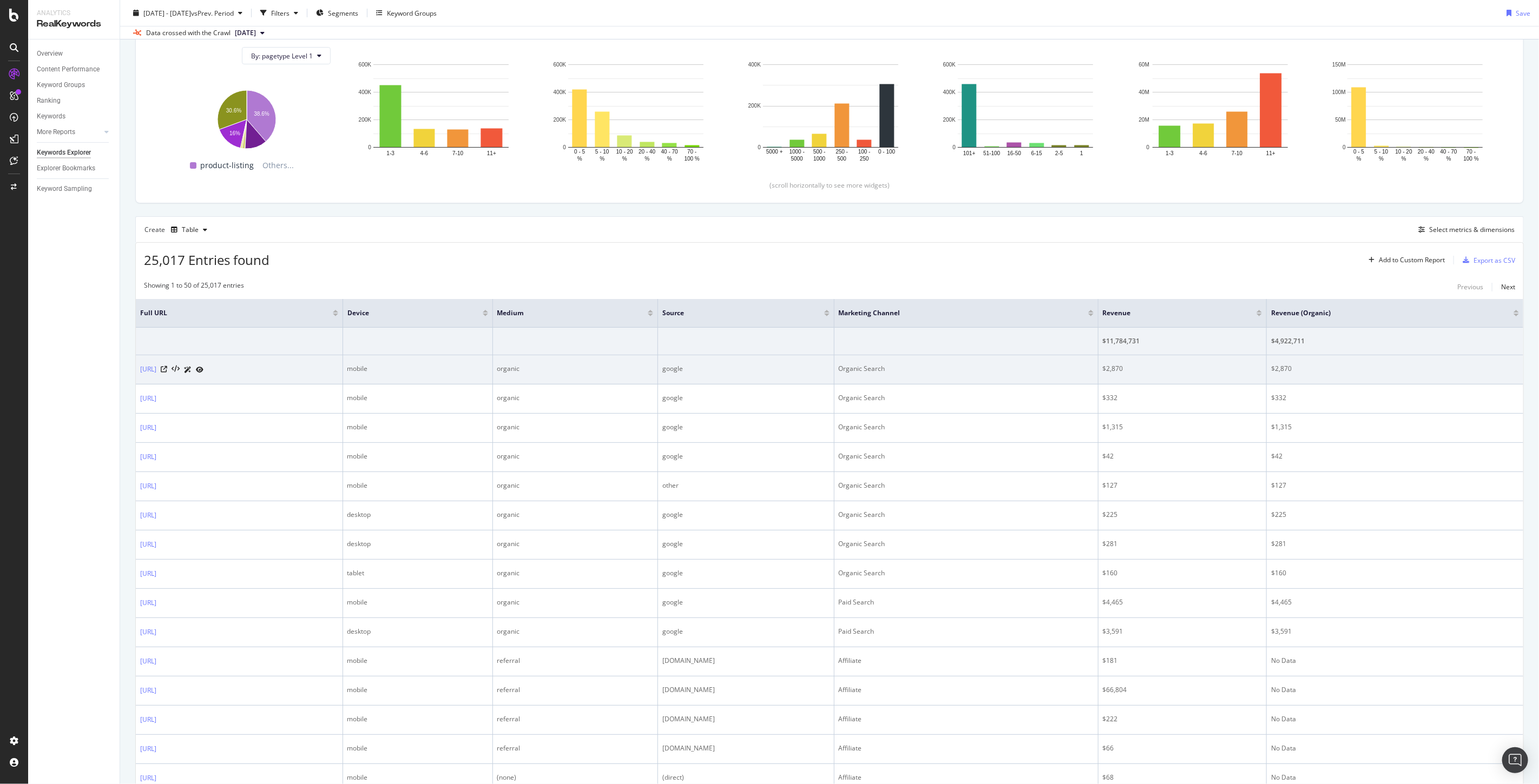
drag, startPoint x: 265, startPoint y: 371, endPoint x: 246, endPoint y: 375, distance: 19.4
click at [246, 375] on td "[URL]" at bounding box center [239, 370] width 207 height 29
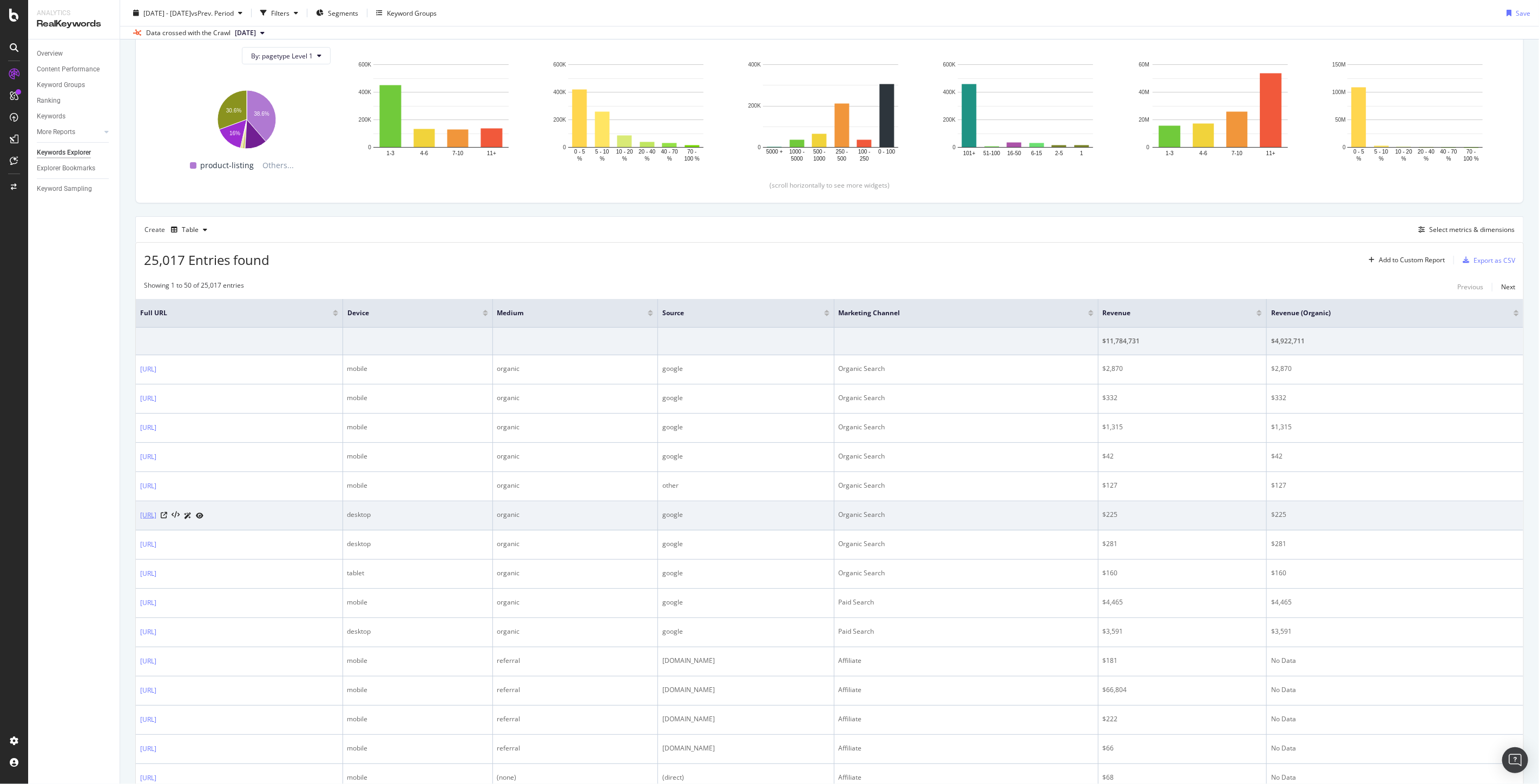
drag, startPoint x: 261, startPoint y: 519, endPoint x: 164, endPoint y: 518, distance: 97.0
click at [164, 518] on div "[URL]" at bounding box center [240, 515] width 198 height 11
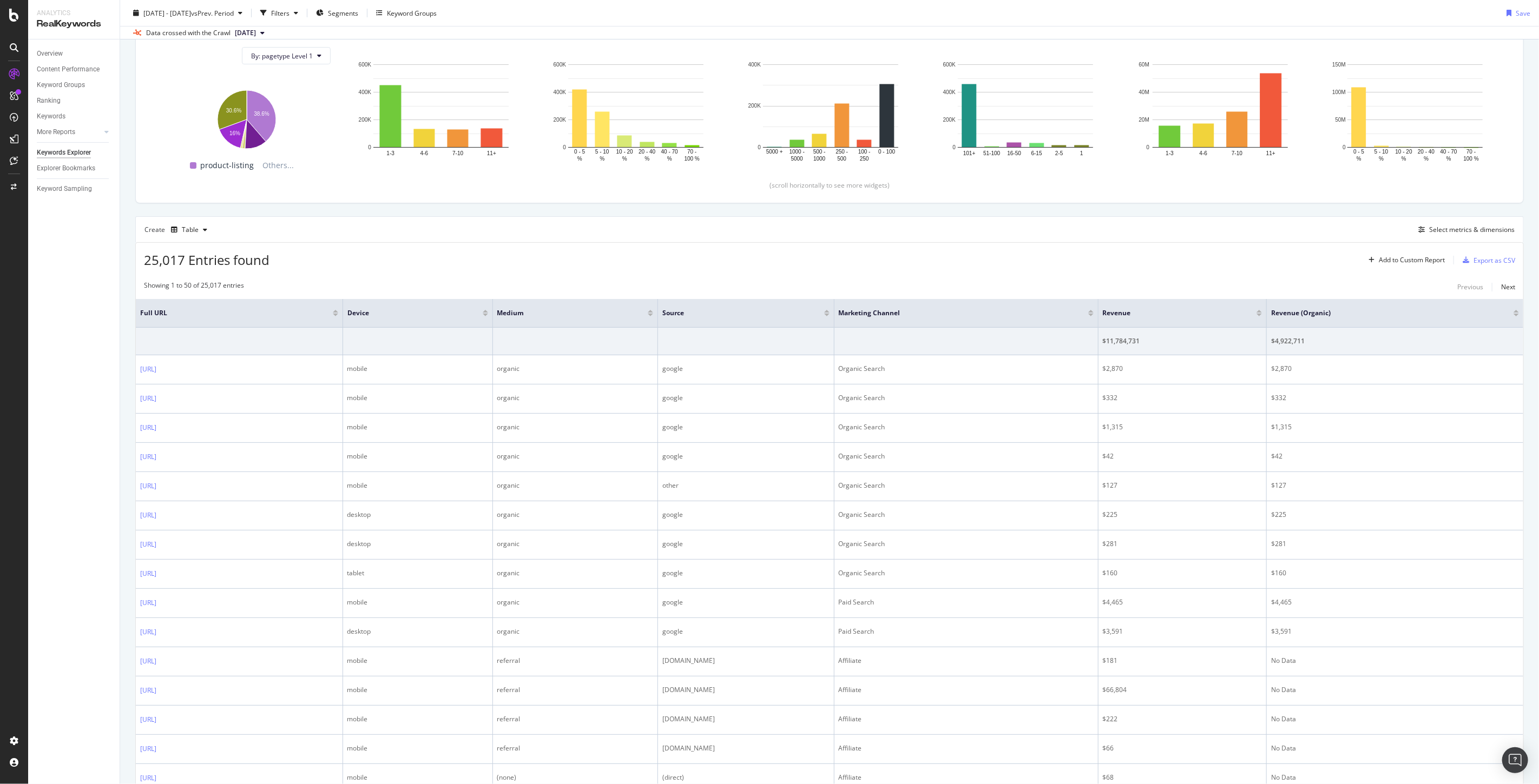
copy link "en-us/t/collaborations/[PERSON_NAME]/"
click at [597, 250] on div "25,017 Entries found Add to Custom Report Export as CSV" at bounding box center [829, 256] width 1387 height 27
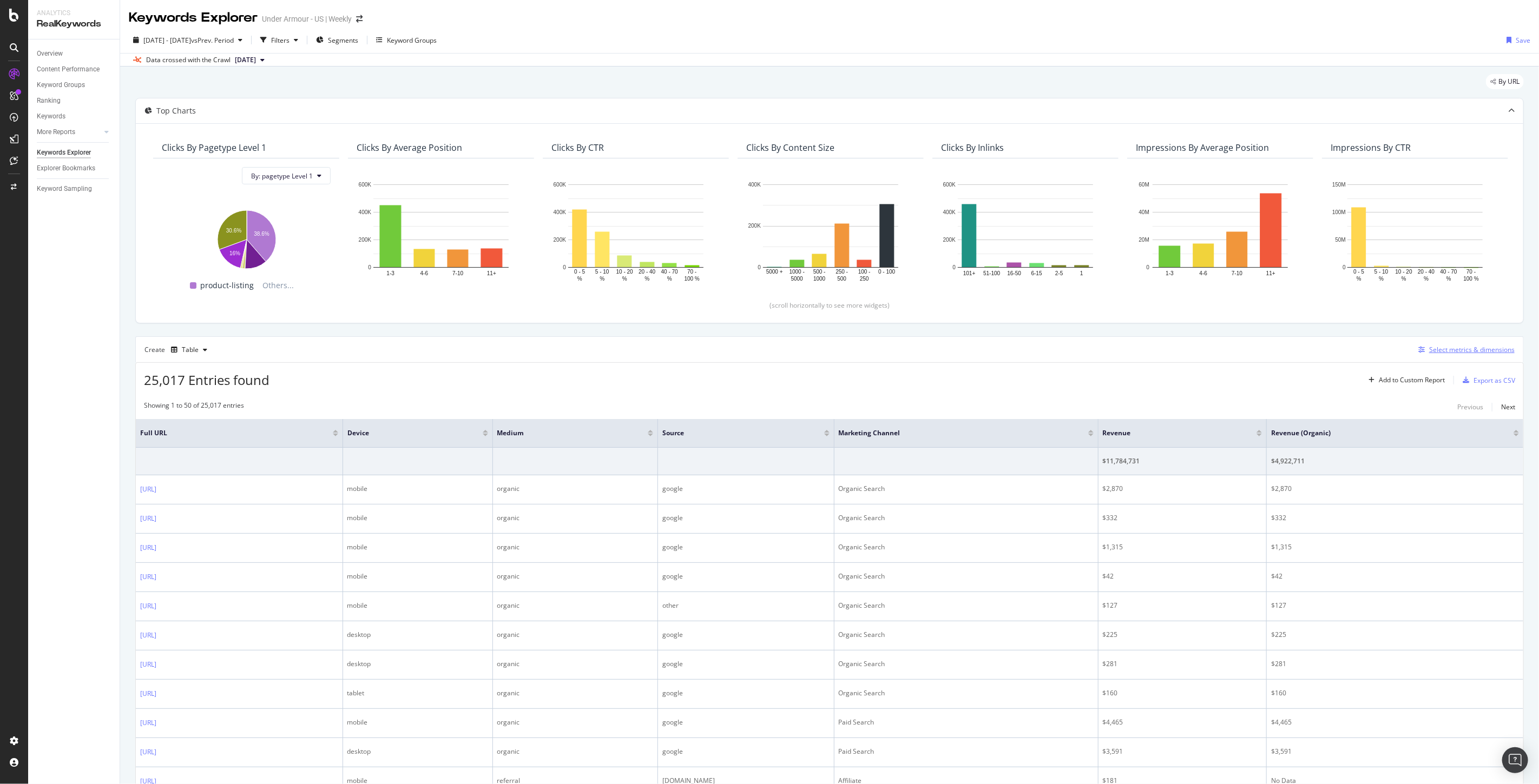
click at [1445, 353] on div "Select metrics & dimensions" at bounding box center [1472, 350] width 85 height 9
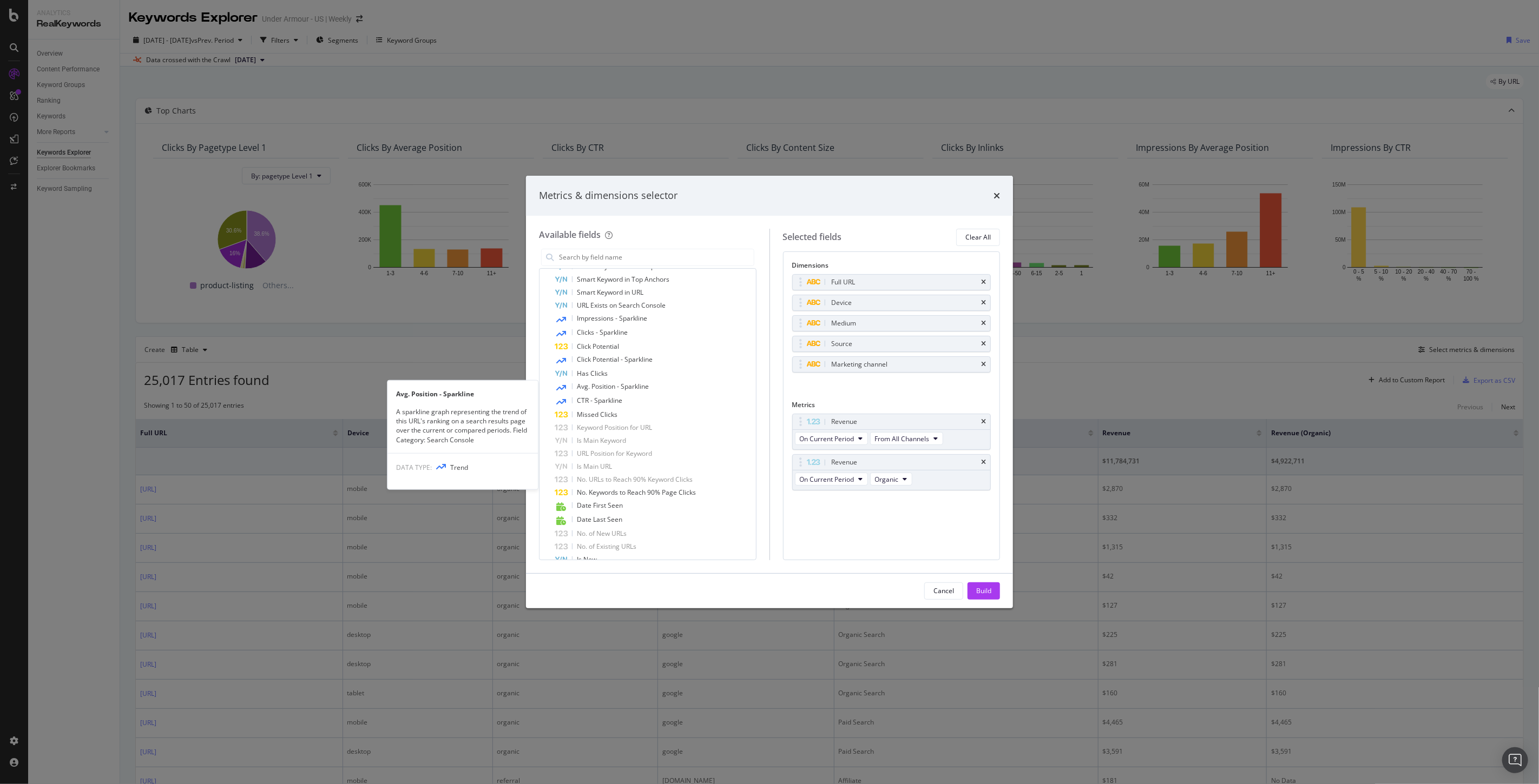
scroll to position [781, 0]
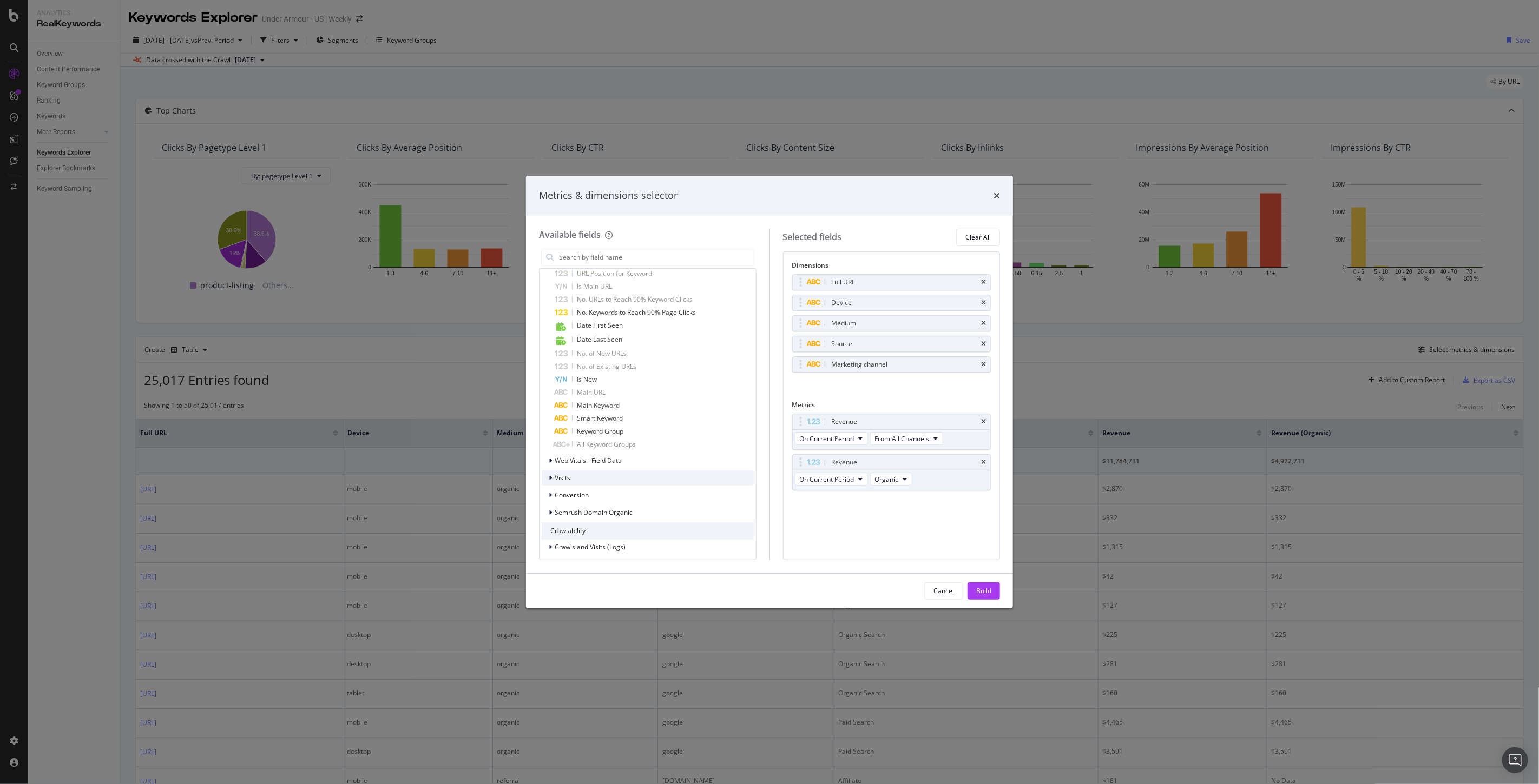
click at [563, 479] on span "Visits" at bounding box center [562, 478] width 16 height 9
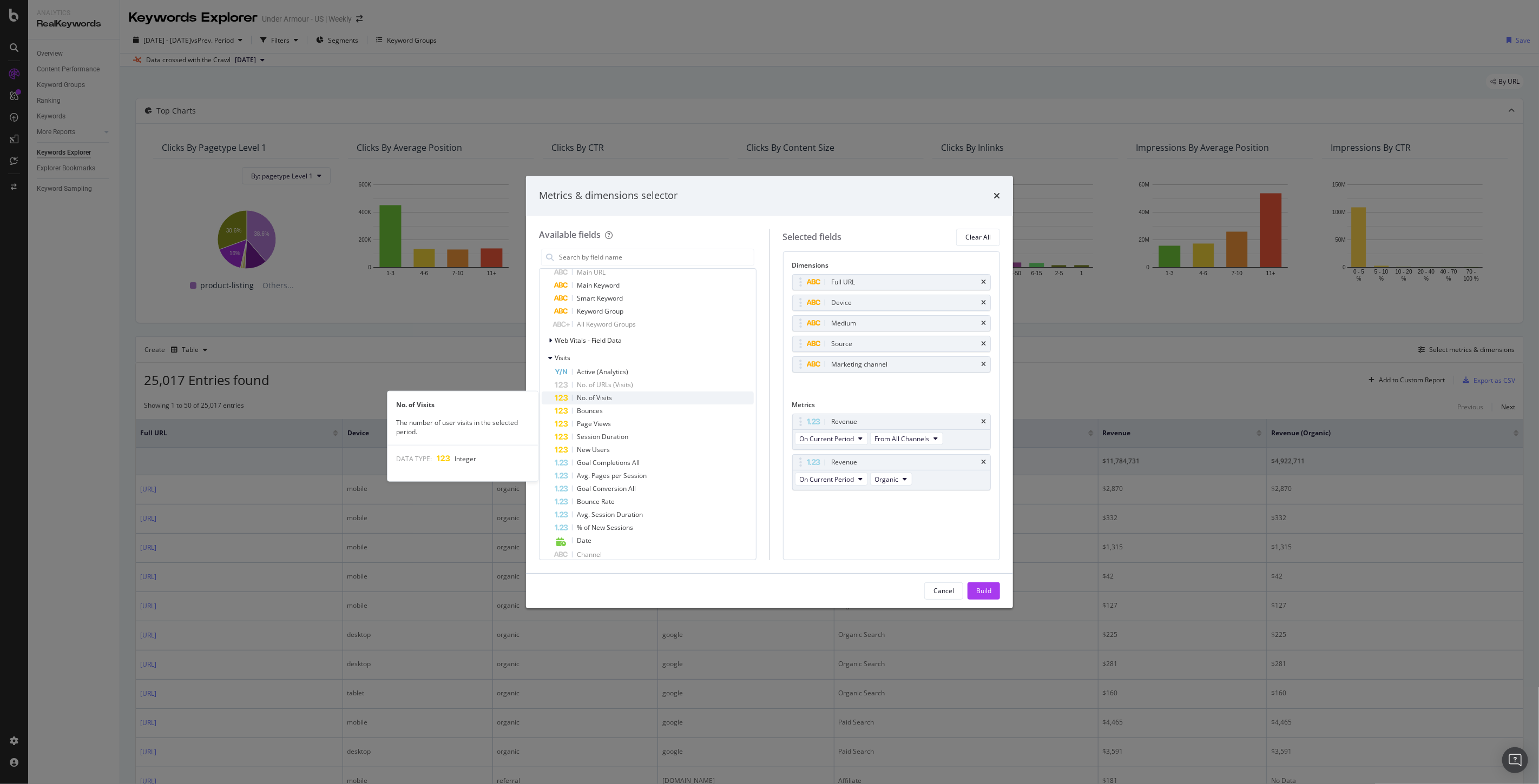
click at [603, 396] on span "No. of Visits" at bounding box center [594, 398] width 35 height 9
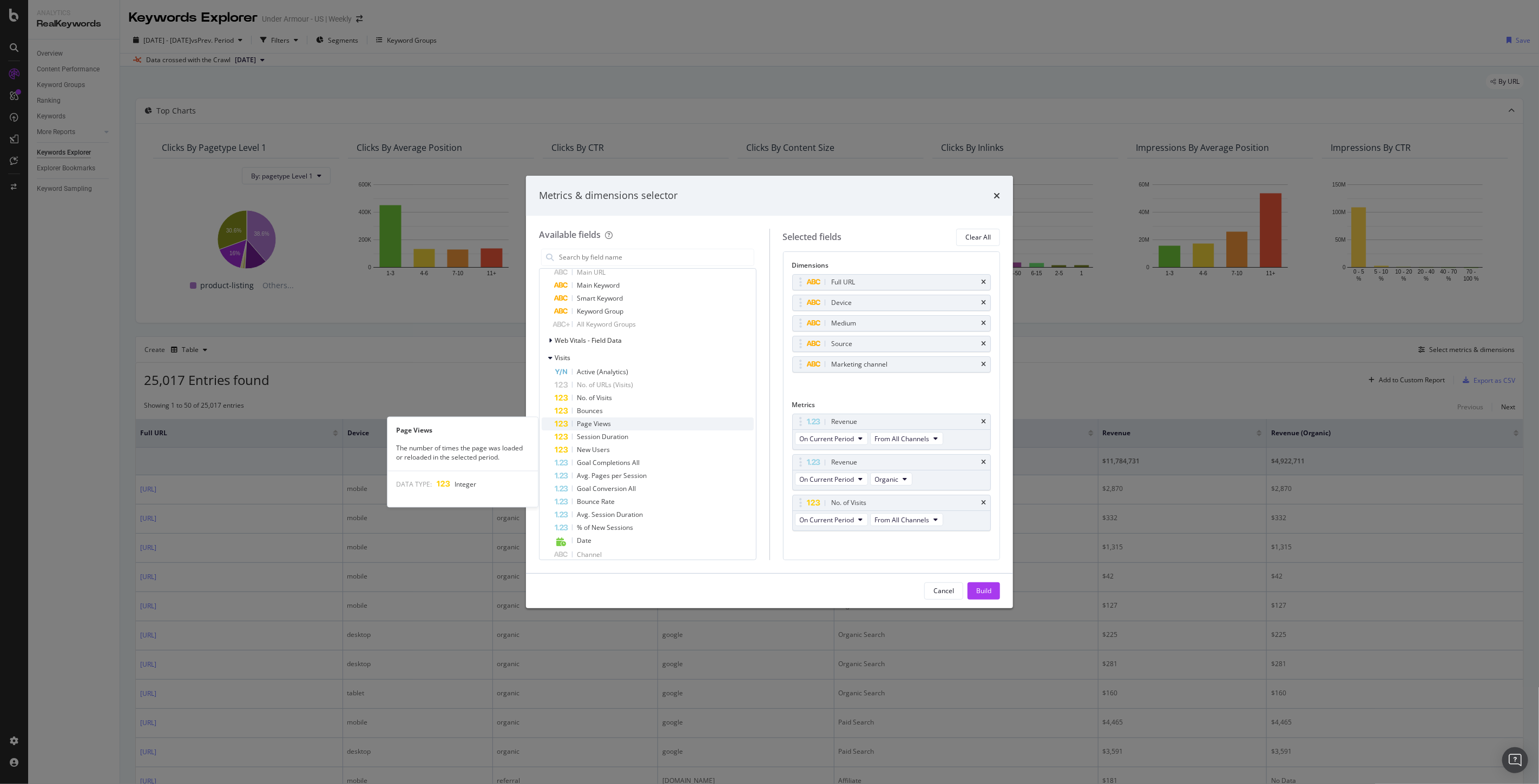
click at [609, 425] on span "Page Views" at bounding box center [594, 424] width 34 height 9
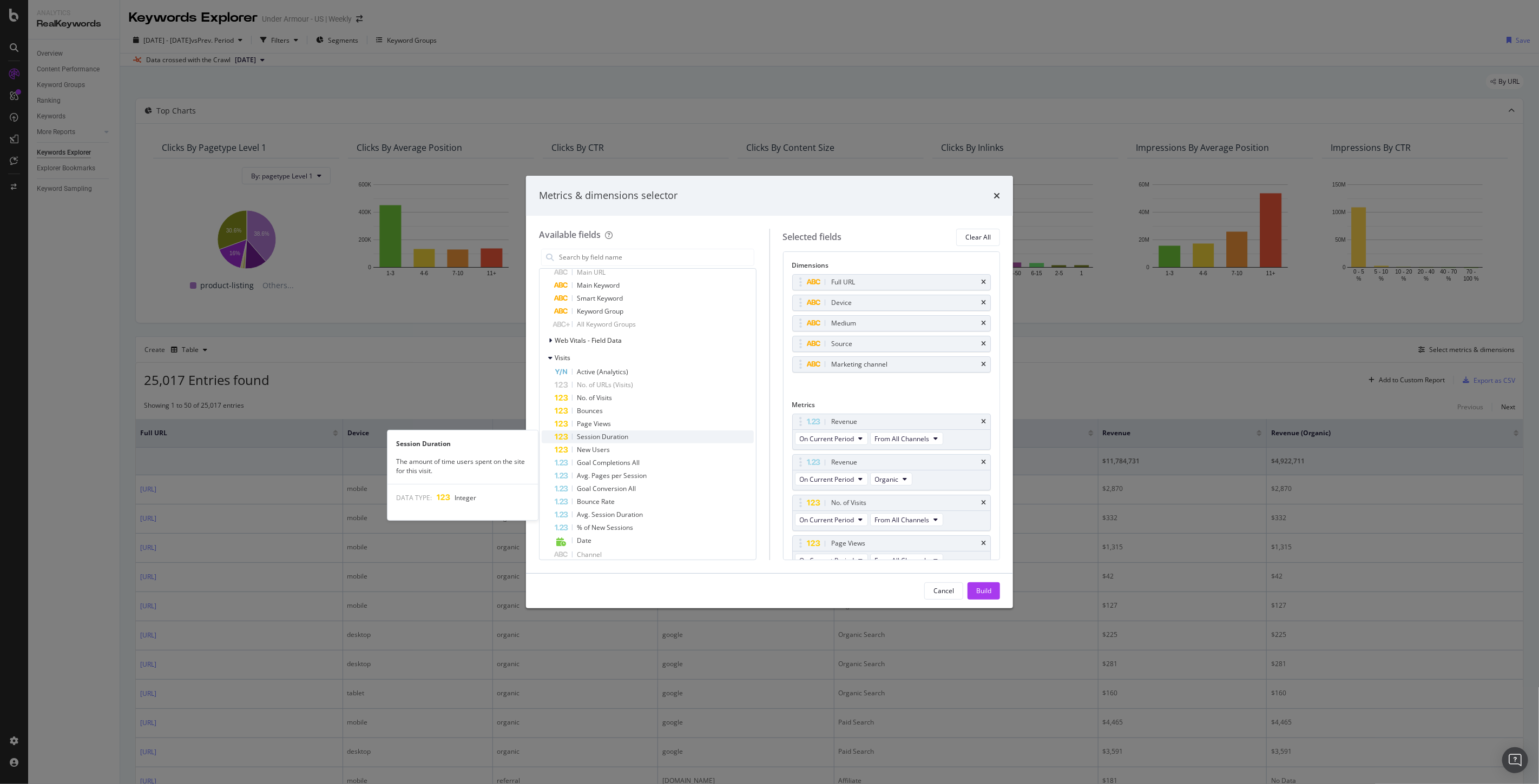
scroll to position [13, 0]
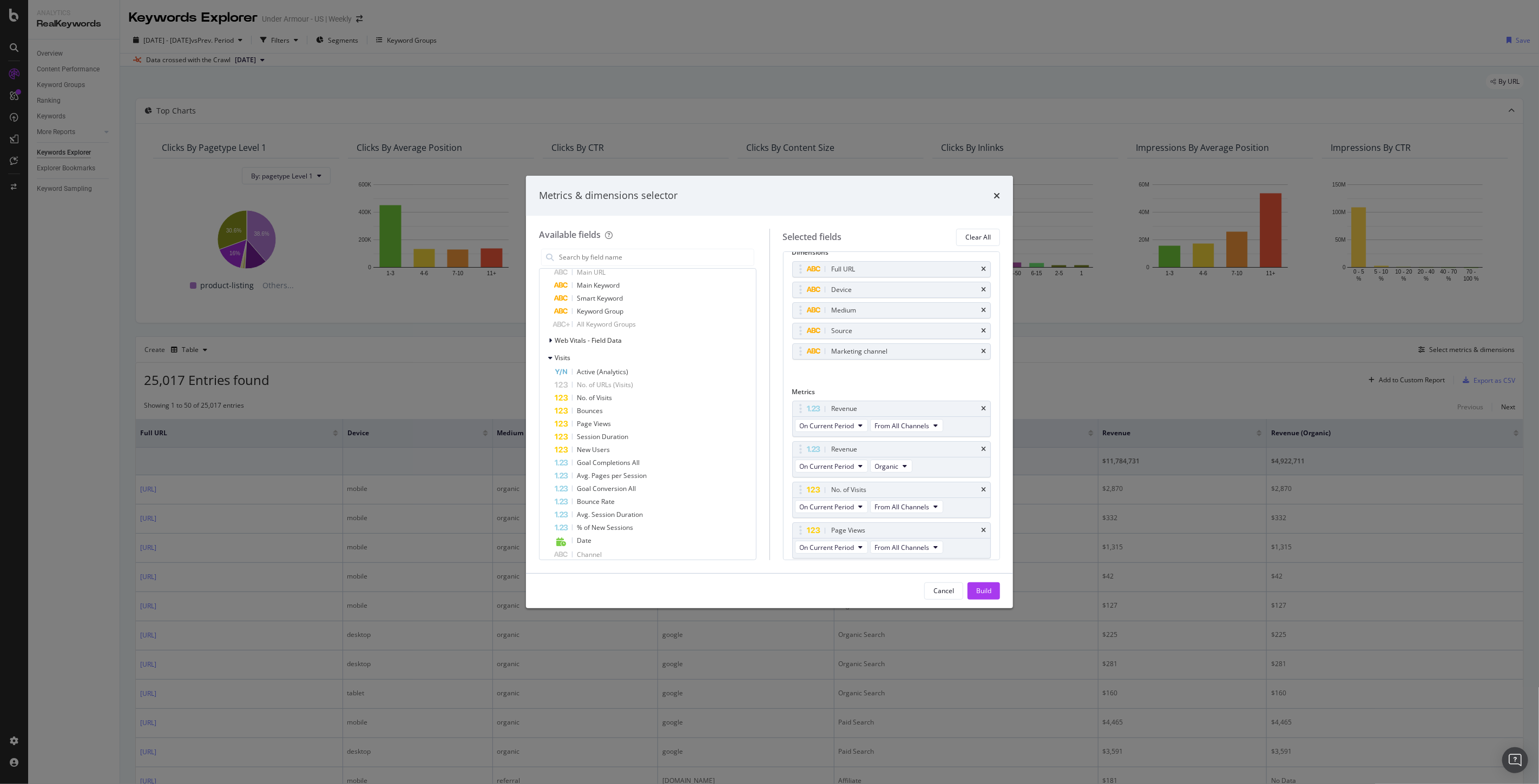
click at [996, 592] on button "Build" at bounding box center [983, 591] width 33 height 17
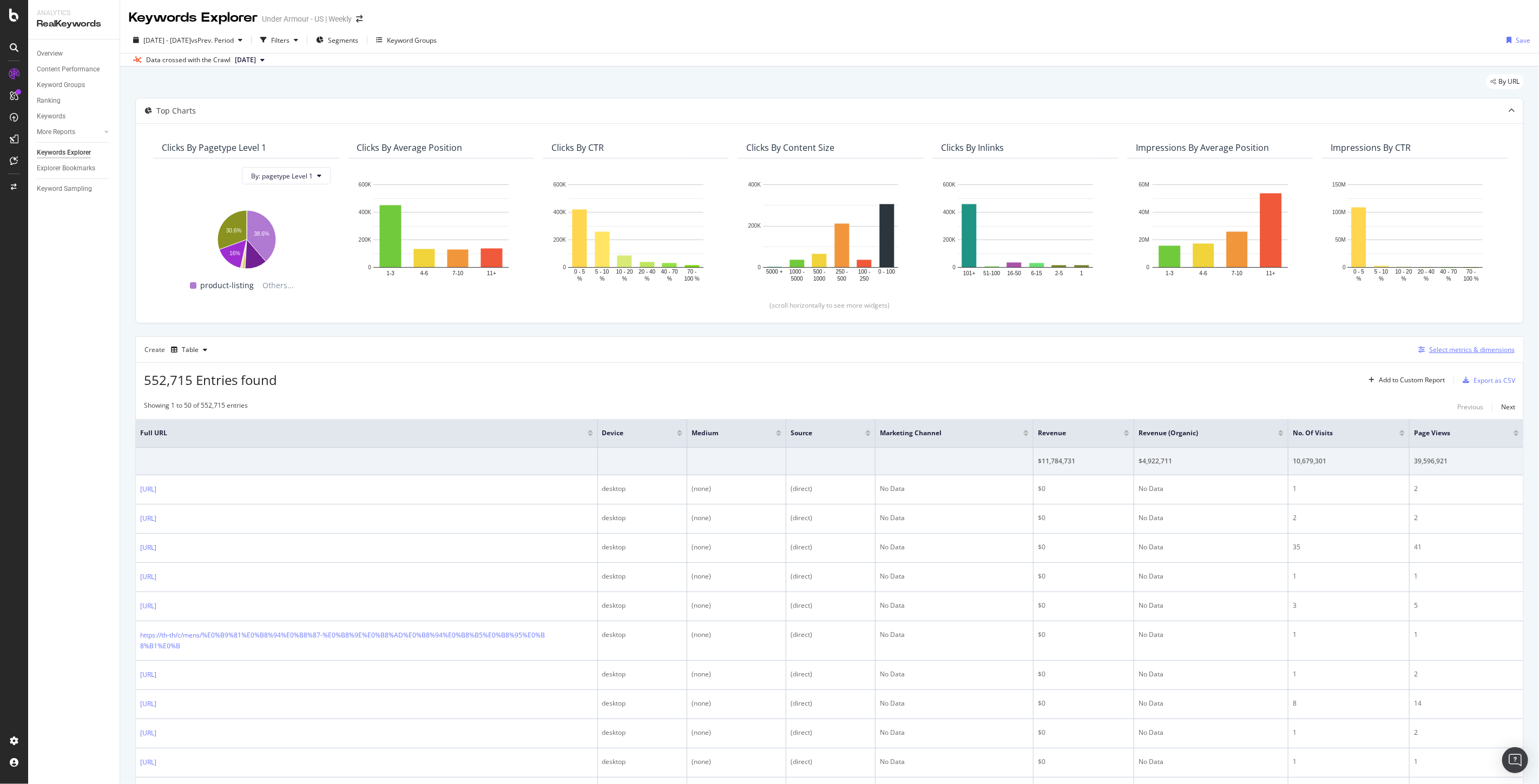
click at [1456, 348] on div "Select metrics & dimensions" at bounding box center [1472, 350] width 85 height 9
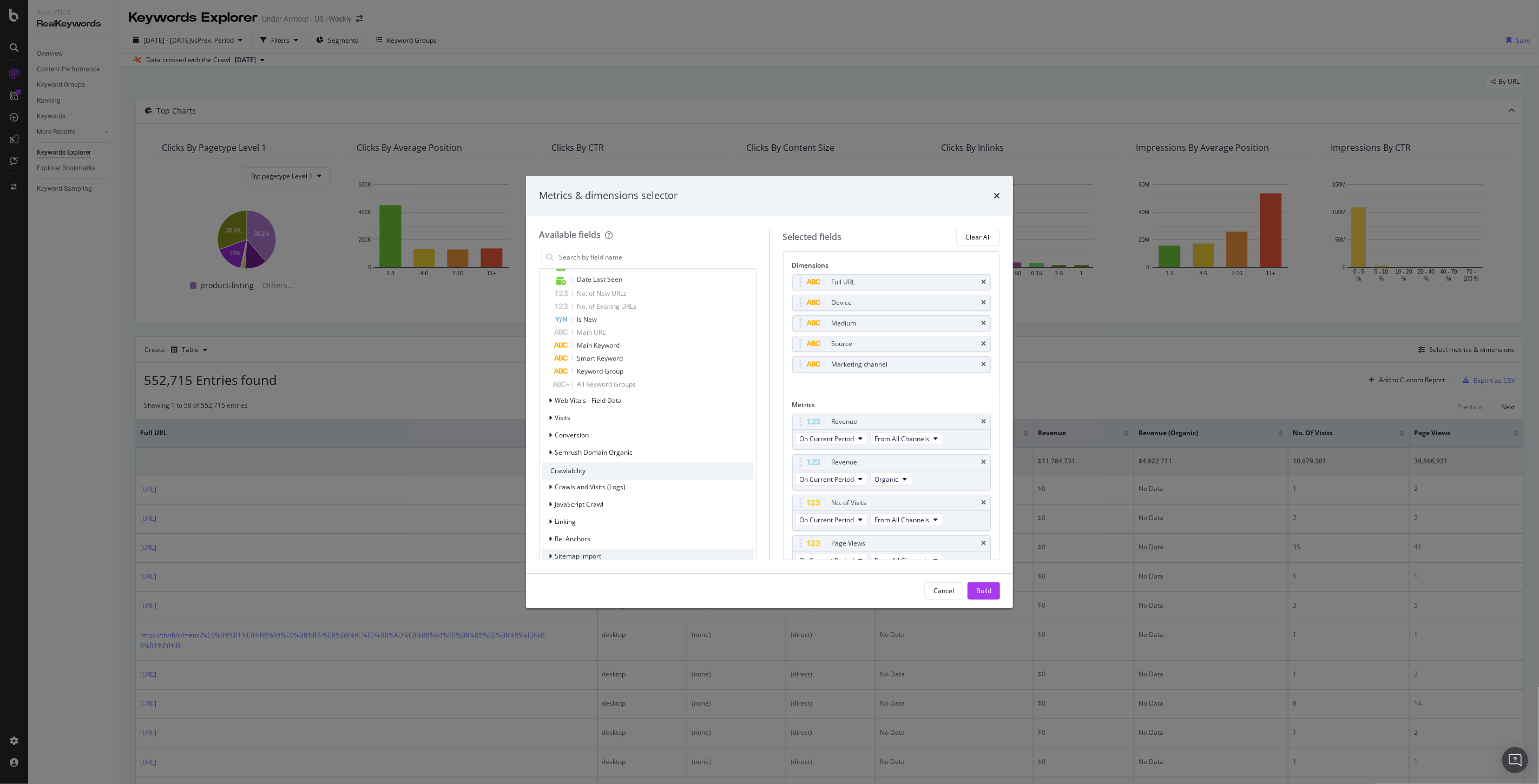
scroll to position [781, 0]
click at [559, 476] on span "Visits" at bounding box center [562, 478] width 16 height 9
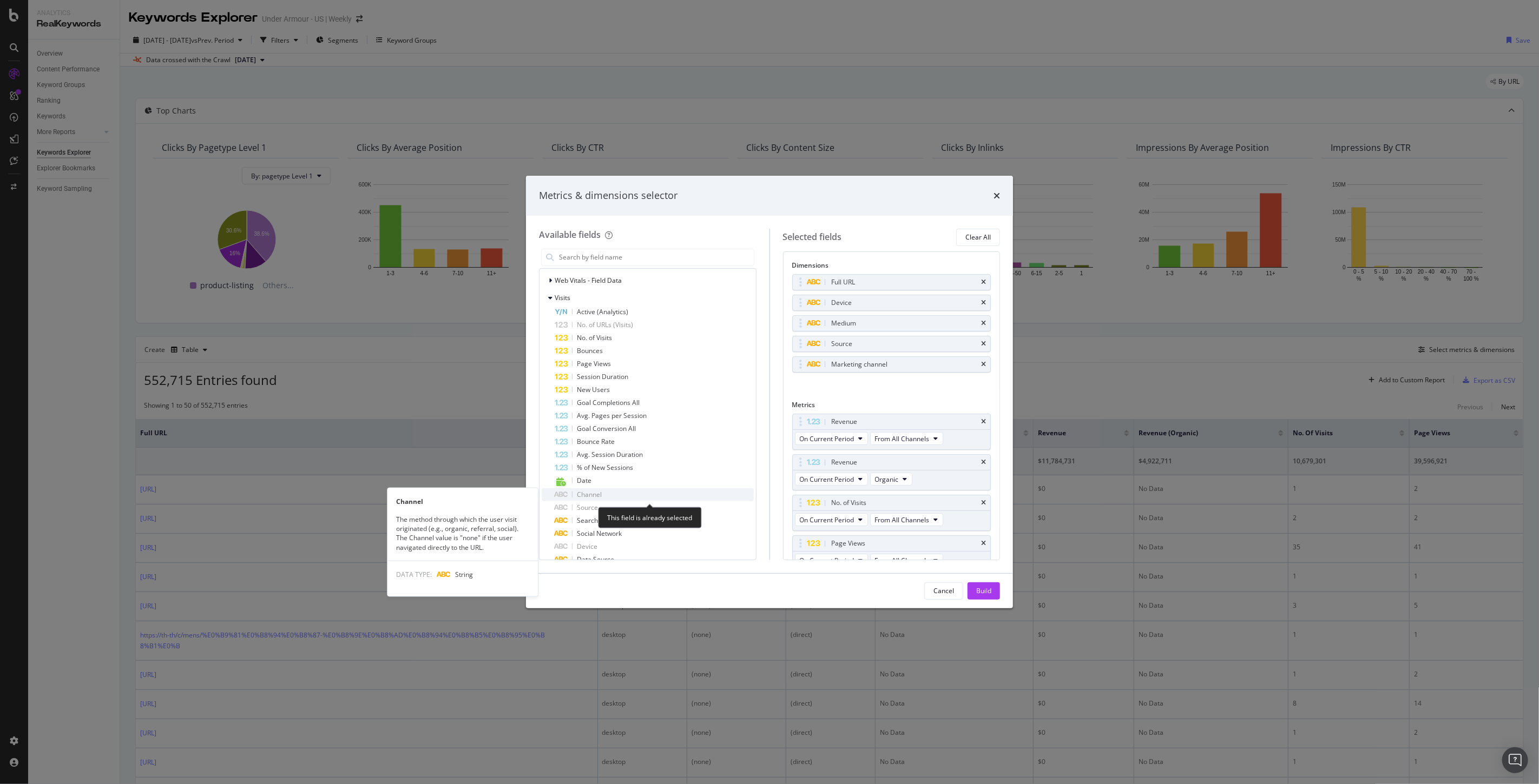
scroll to position [1021, 0]
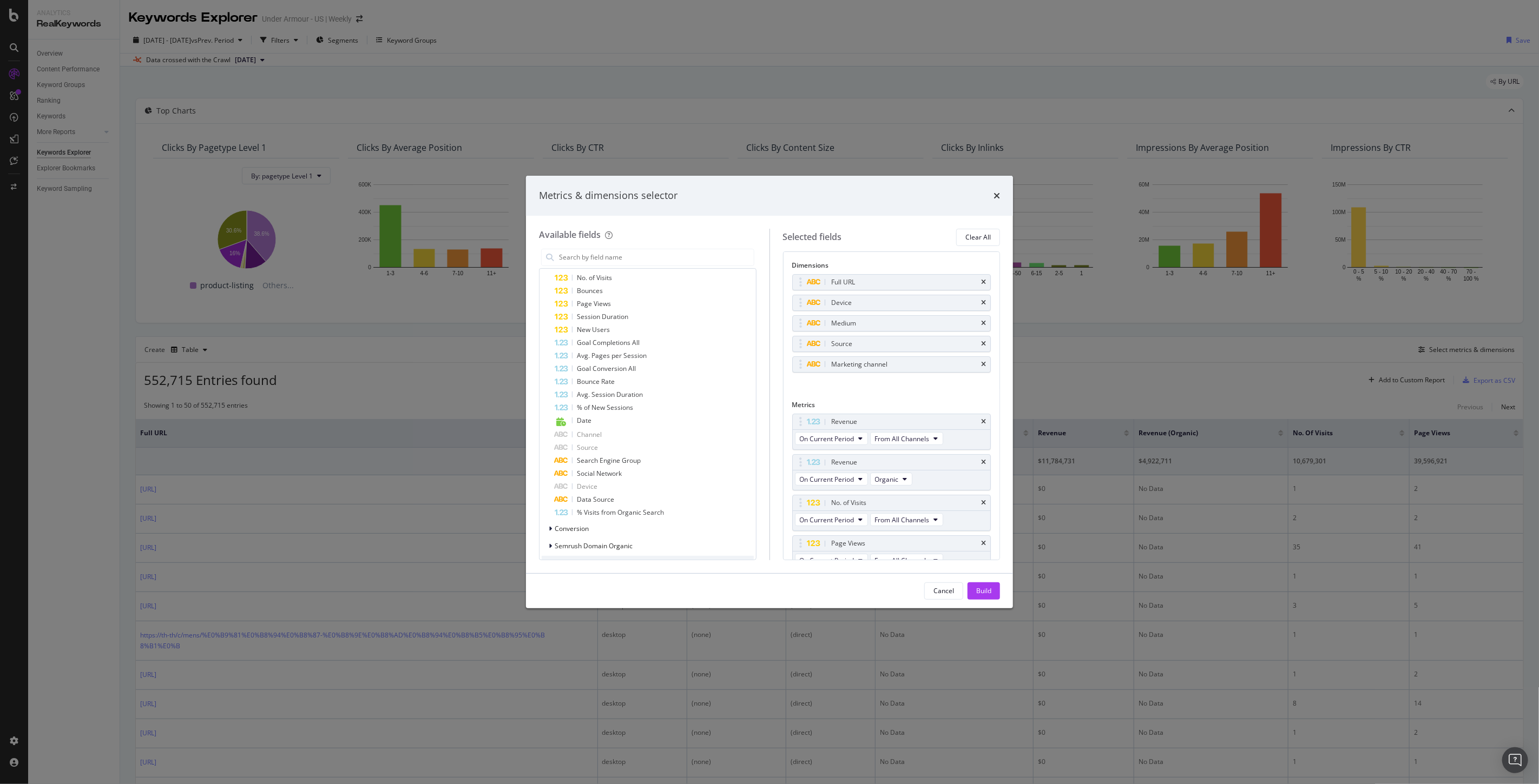
click at [1001, 197] on div "Metrics & dimensions selector" at bounding box center [769, 196] width 487 height 40
click at [996, 196] on icon "times" at bounding box center [997, 196] width 7 height 9
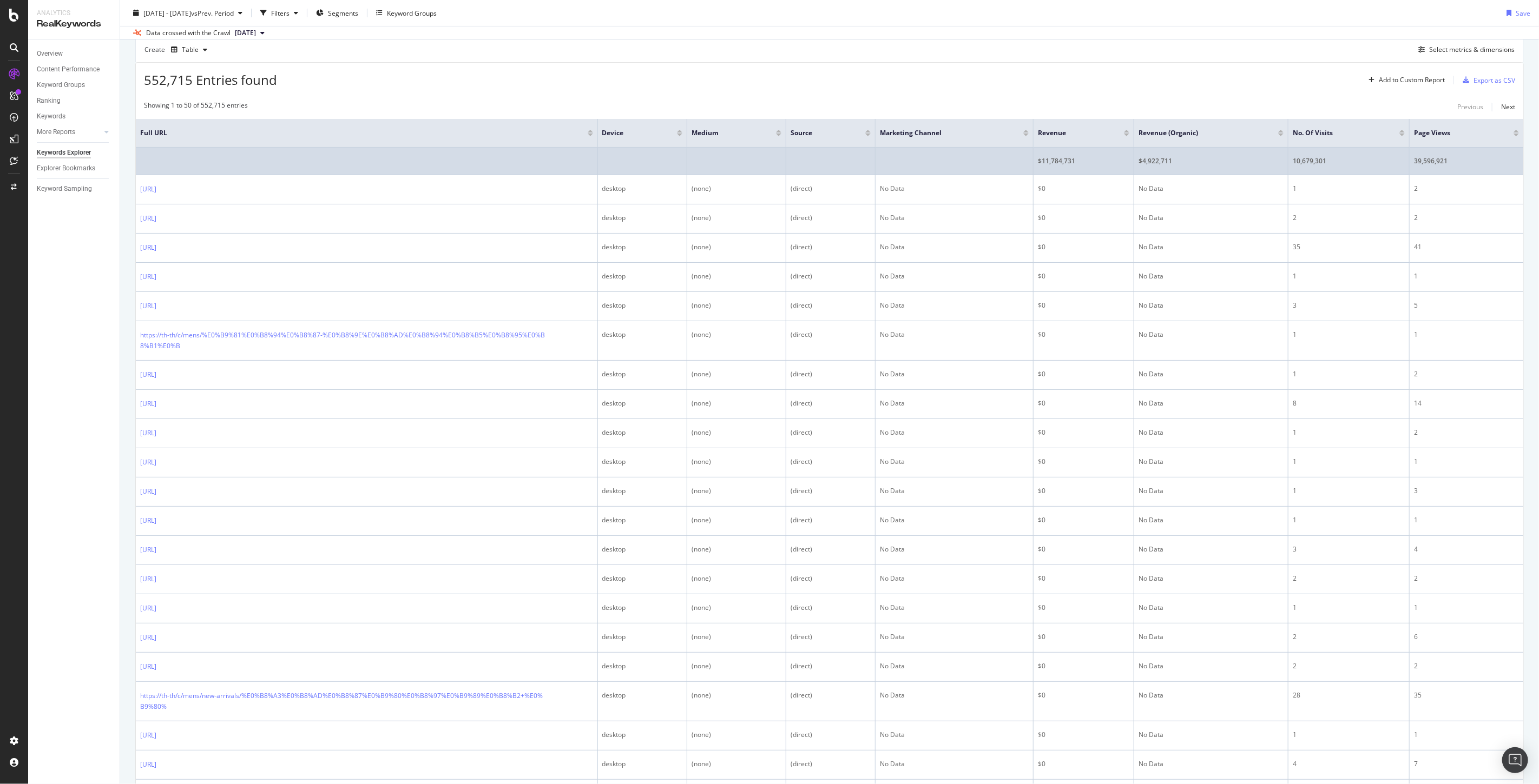
scroll to position [0, 0]
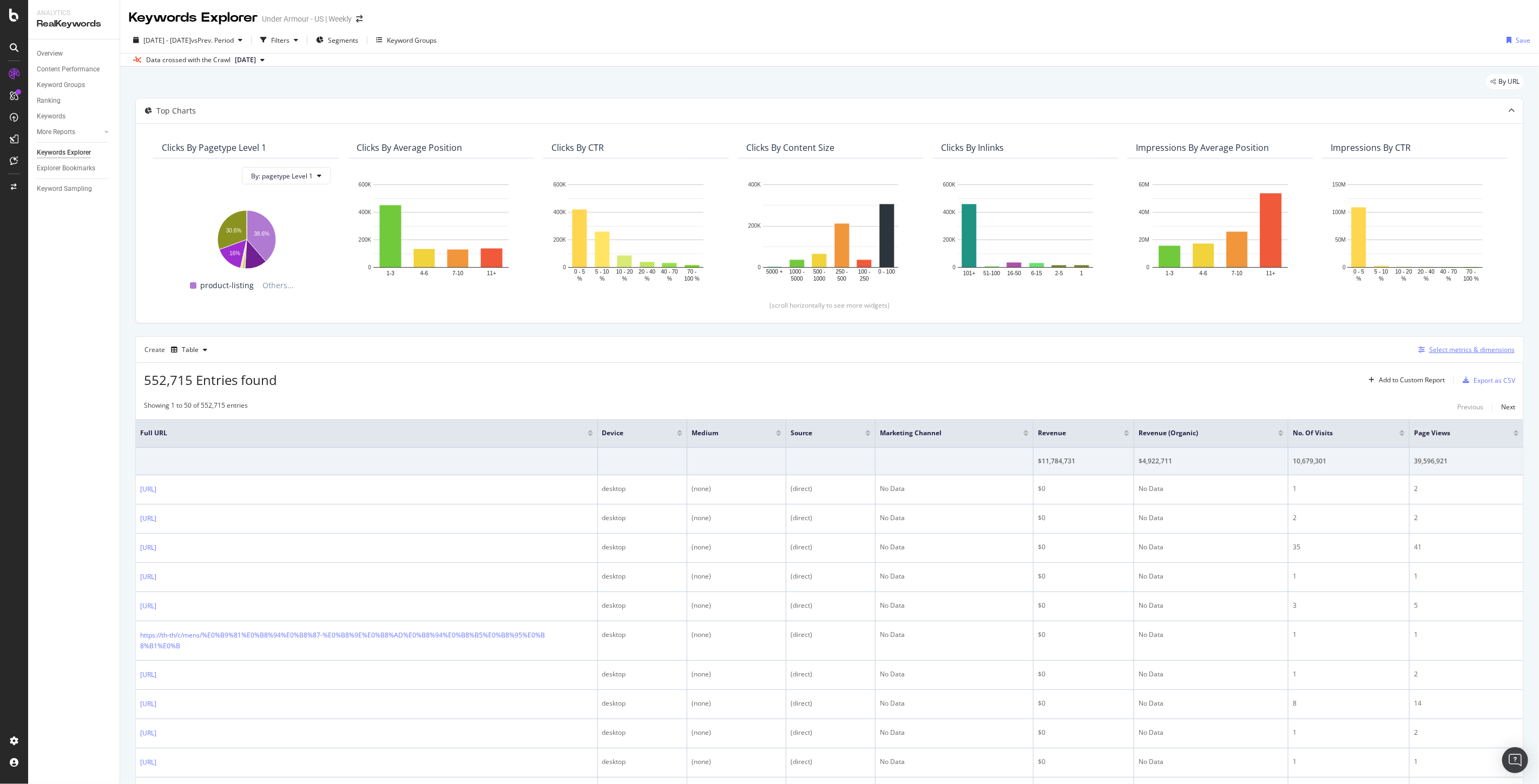
click at [1457, 347] on div "Select metrics & dimensions" at bounding box center [1472, 350] width 85 height 9
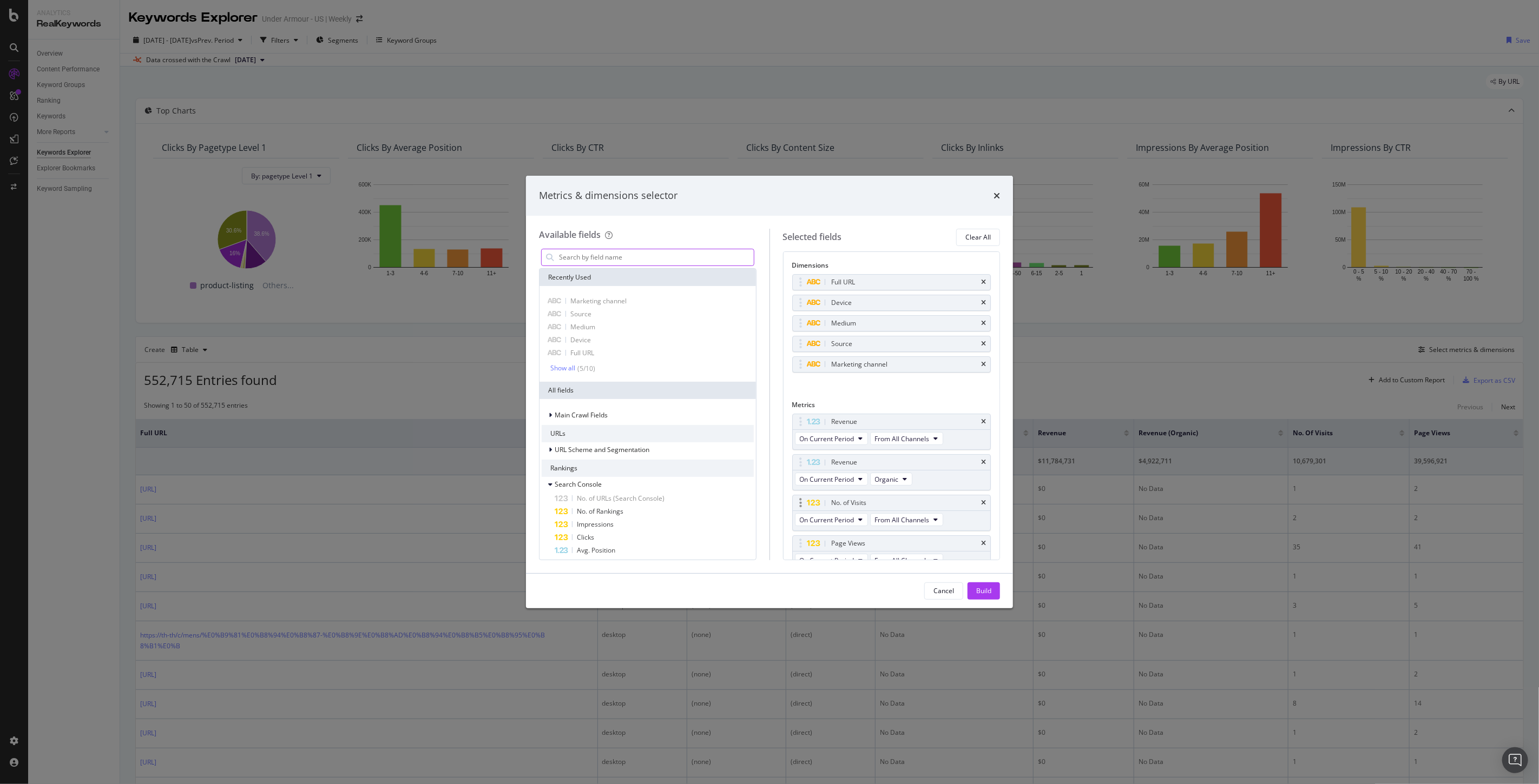
scroll to position [49, 0]
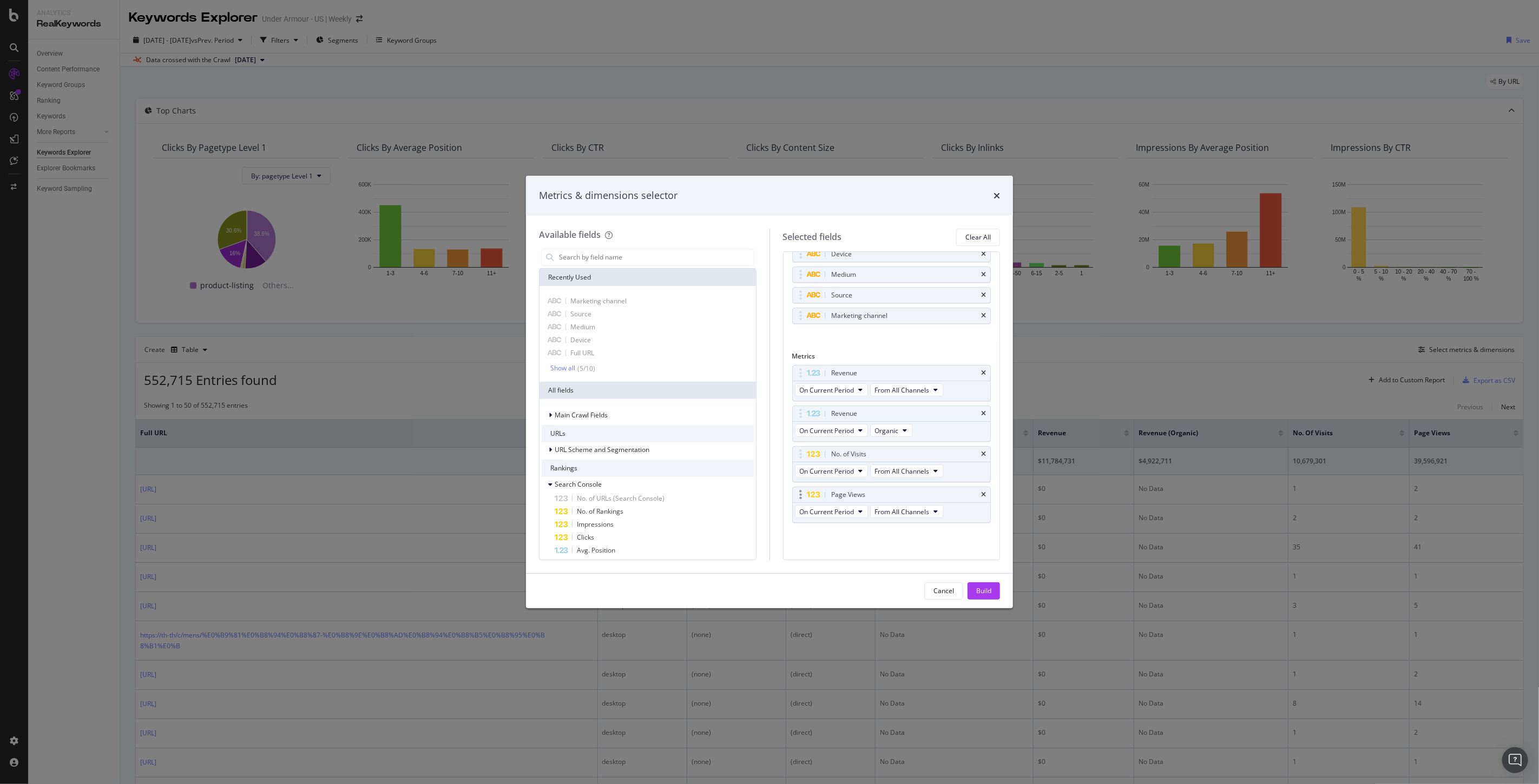
click at [971, 491] on div "Page Views" at bounding box center [892, 495] width 198 height 15
click at [981, 452] on icon "times" at bounding box center [983, 454] width 5 height 7
click at [981, 493] on icon "times" at bounding box center [983, 495] width 5 height 7
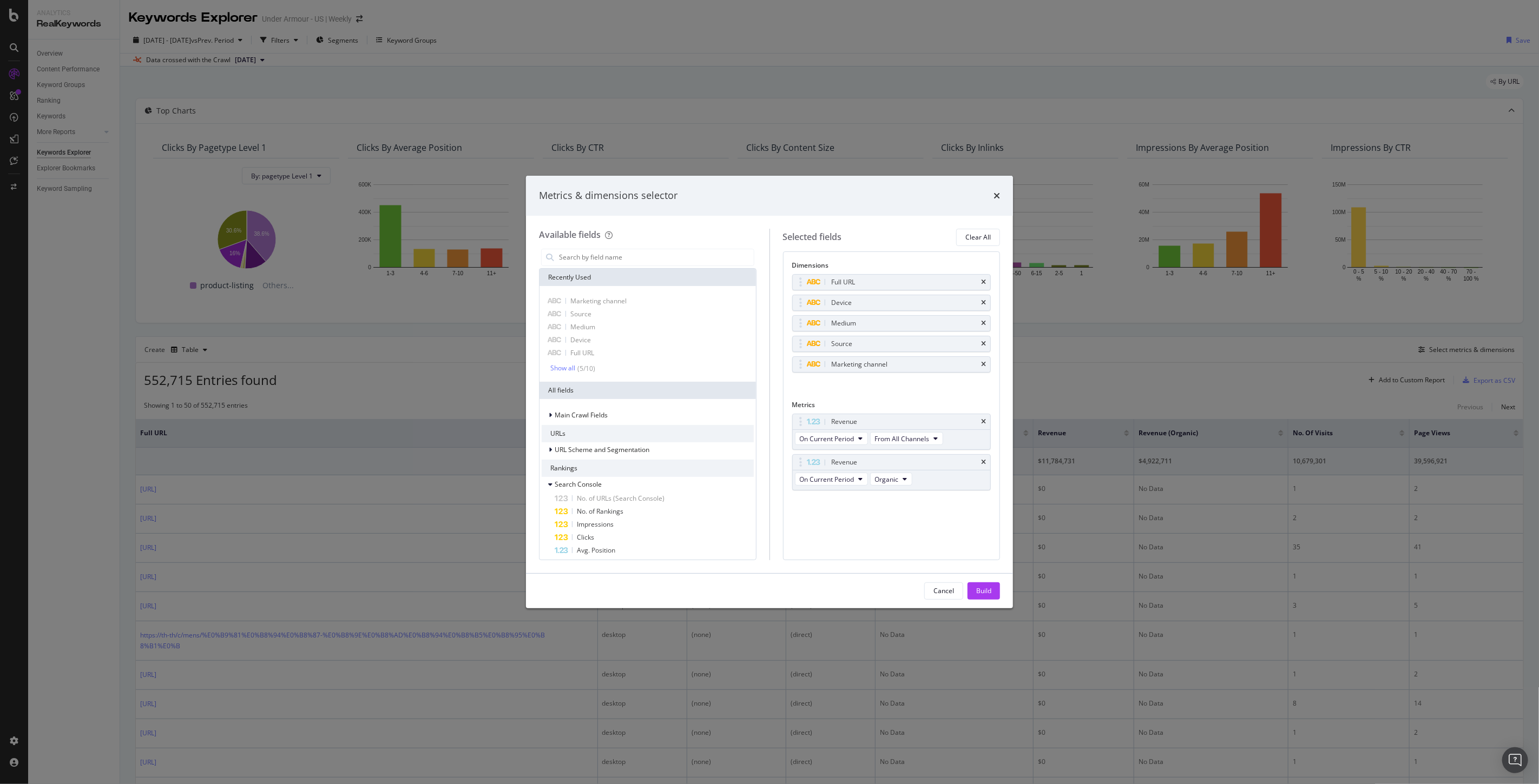
scroll to position [0, 0]
click at [983, 598] on div "Build" at bounding box center [983, 591] width 15 height 16
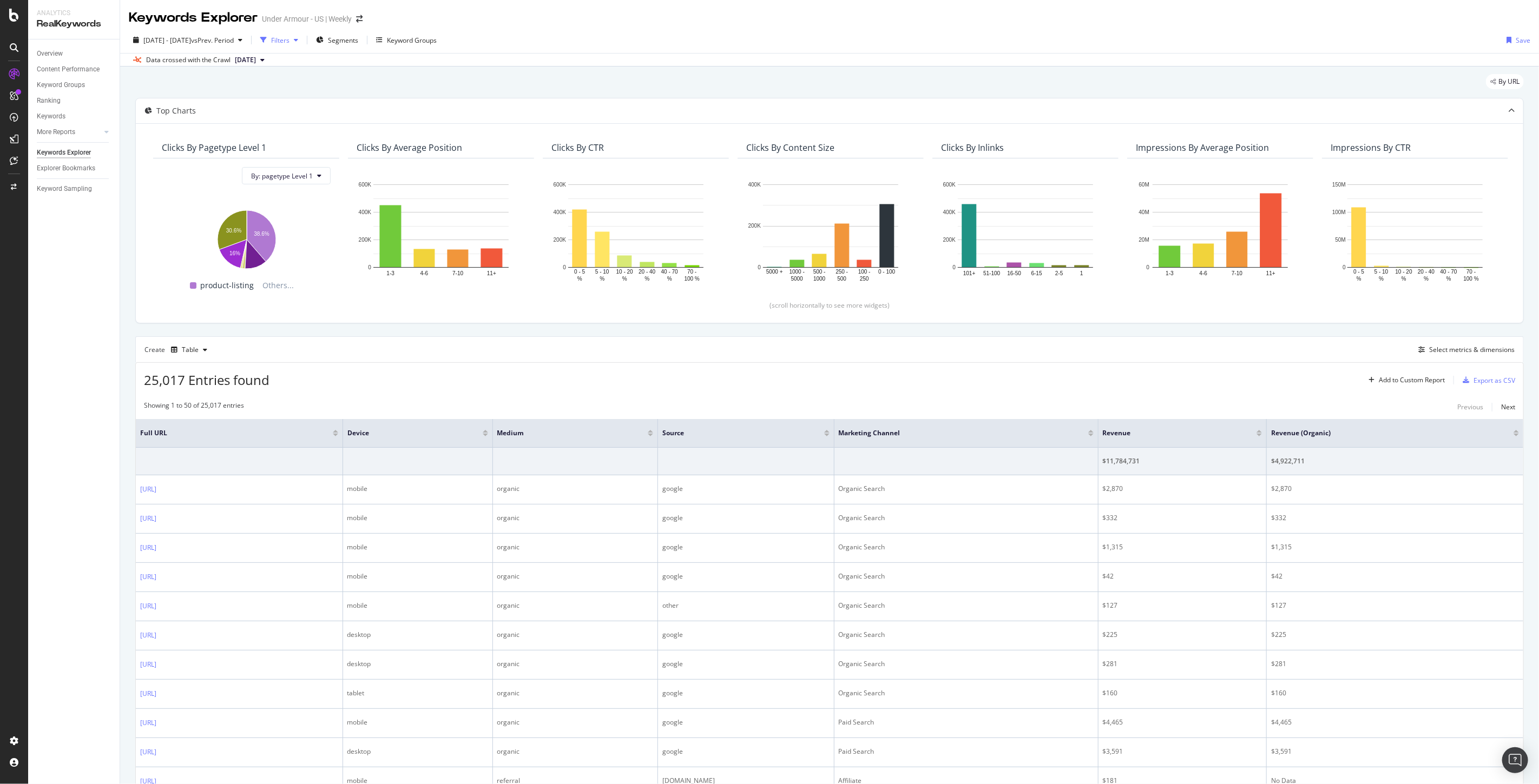
click at [289, 41] on div "Filters" at bounding box center [280, 41] width 19 height 9
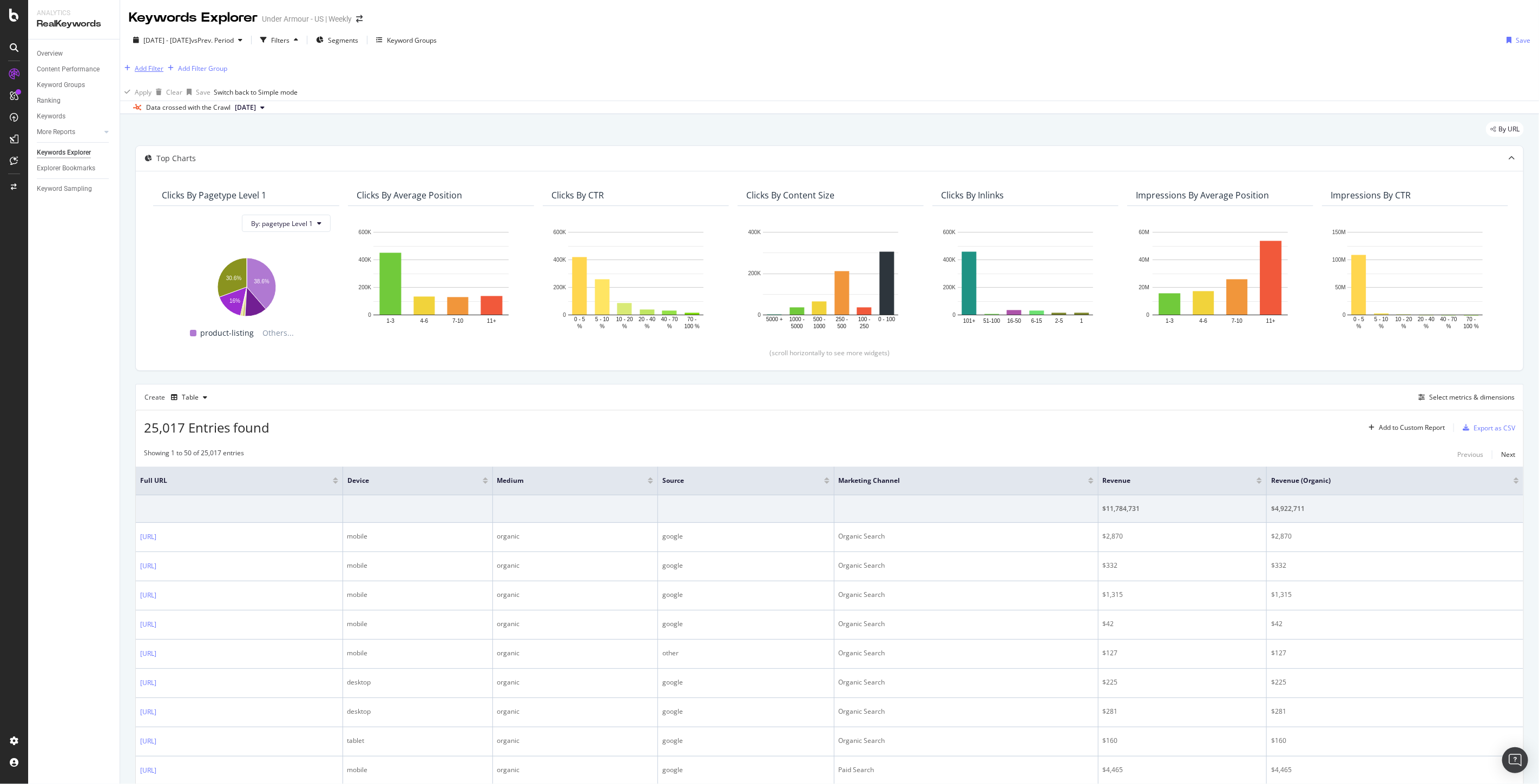
click at [149, 63] on div "Add Filter" at bounding box center [142, 68] width 43 height 12
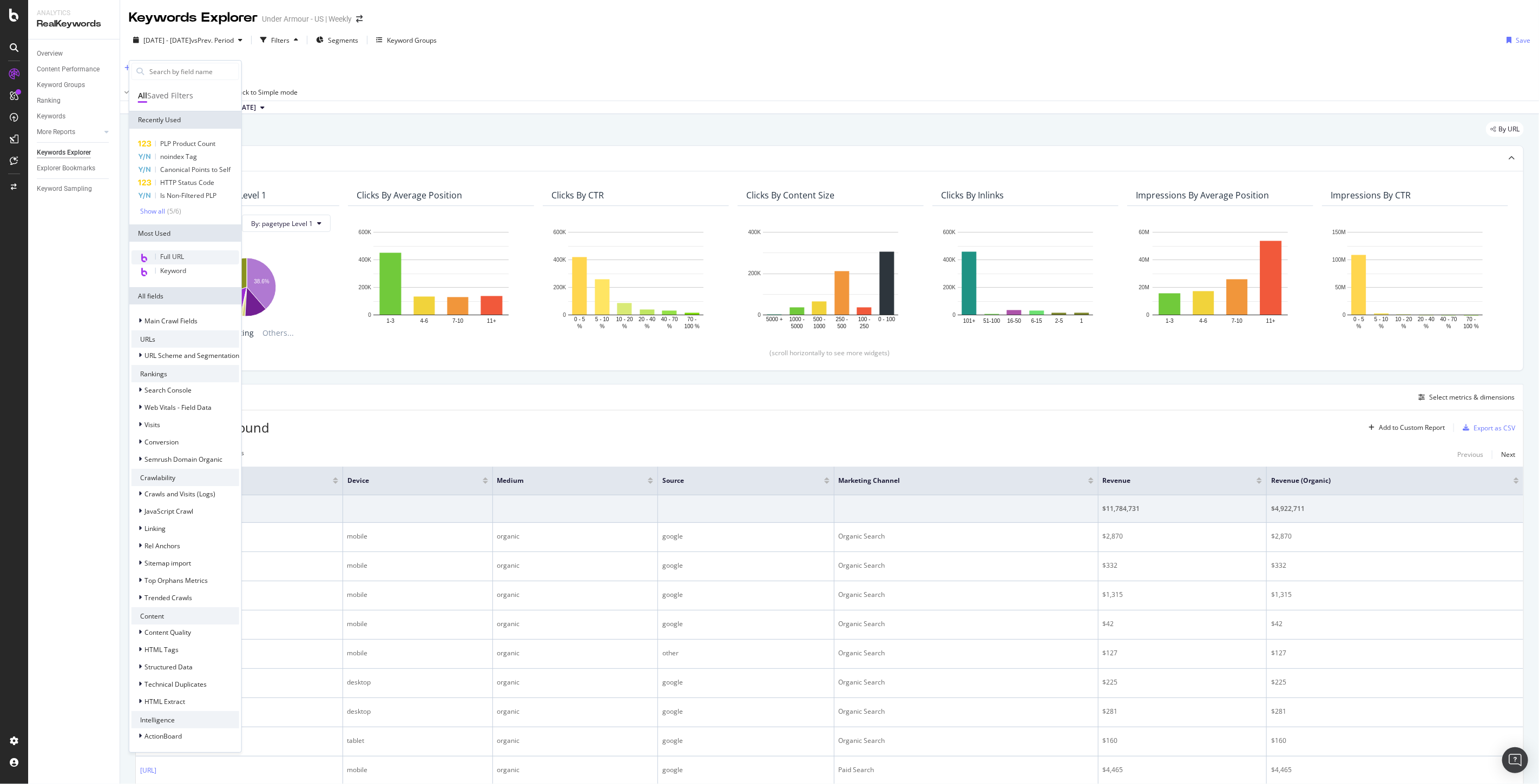
click at [168, 257] on span "Full URL" at bounding box center [172, 257] width 24 height 9
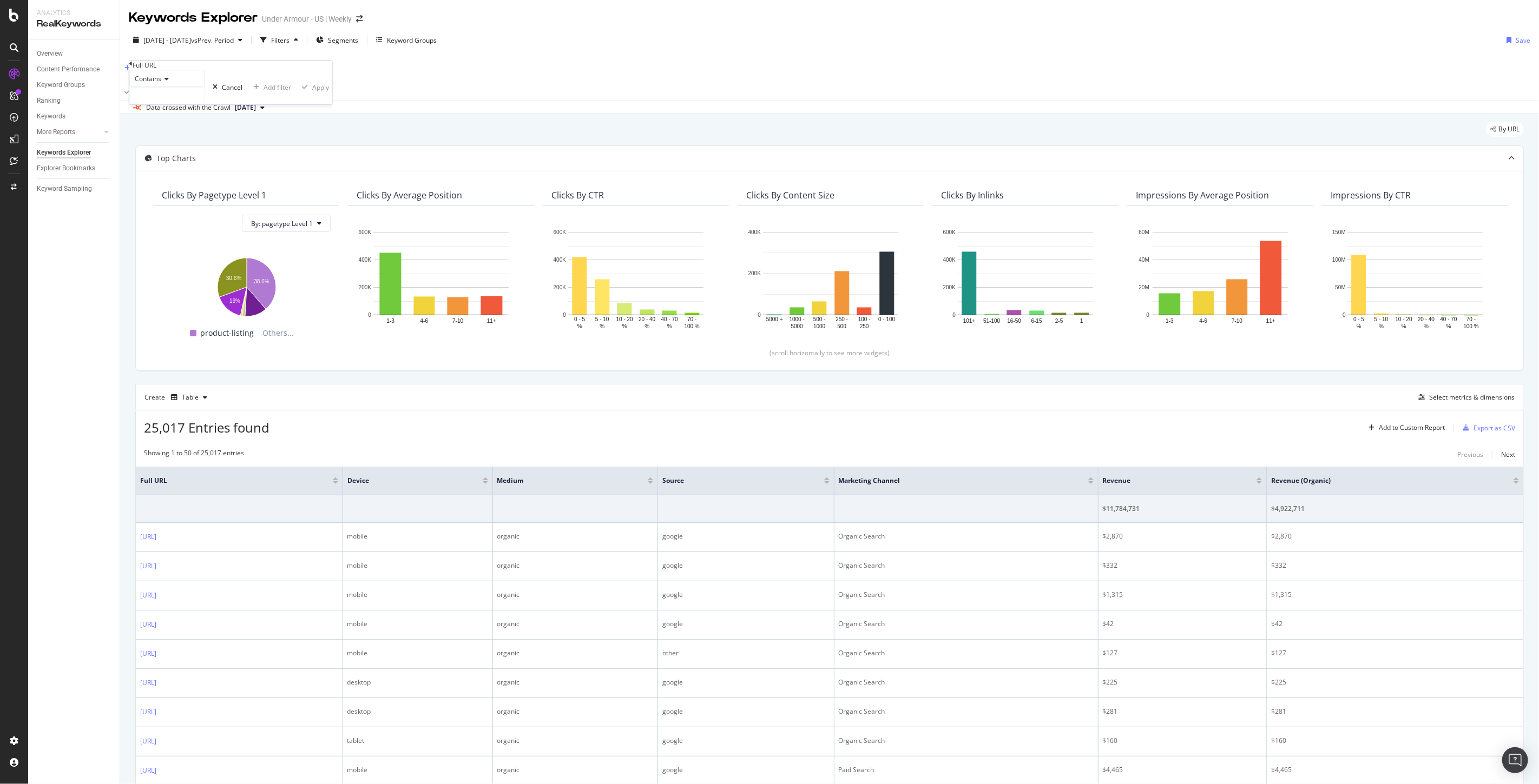
click at [150, 83] on span "Contains" at bounding box center [148, 78] width 27 height 9
click at [181, 178] on div "Doesn't contain" at bounding box center [167, 172] width 75 height 11
click at [181, 104] on input "text" at bounding box center [167, 96] width 75 height 16
type input "en-us"
click at [318, 92] on div "Apply" at bounding box center [326, 87] width 17 height 9
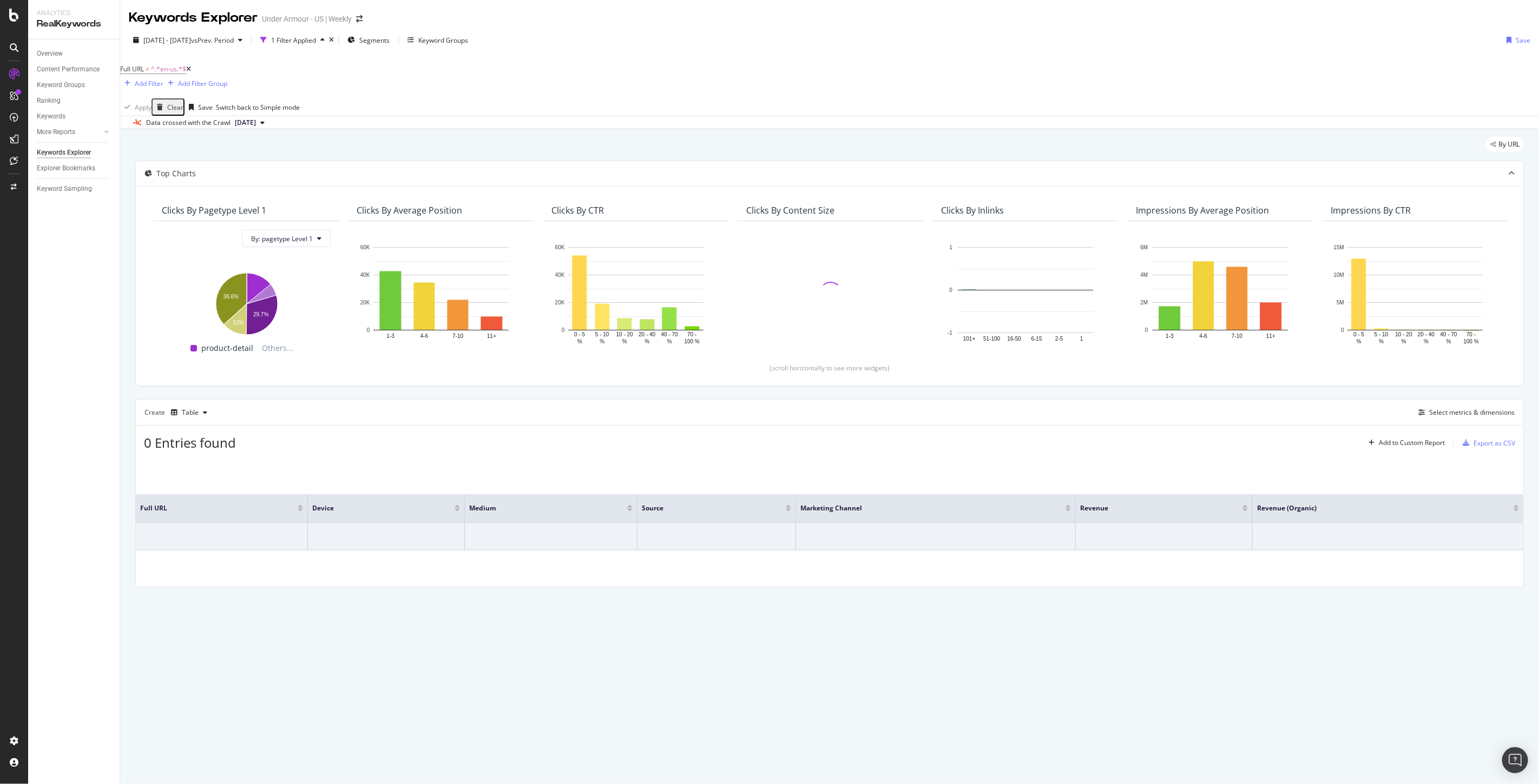
click at [191, 72] on icon at bounding box center [188, 69] width 5 height 7
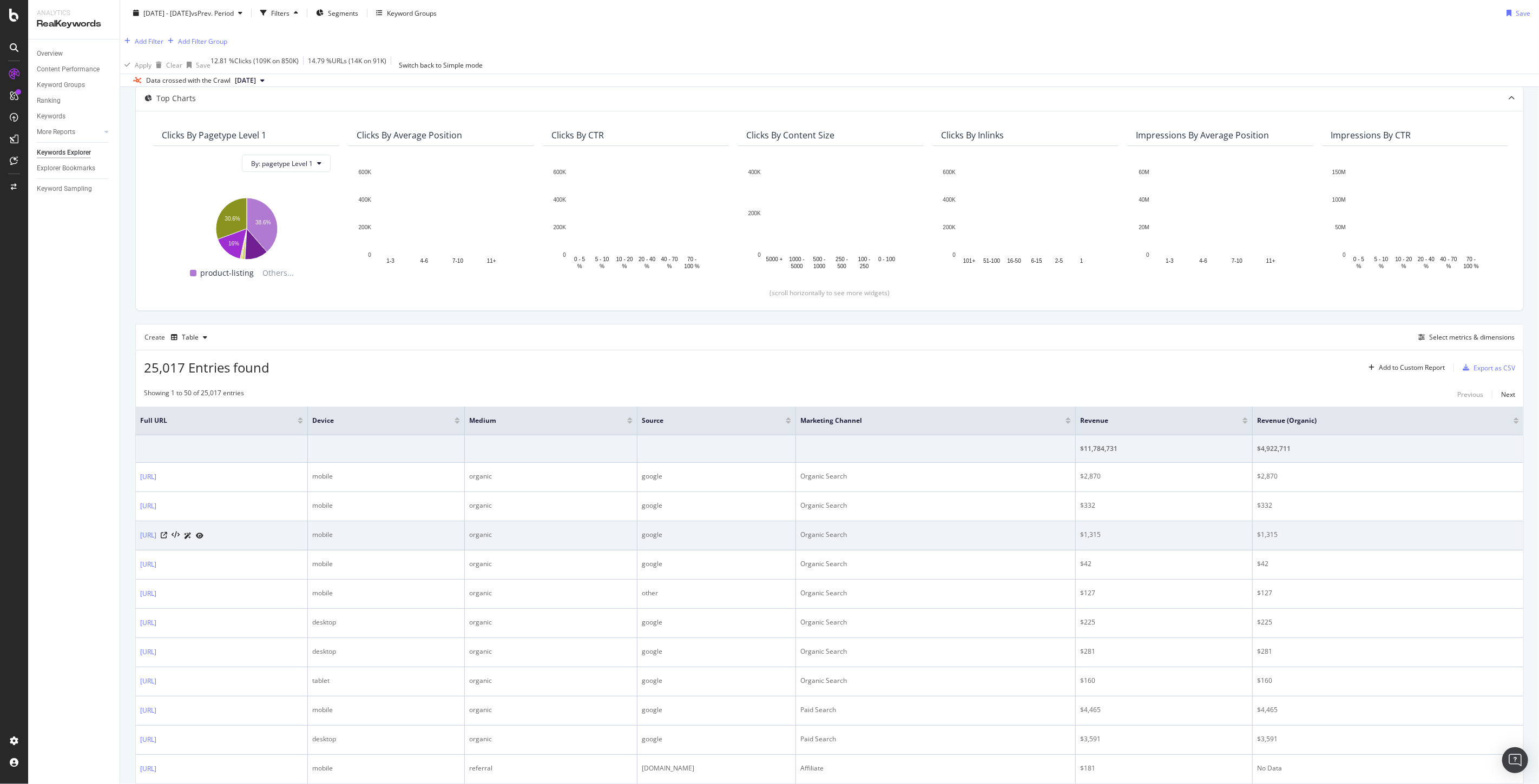
scroll to position [120, 0]
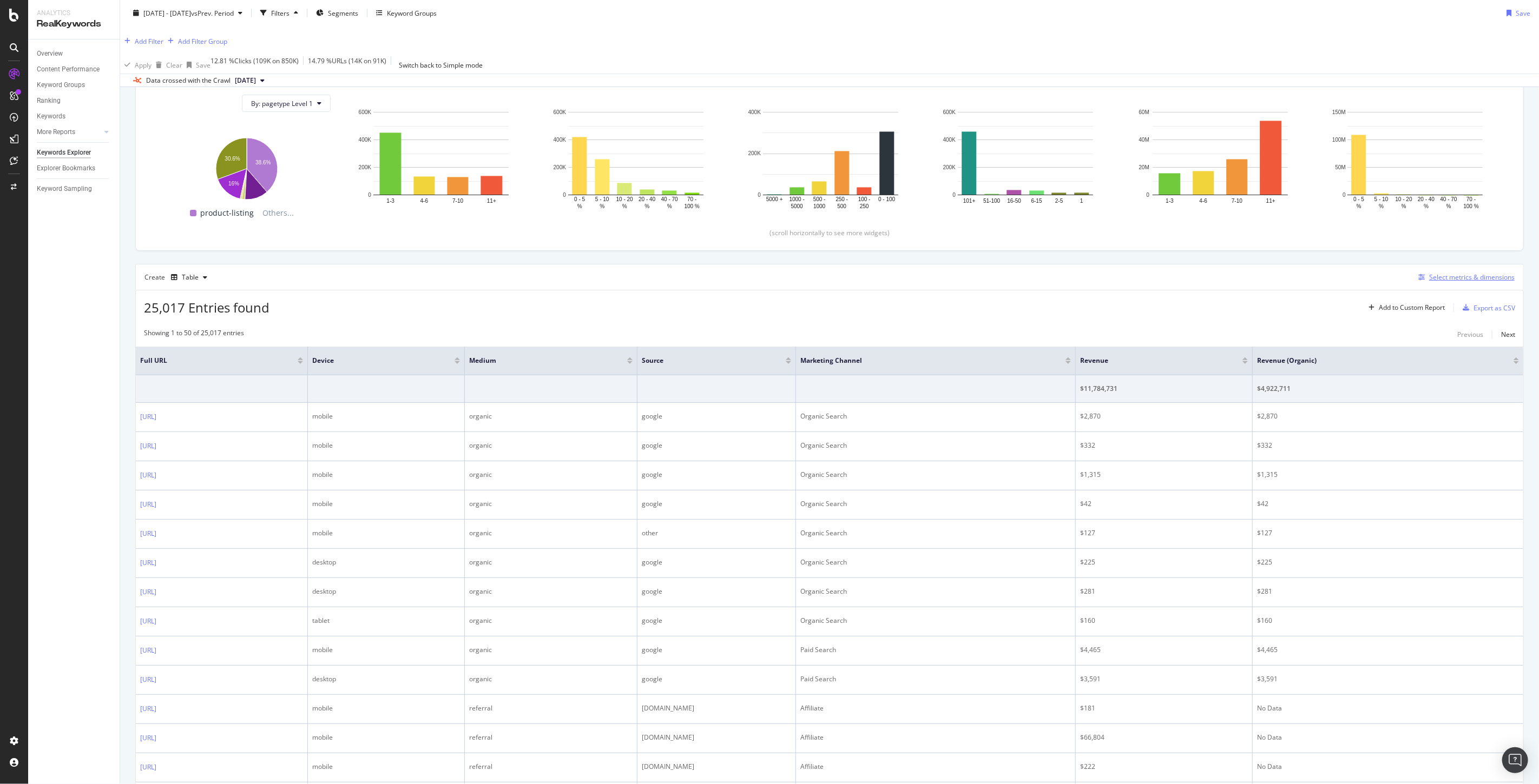
click at [1467, 273] on div "Select metrics & dimensions" at bounding box center [1464, 277] width 100 height 12
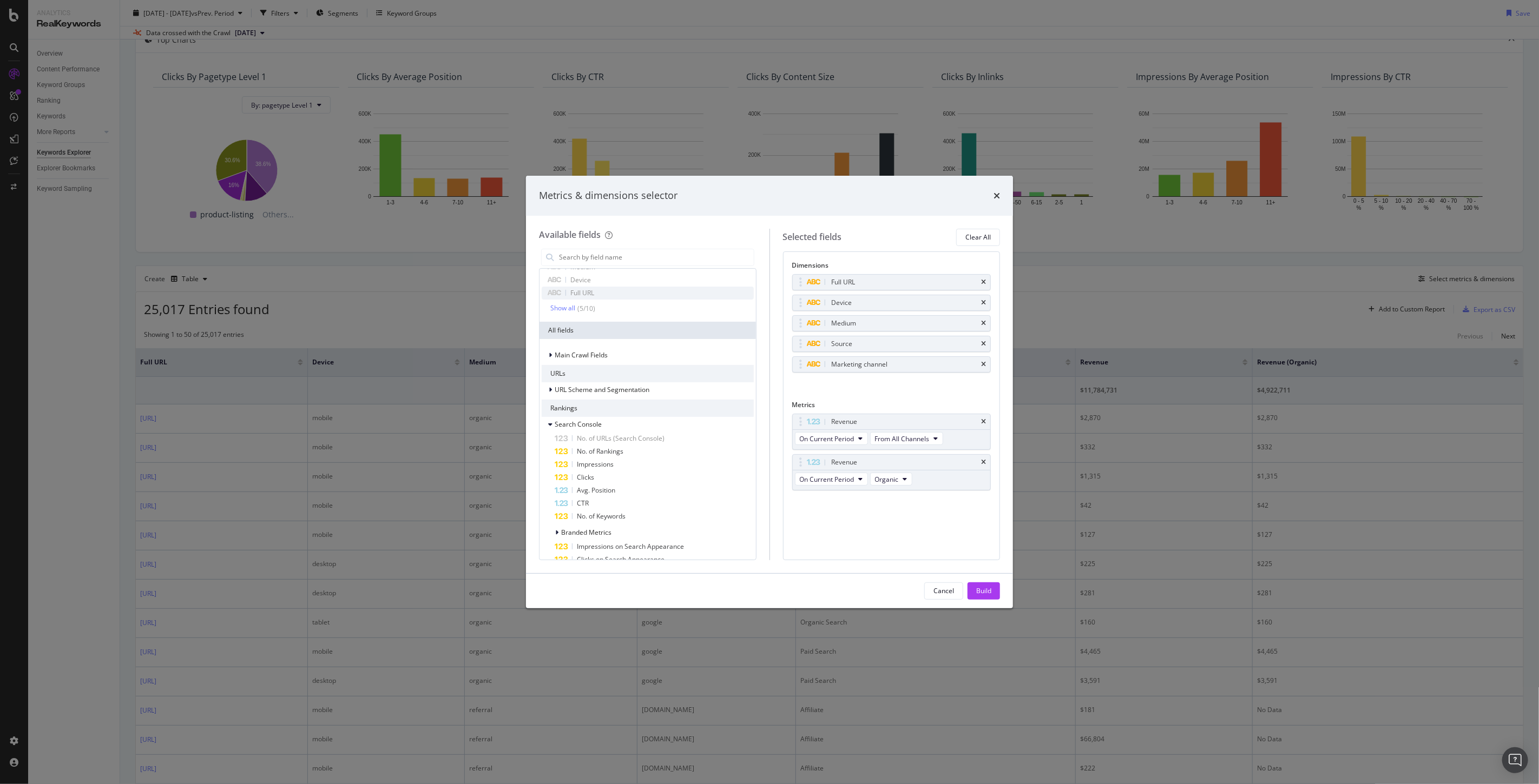
scroll to position [0, 0]
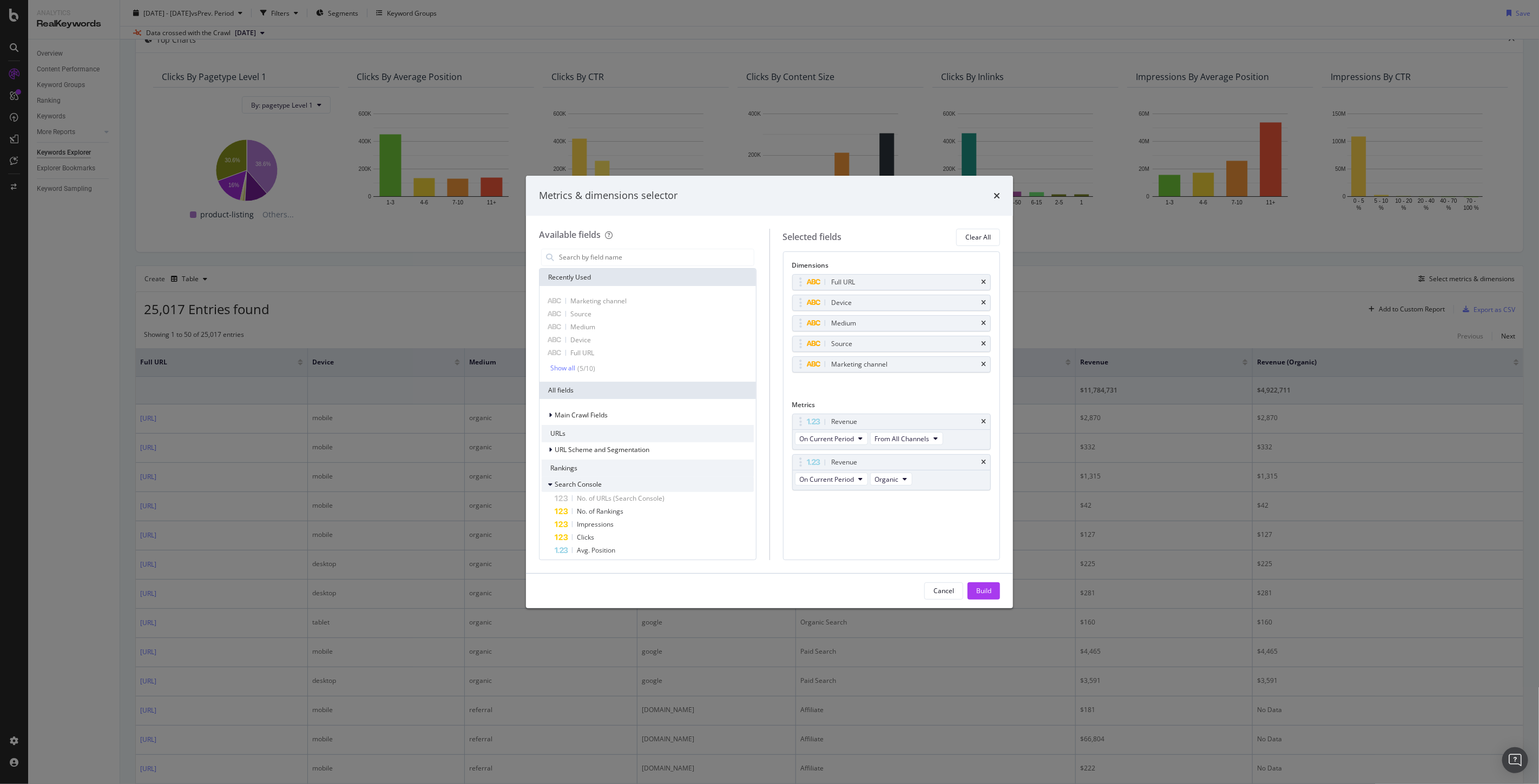
click at [548, 482] on div "modal" at bounding box center [552, 484] width 7 height 11
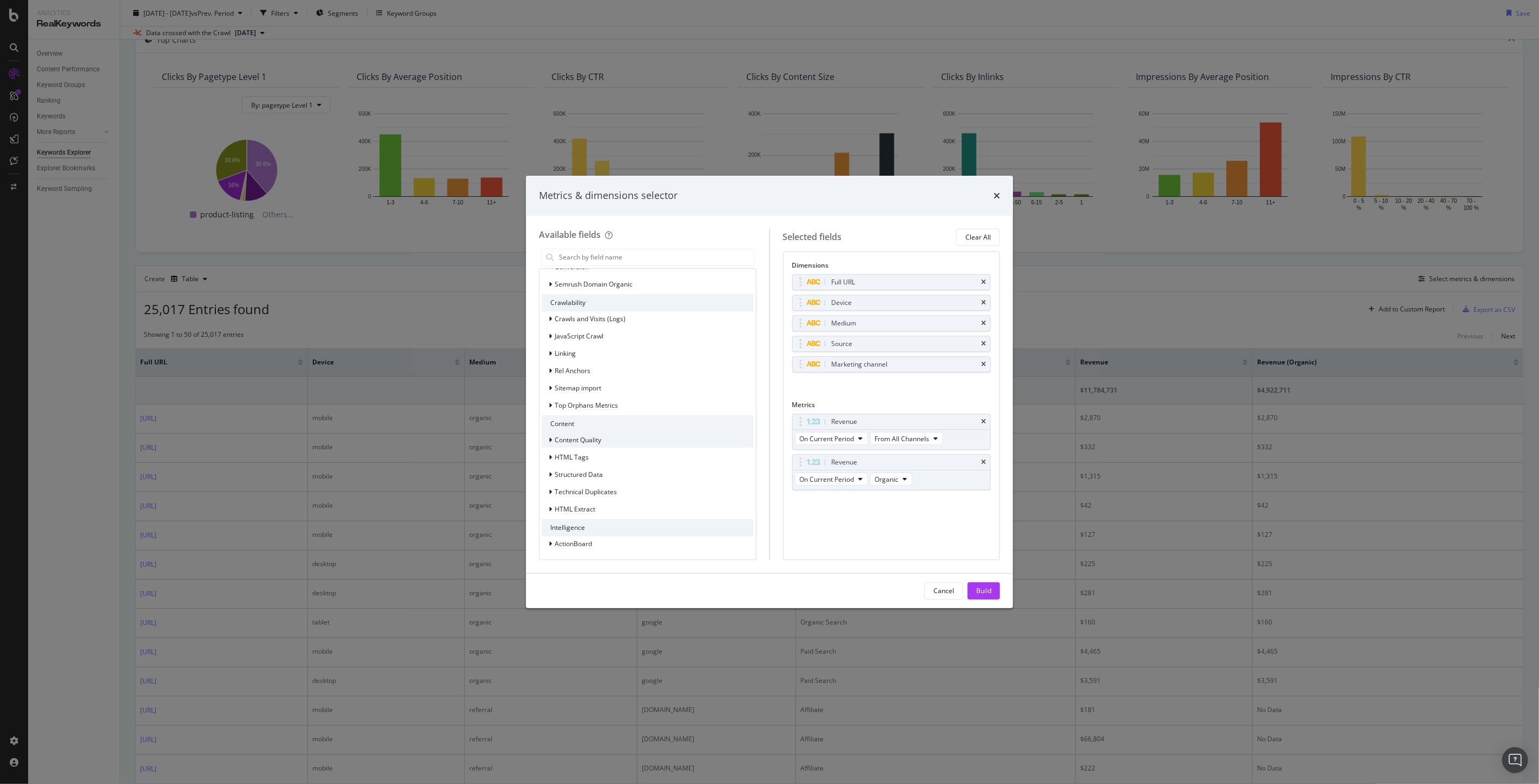
scroll to position [149, 0]
click at [549, 369] on icon "modal" at bounding box center [550, 370] width 3 height 7
click at [546, 374] on div "Visits" at bounding box center [556, 370] width 29 height 11
click at [550, 390] on div "modal" at bounding box center [552, 387] width 7 height 11
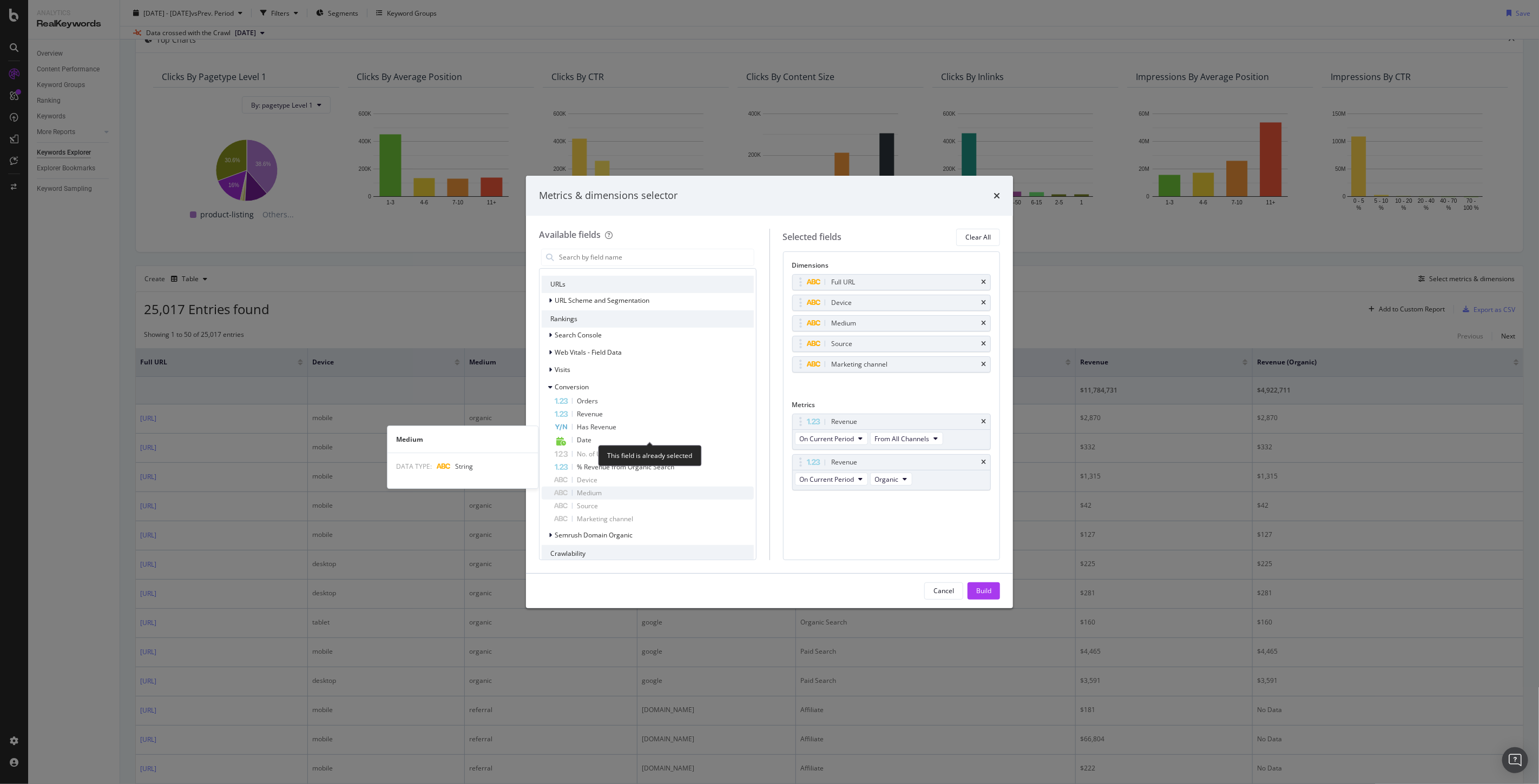
scroll to position [209, 0]
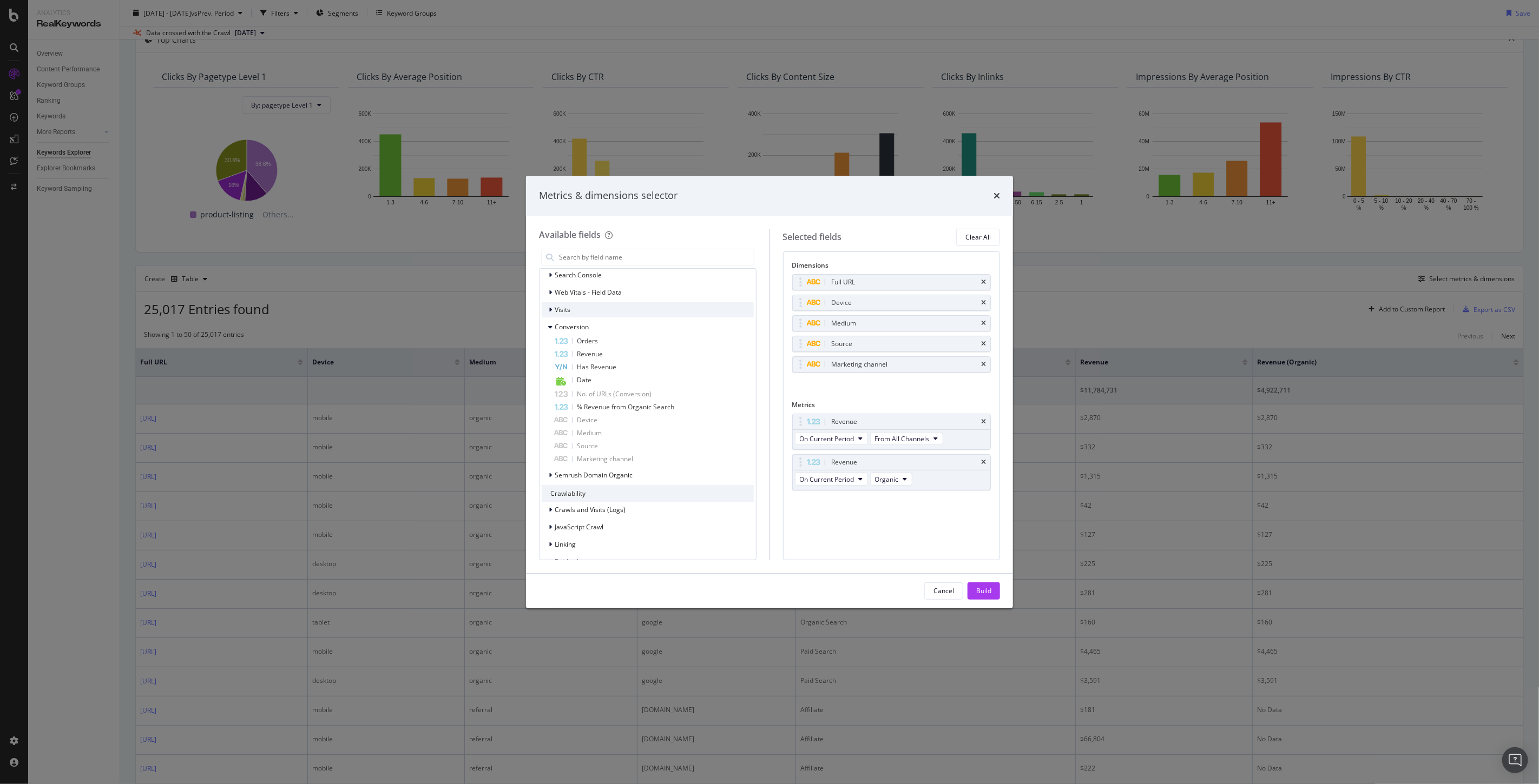
click at [547, 311] on div "Visits" at bounding box center [556, 310] width 29 height 11
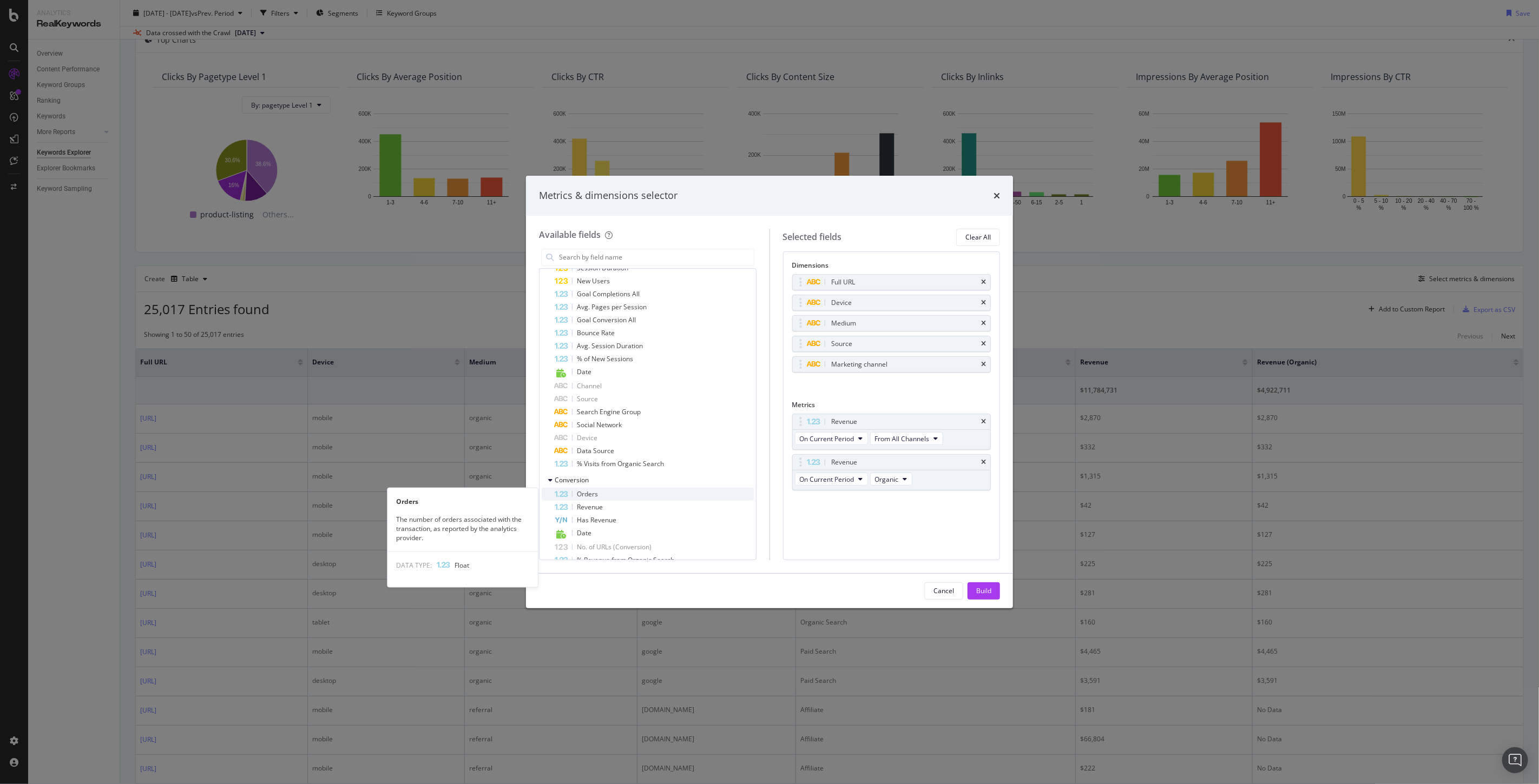
scroll to position [450, 0]
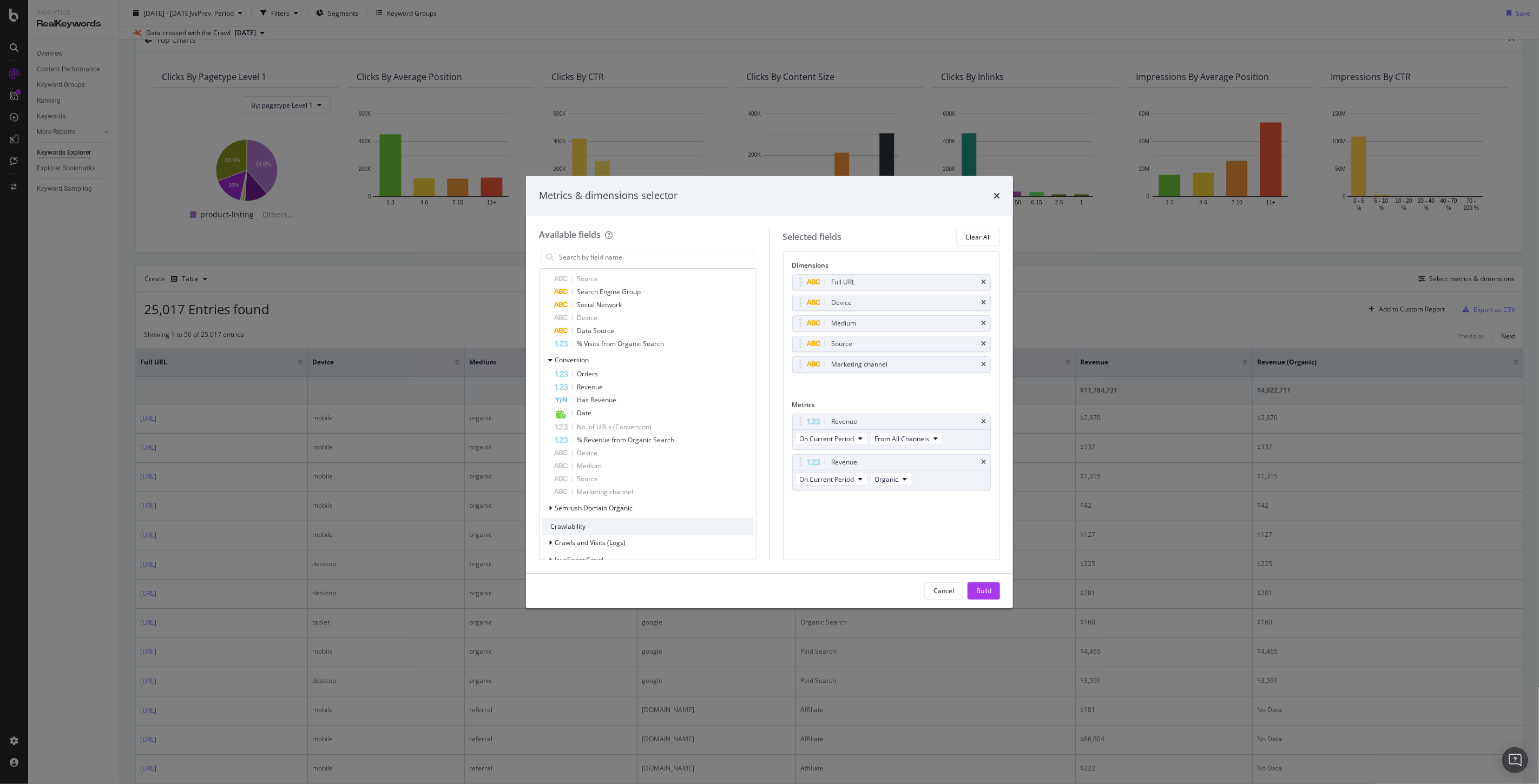
click at [1095, 317] on div "Metrics & dimensions selector Available fields Recently Used Marketing channel …" at bounding box center [769, 392] width 1539 height 784
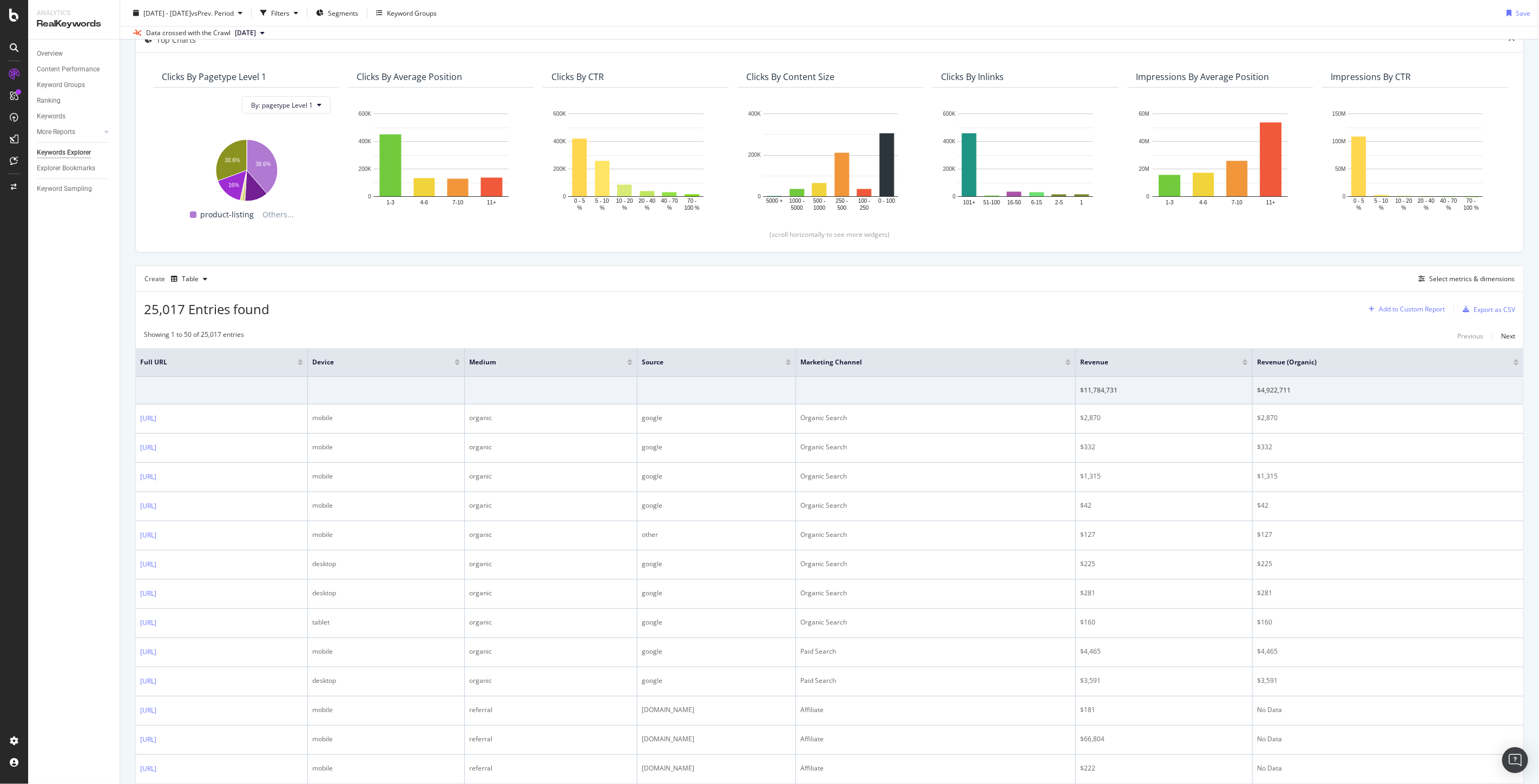
click at [1415, 311] on div "Add to Custom Report" at bounding box center [1411, 309] width 66 height 7
click at [1458, 277] on div "Select metrics & dimensions" at bounding box center [1472, 279] width 85 height 9
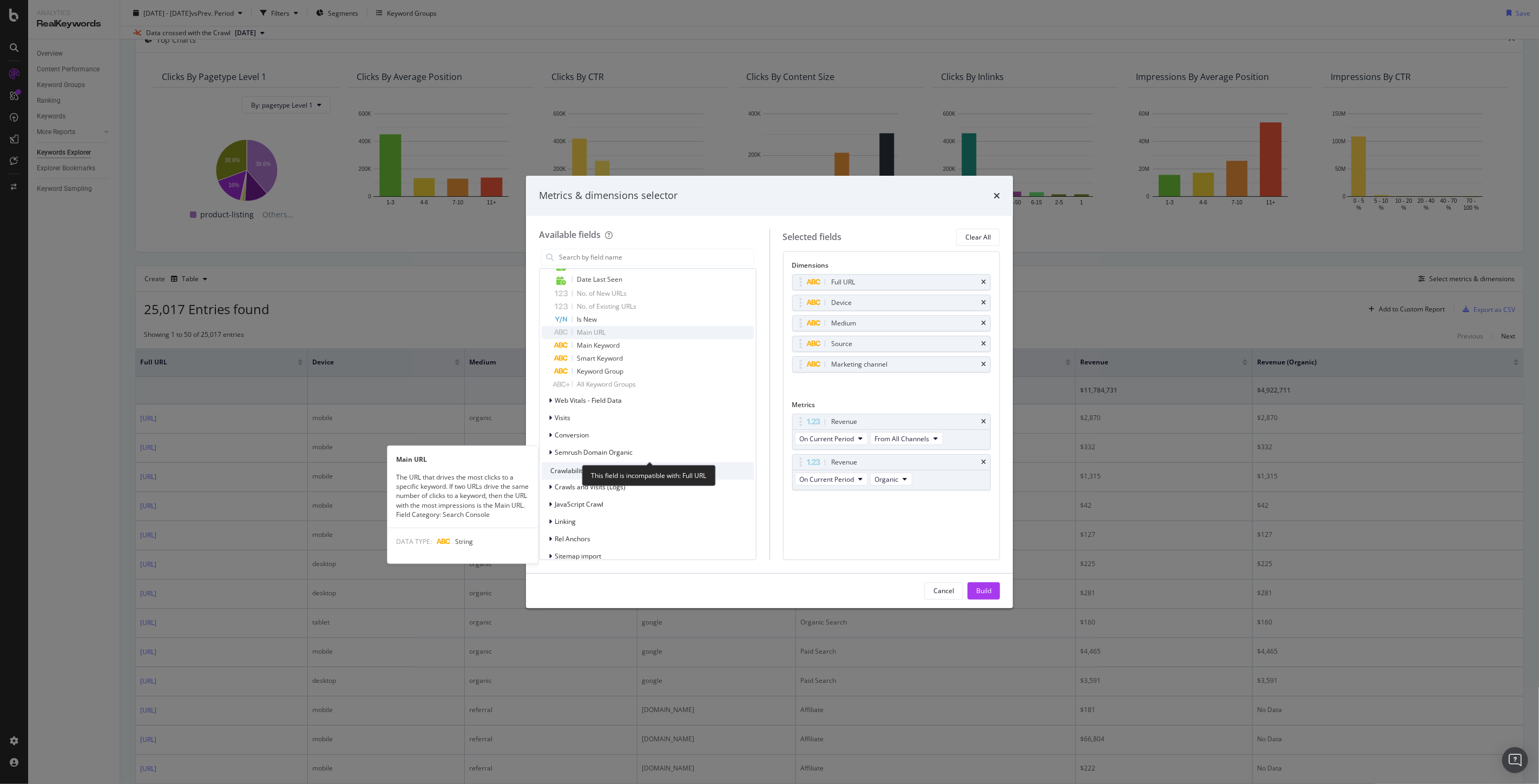
scroll to position [901, 0]
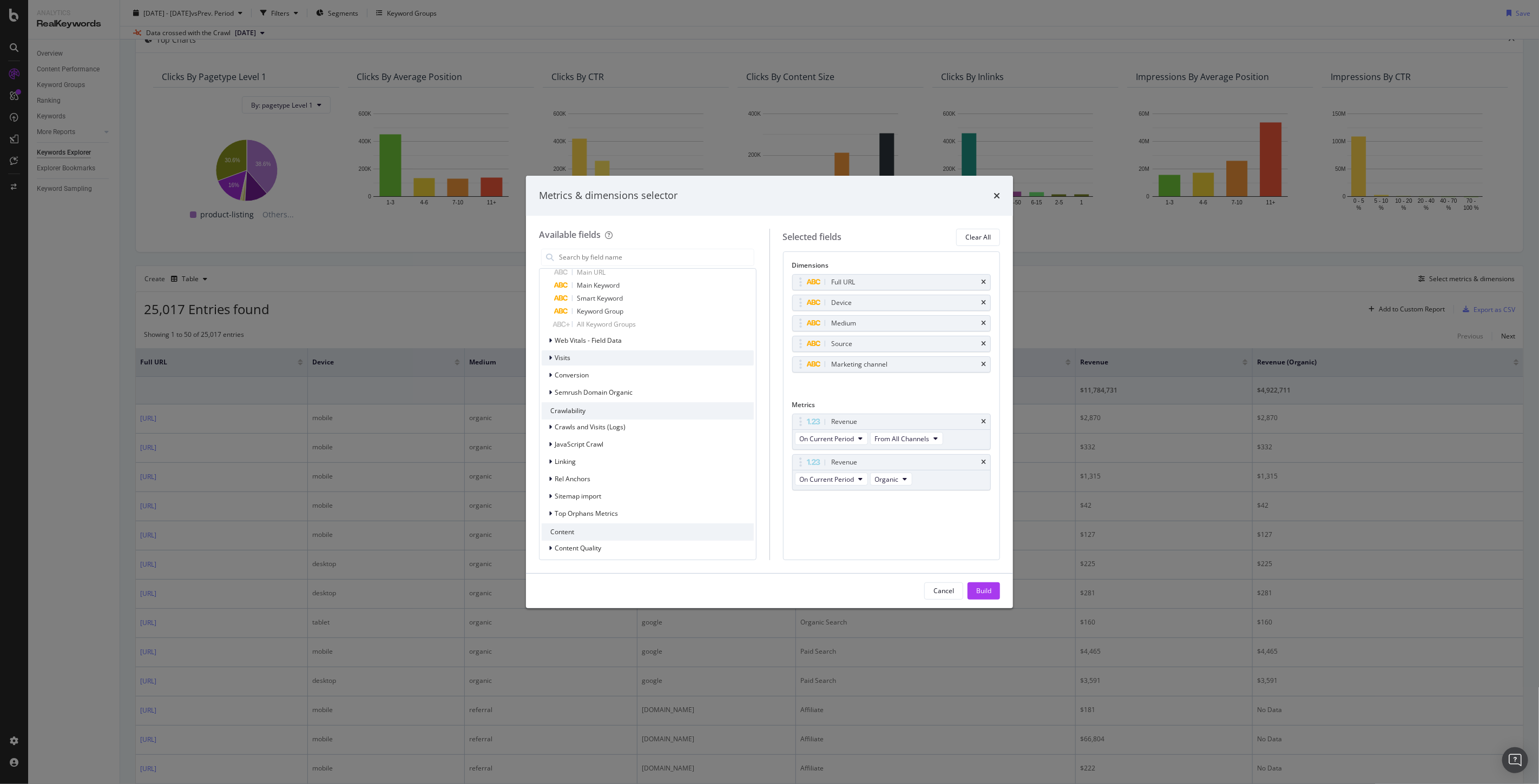
click at [554, 354] on div "modal" at bounding box center [552, 358] width 7 height 11
click at [607, 398] on span "No. of Visits" at bounding box center [594, 398] width 35 height 9
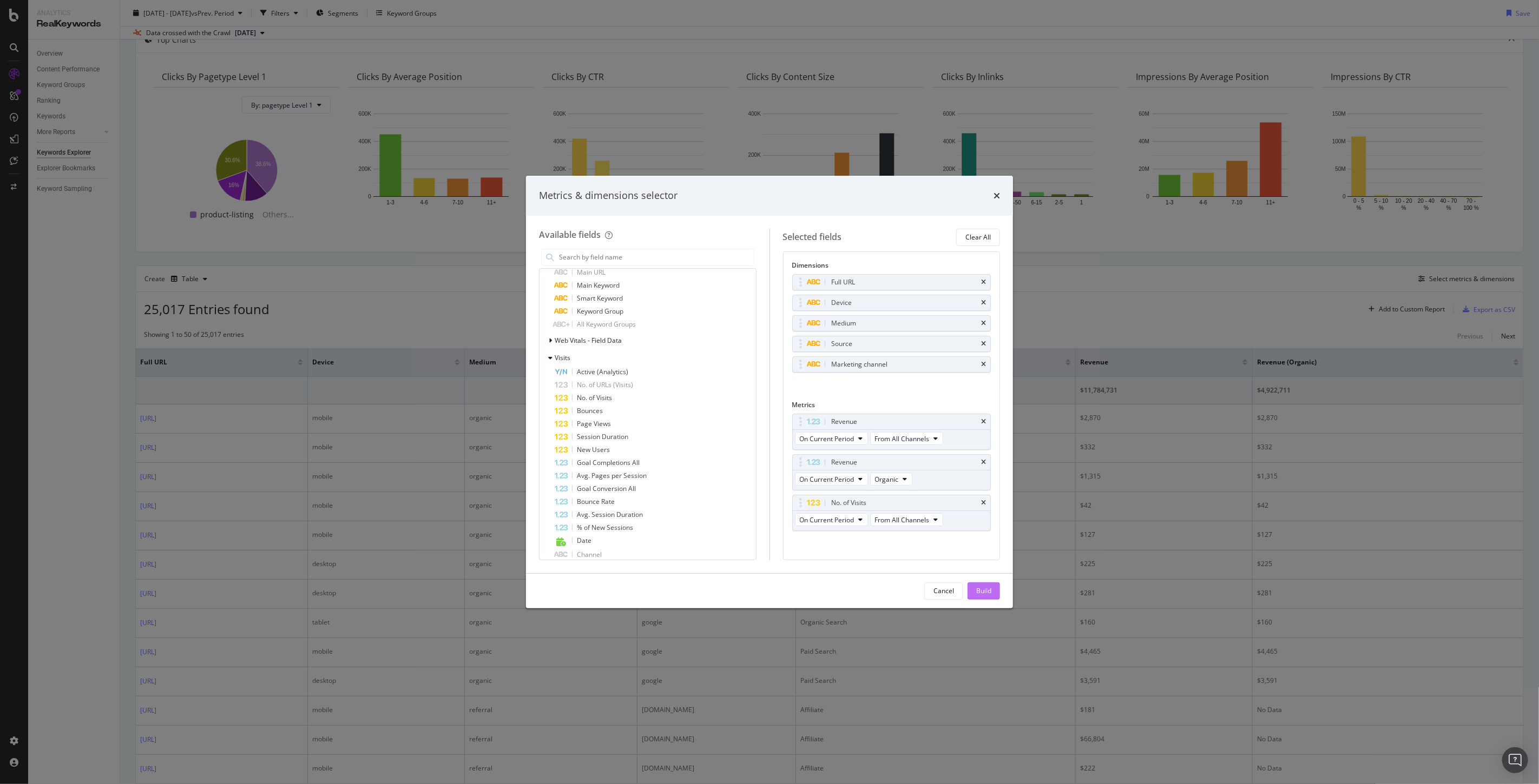
click at [980, 588] on div "Build" at bounding box center [983, 590] width 15 height 9
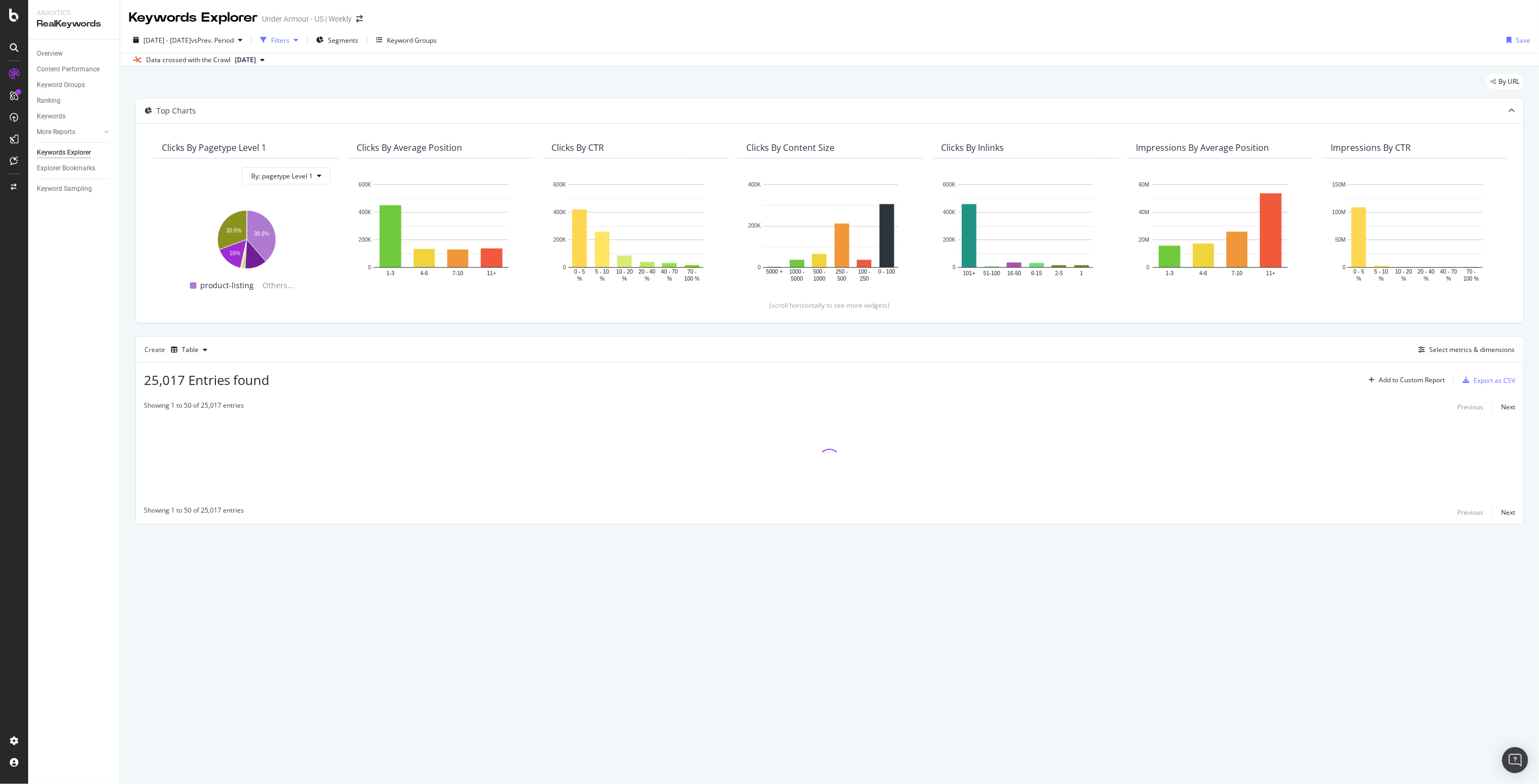
click at [289, 39] on div "Filters" at bounding box center [280, 41] width 19 height 9
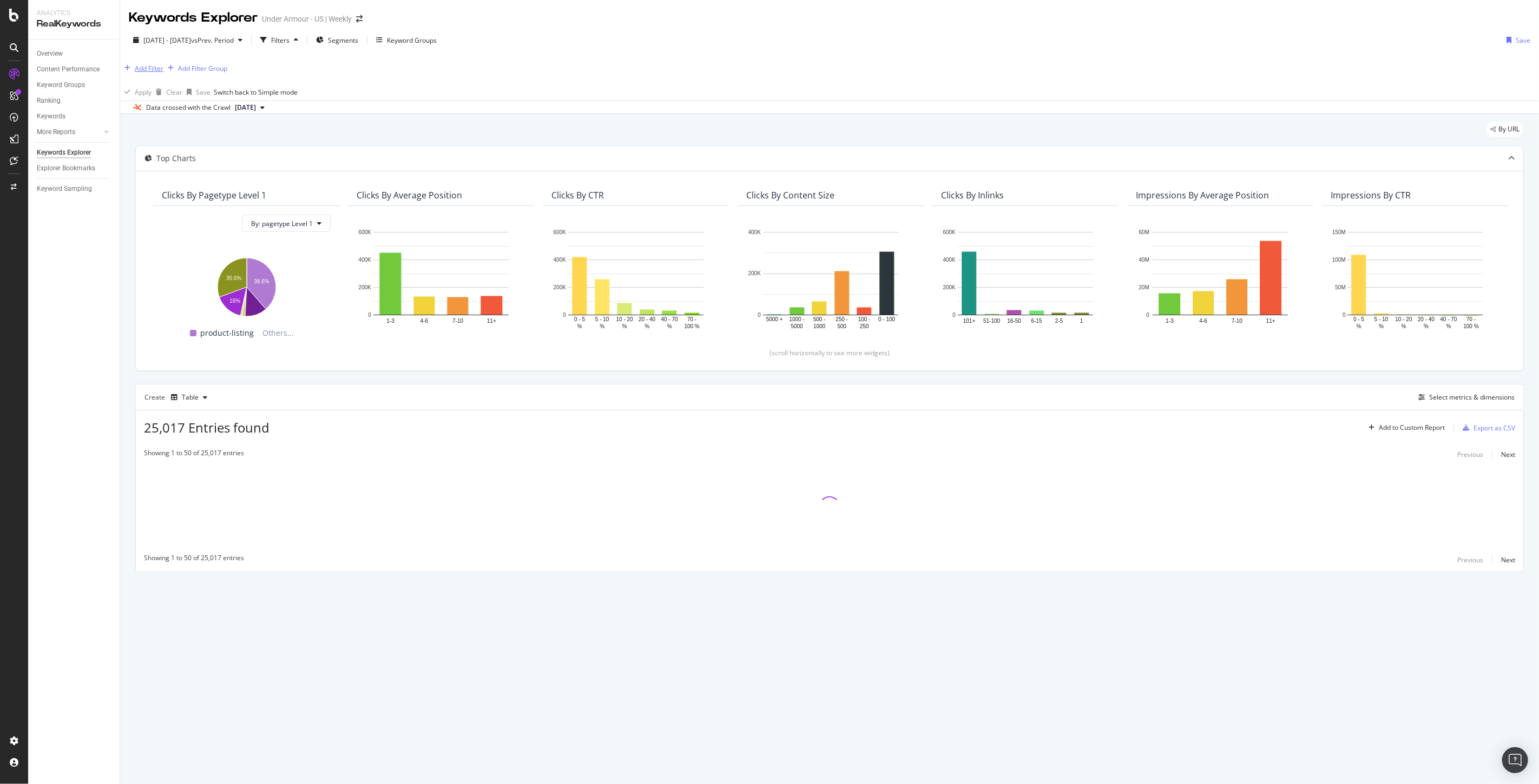
click at [142, 64] on div "Add Filter" at bounding box center [142, 68] width 43 height 12
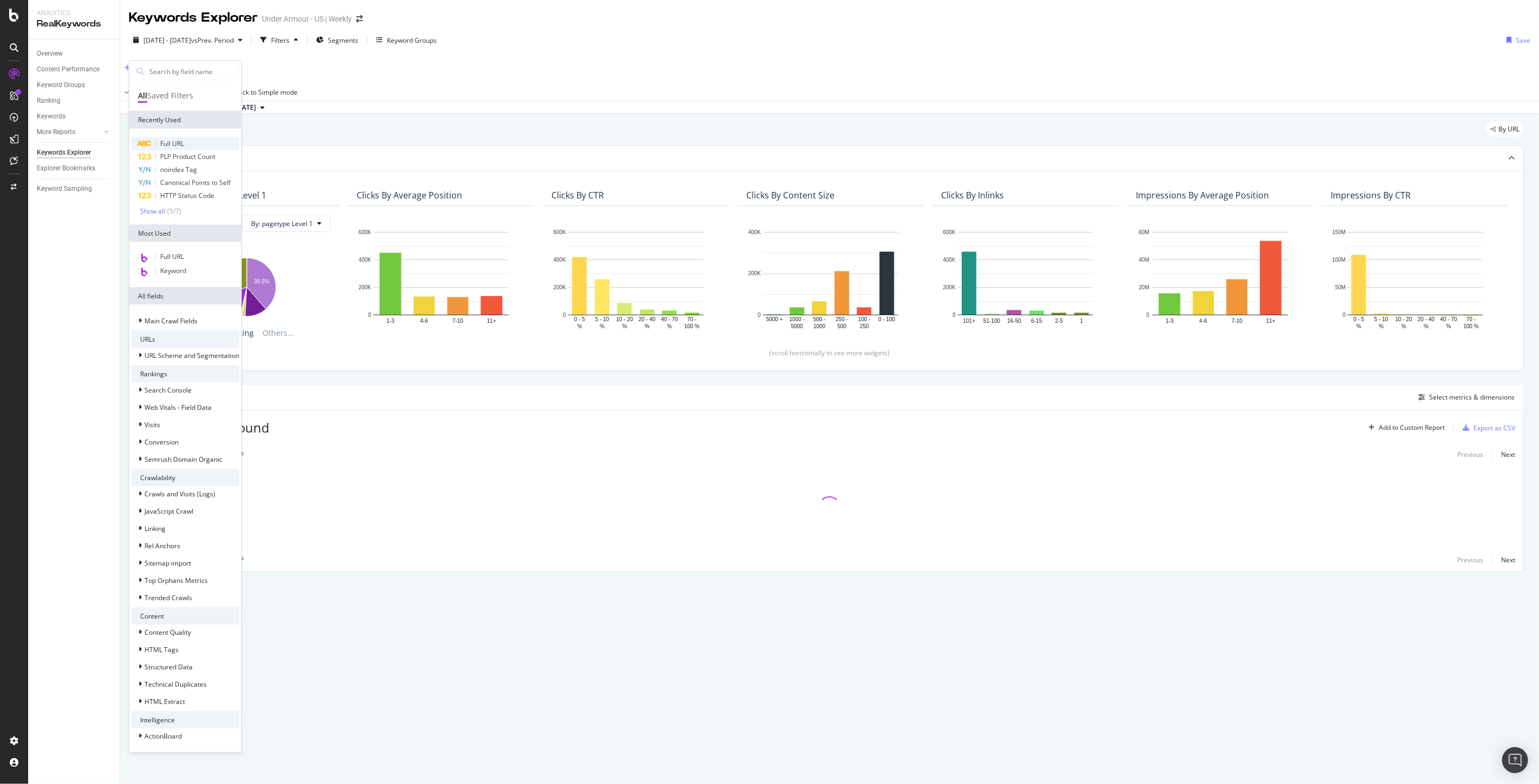
click at [173, 144] on span "Full URL" at bounding box center [172, 144] width 24 height 9
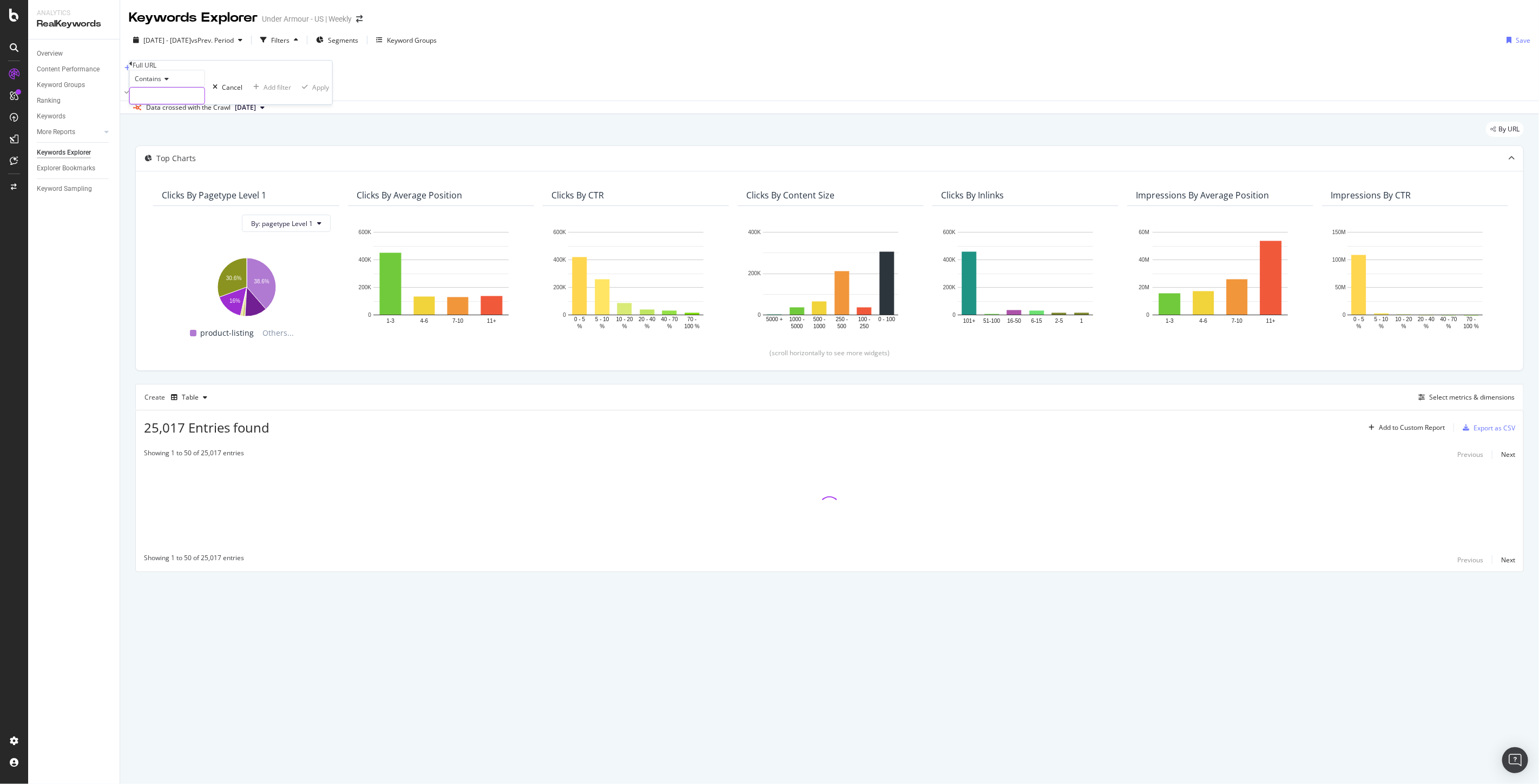
click at [168, 104] on input "text" at bounding box center [167, 96] width 75 height 16
type input "en-us"
click at [318, 92] on div "Apply" at bounding box center [326, 87] width 17 height 9
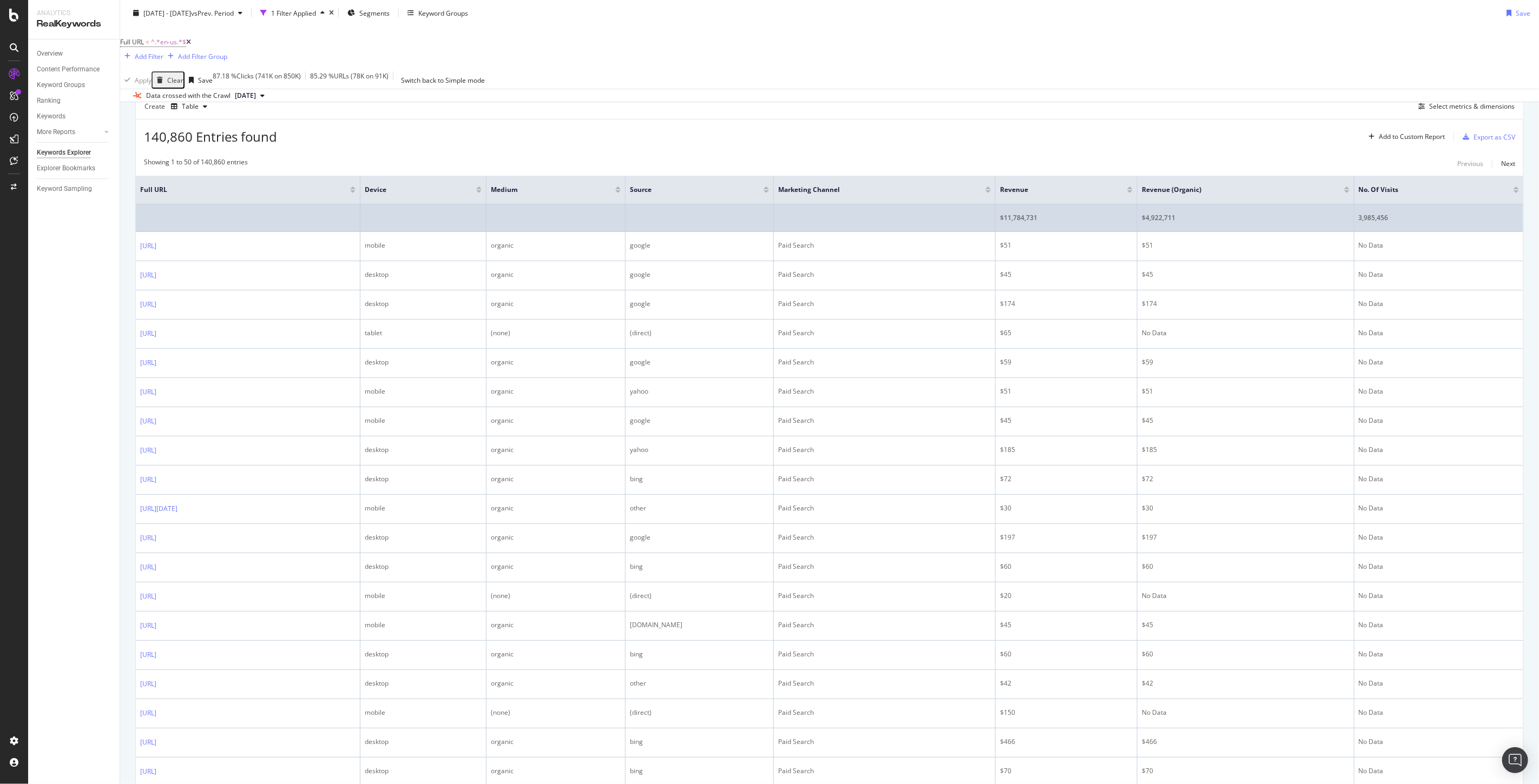
scroll to position [246, 0]
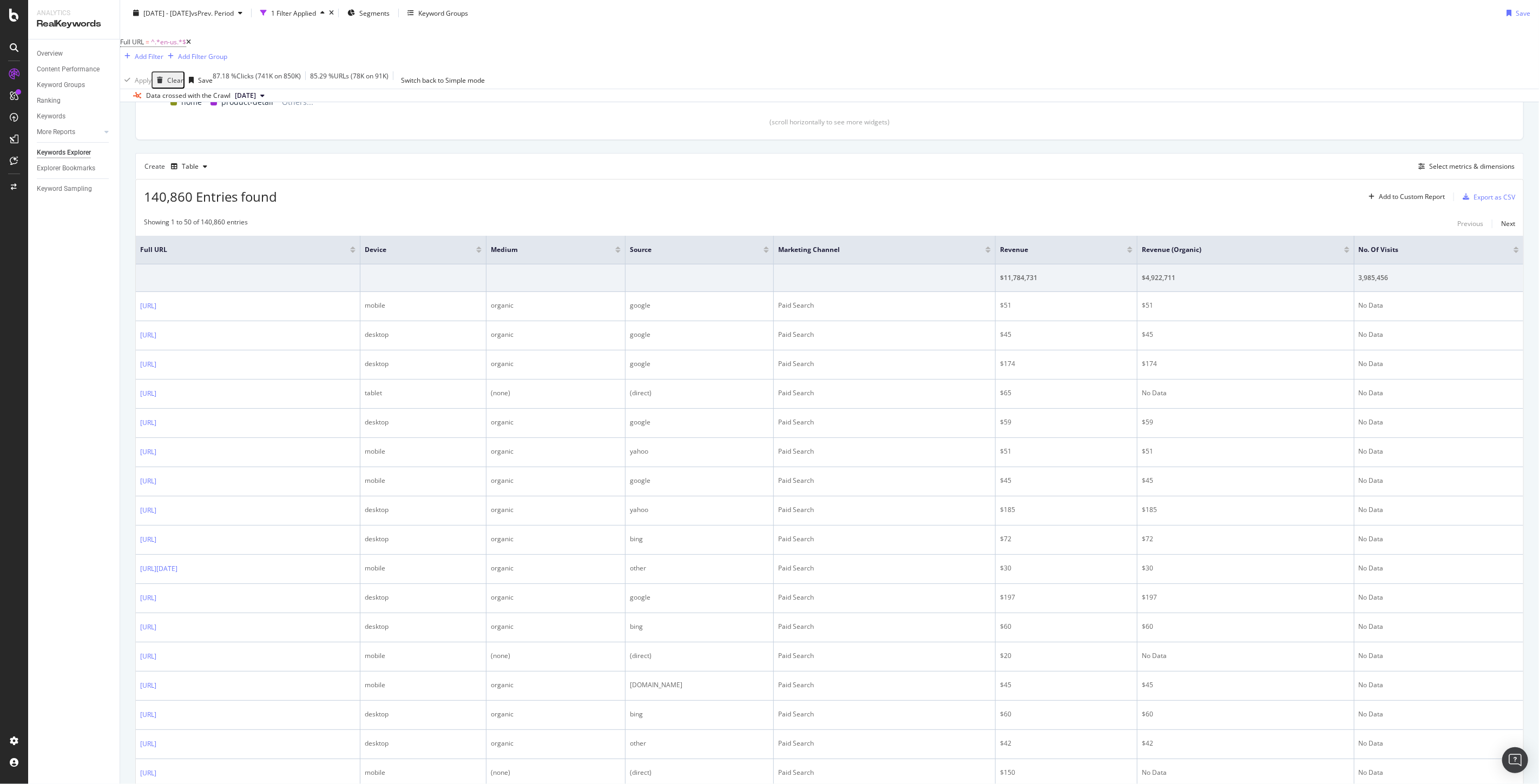
click at [1513, 250] on div at bounding box center [1516, 251] width 5 height 3
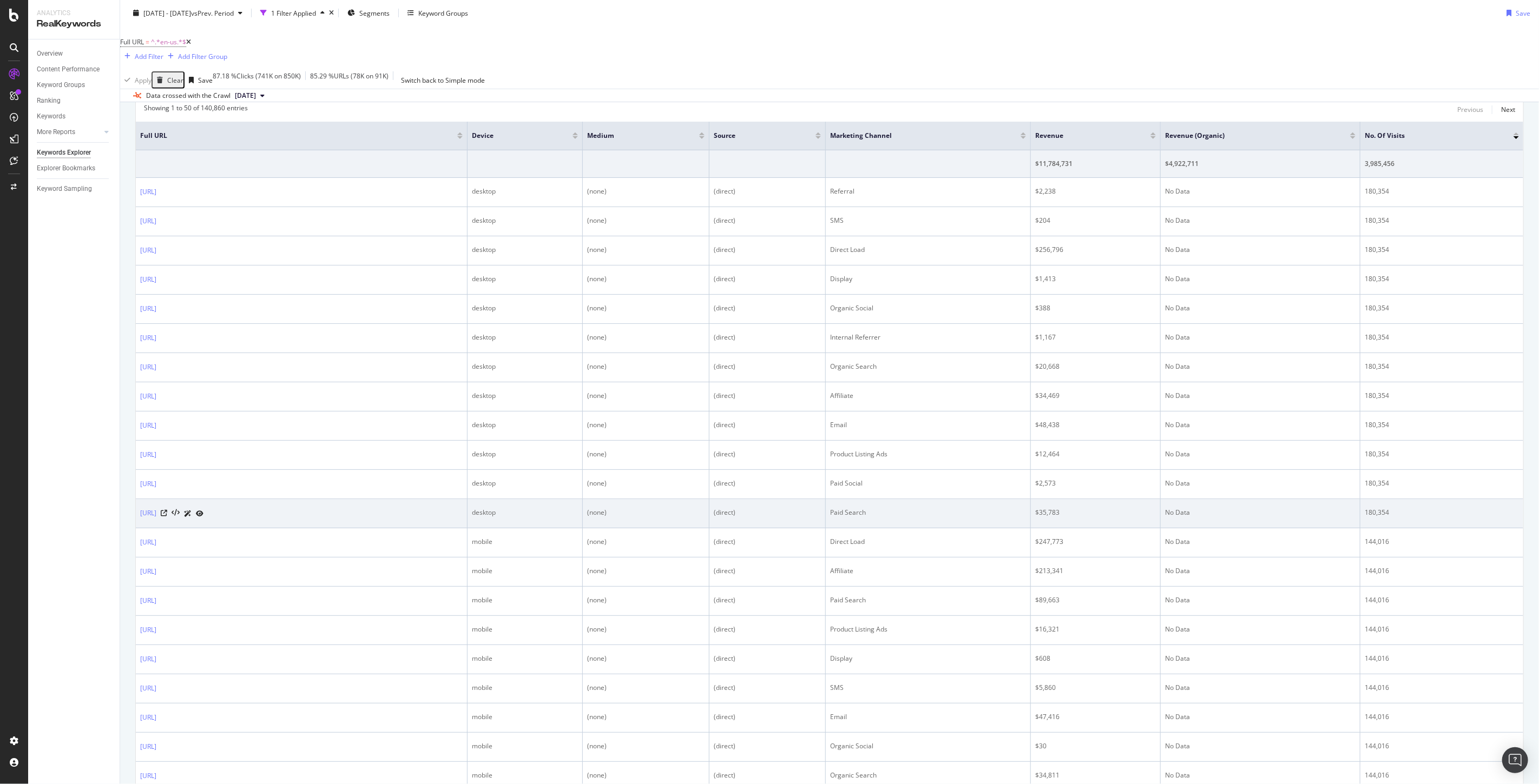
scroll to position [300, 0]
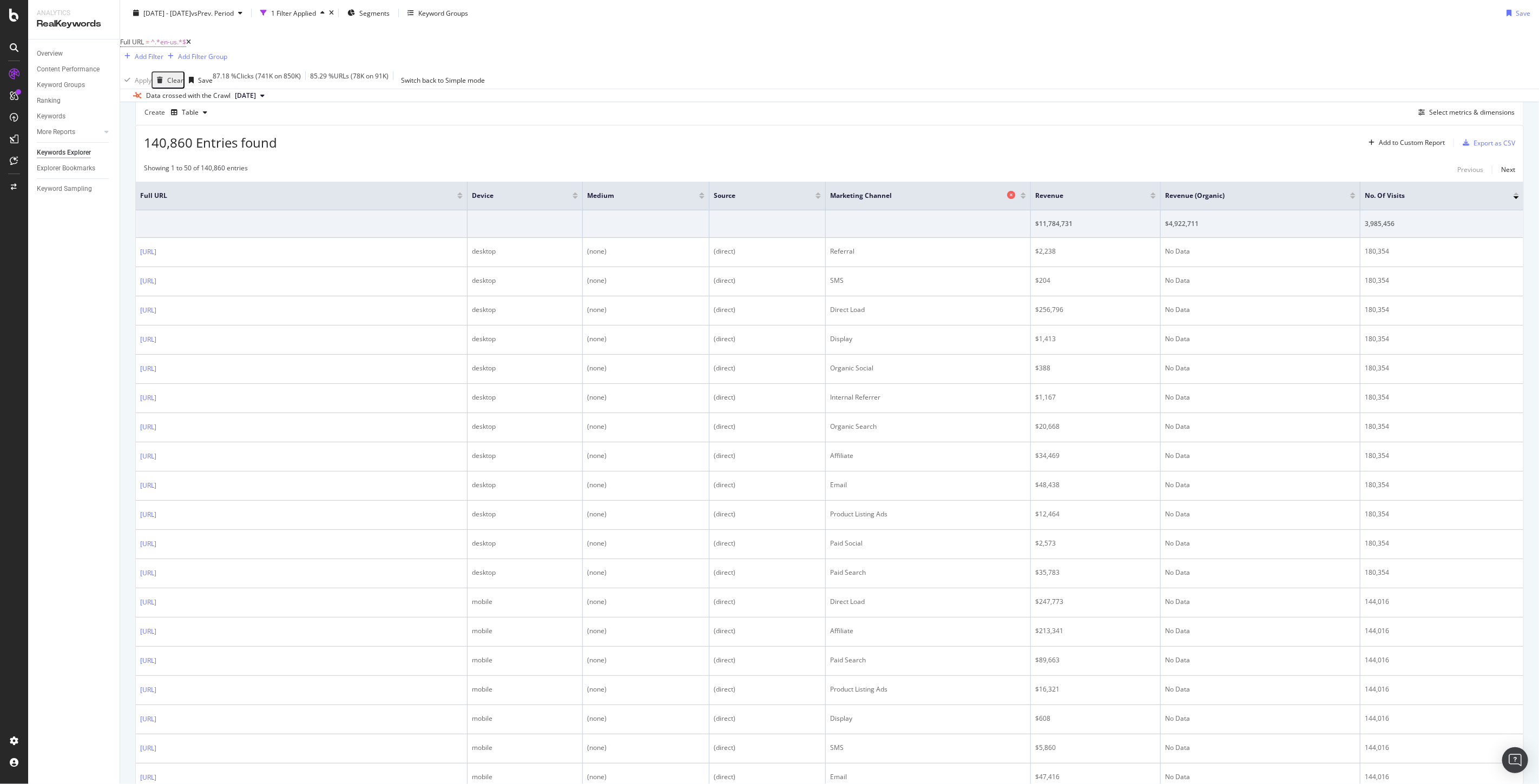
click at [1008, 191] on icon at bounding box center [1011, 195] width 8 height 8
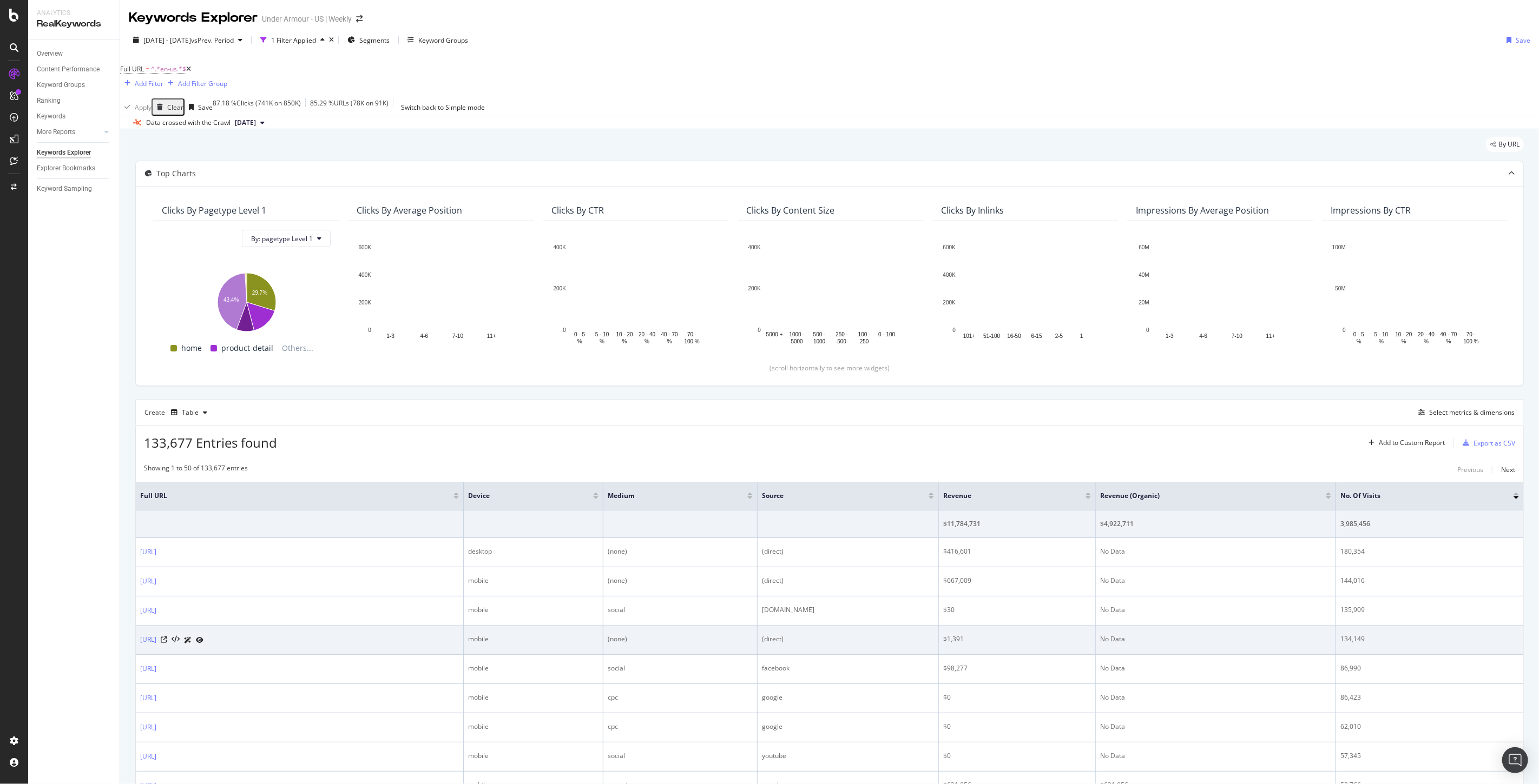
scroll to position [120, 0]
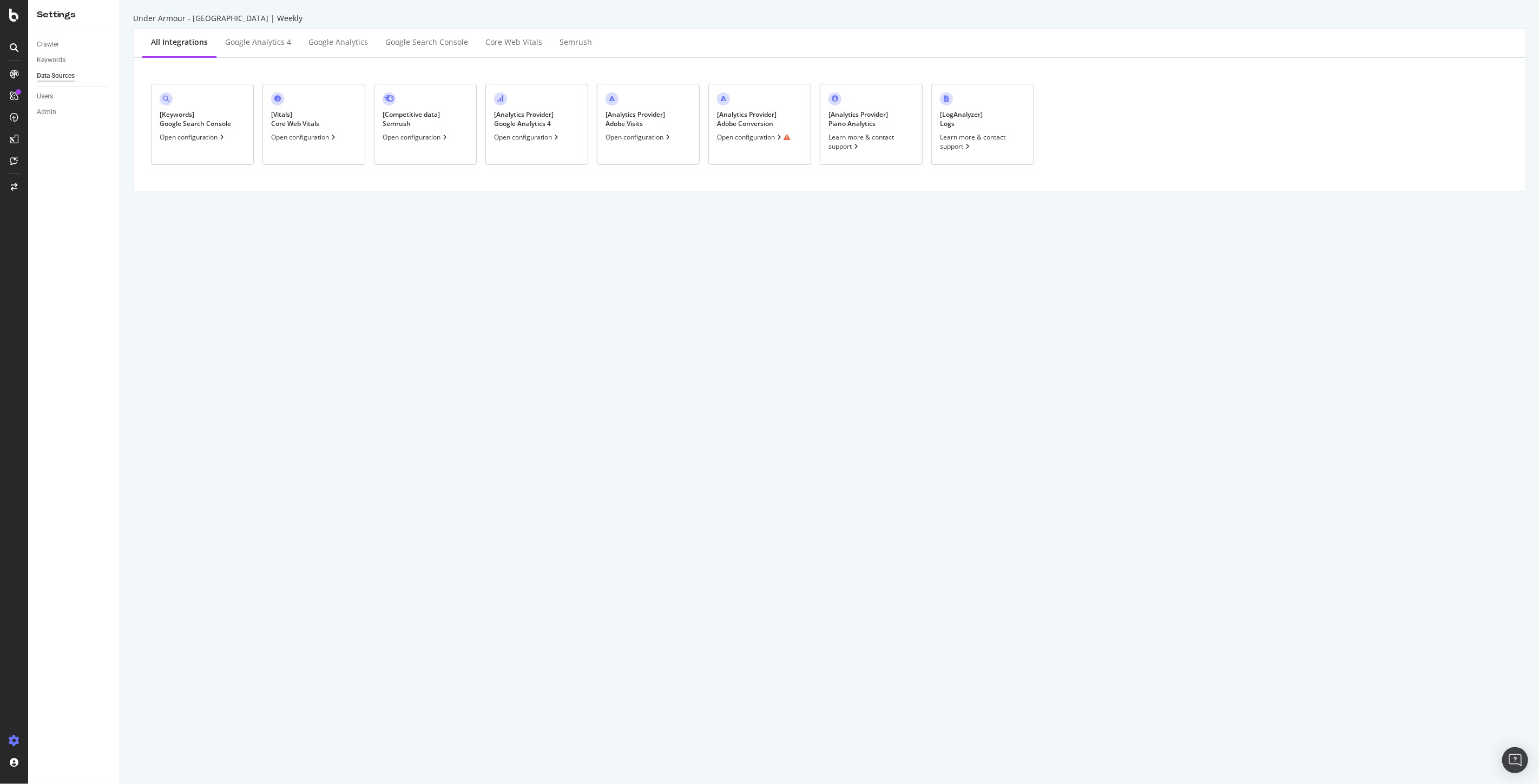
click at [747, 139] on div "Open configuration" at bounding box center [753, 137] width 73 height 9
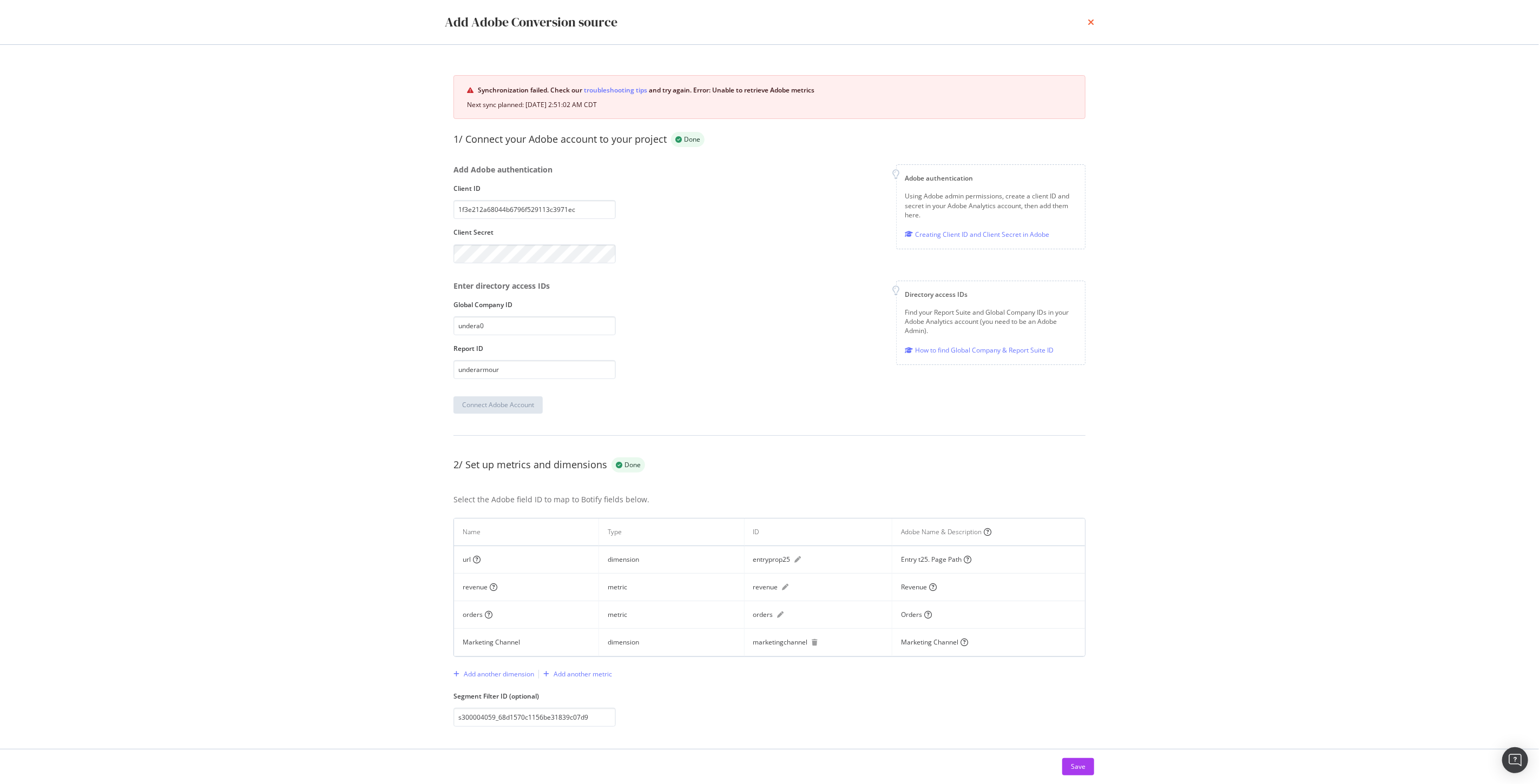
click at [1088, 18] on icon "times" at bounding box center [1091, 22] width 7 height 9
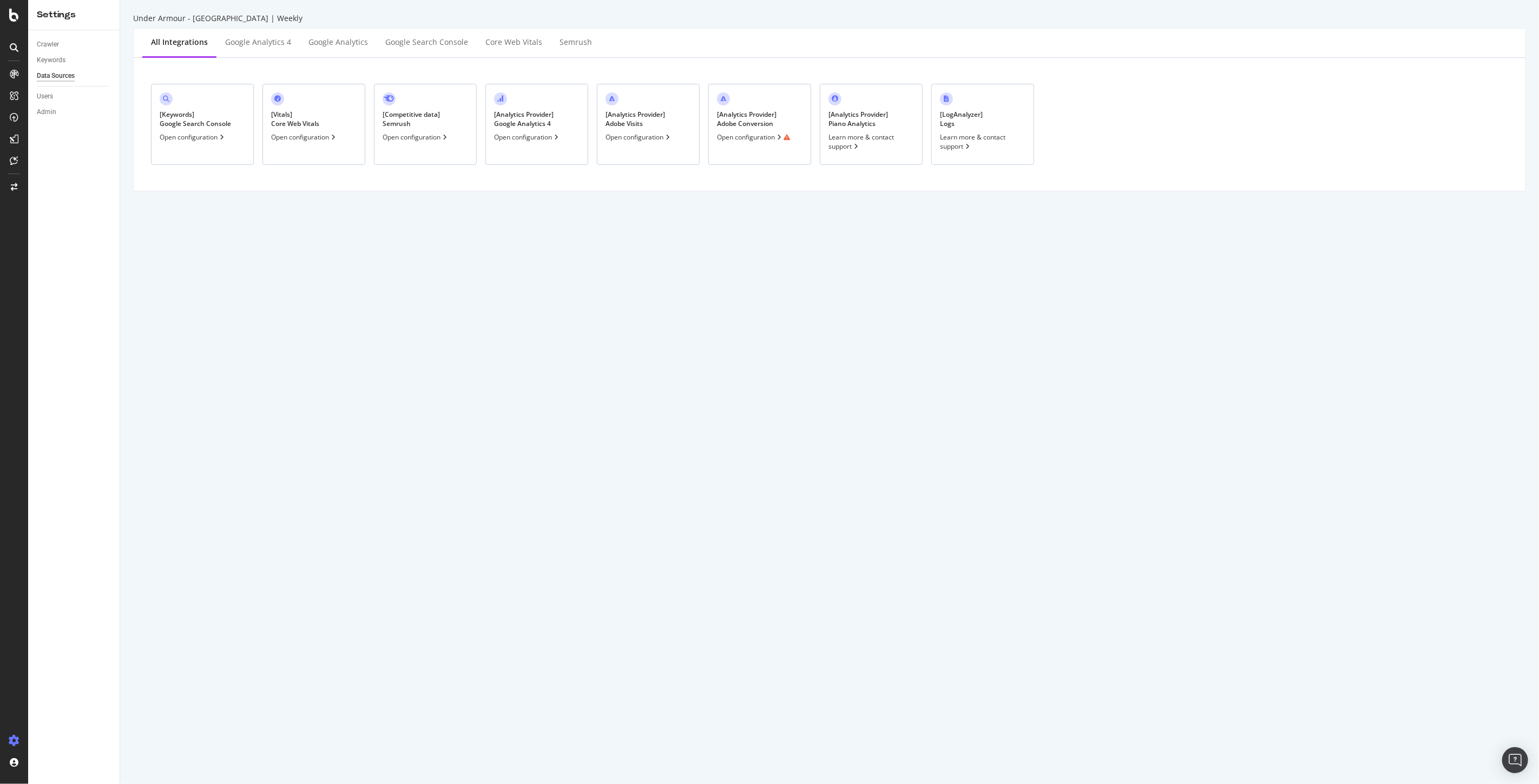
click at [629, 136] on div "Open configuration" at bounding box center [639, 137] width 67 height 9
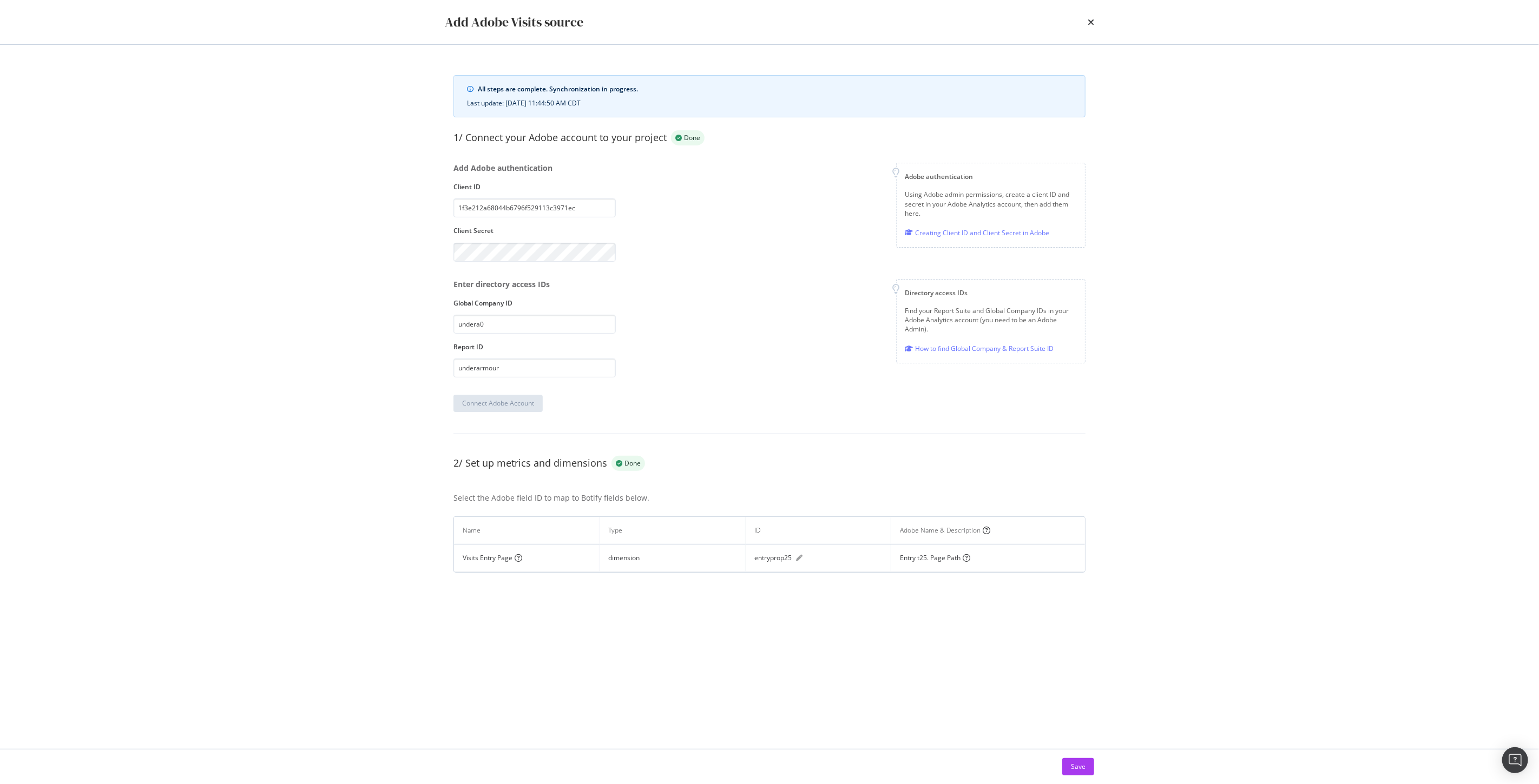
click at [1092, 25] on icon "times" at bounding box center [1091, 22] width 7 height 9
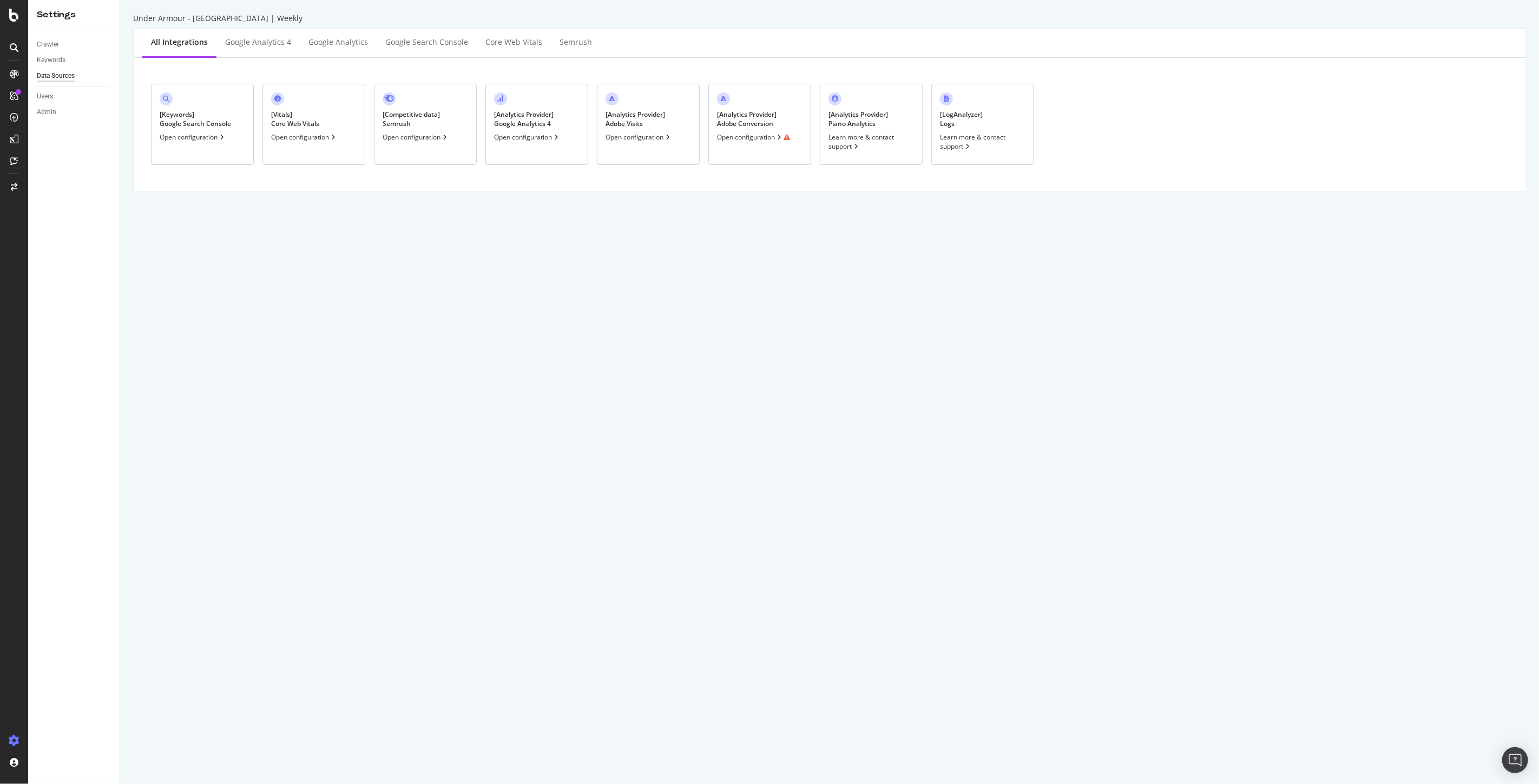
click at [733, 142] on div "Open configuration" at bounding box center [753, 137] width 73 height 9
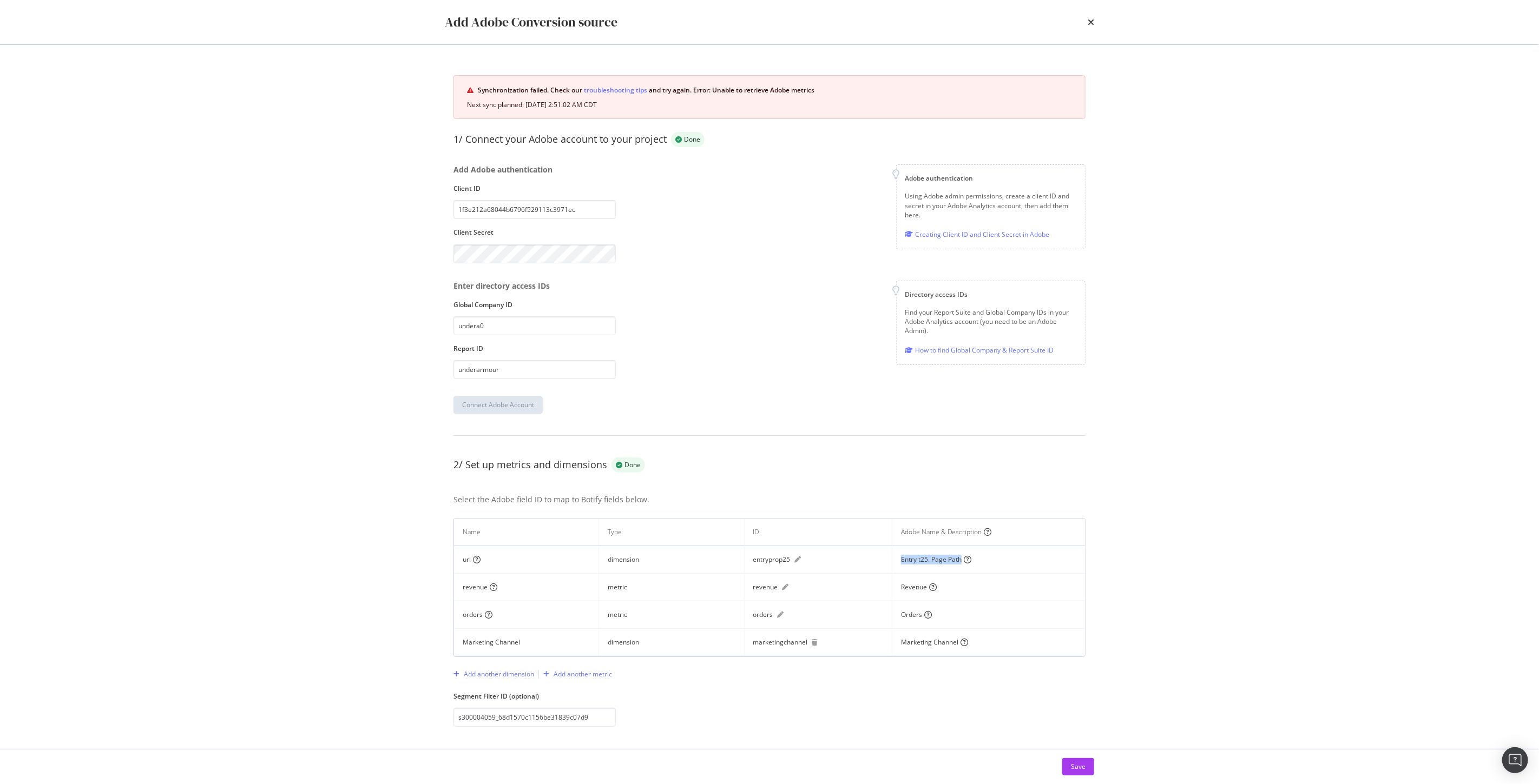
drag, startPoint x: 957, startPoint y: 560, endPoint x: 885, endPoint y: 557, distance: 72.1
click at [885, 557] on tr "url dimension entryprop25 Entry t25. Page Path" at bounding box center [769, 559] width 631 height 27
copy div "Entry t25. Page Path"
click at [1089, 24] on icon "times" at bounding box center [1091, 22] width 7 height 9
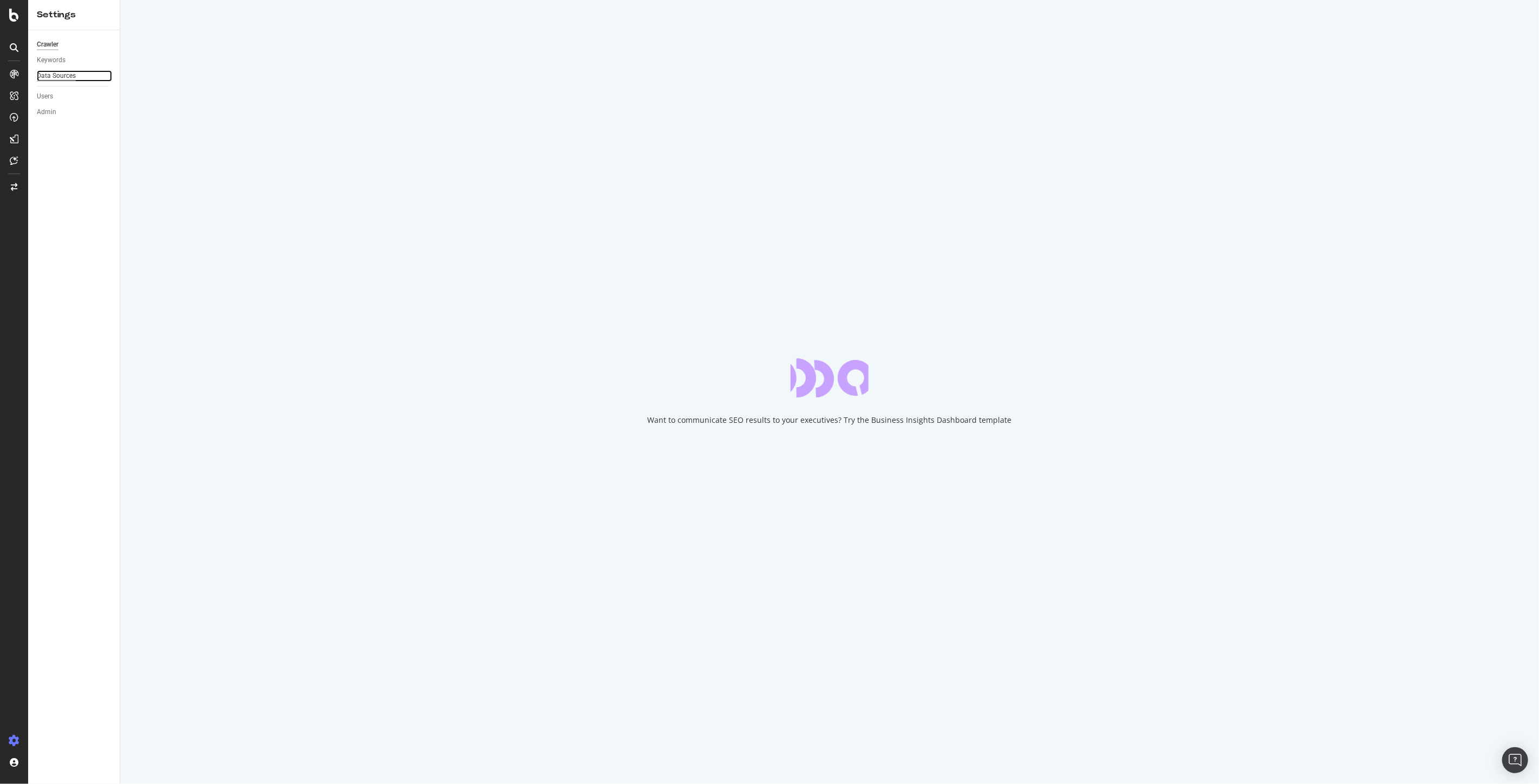
click at [60, 74] on div "Data Sources" at bounding box center [56, 76] width 39 height 11
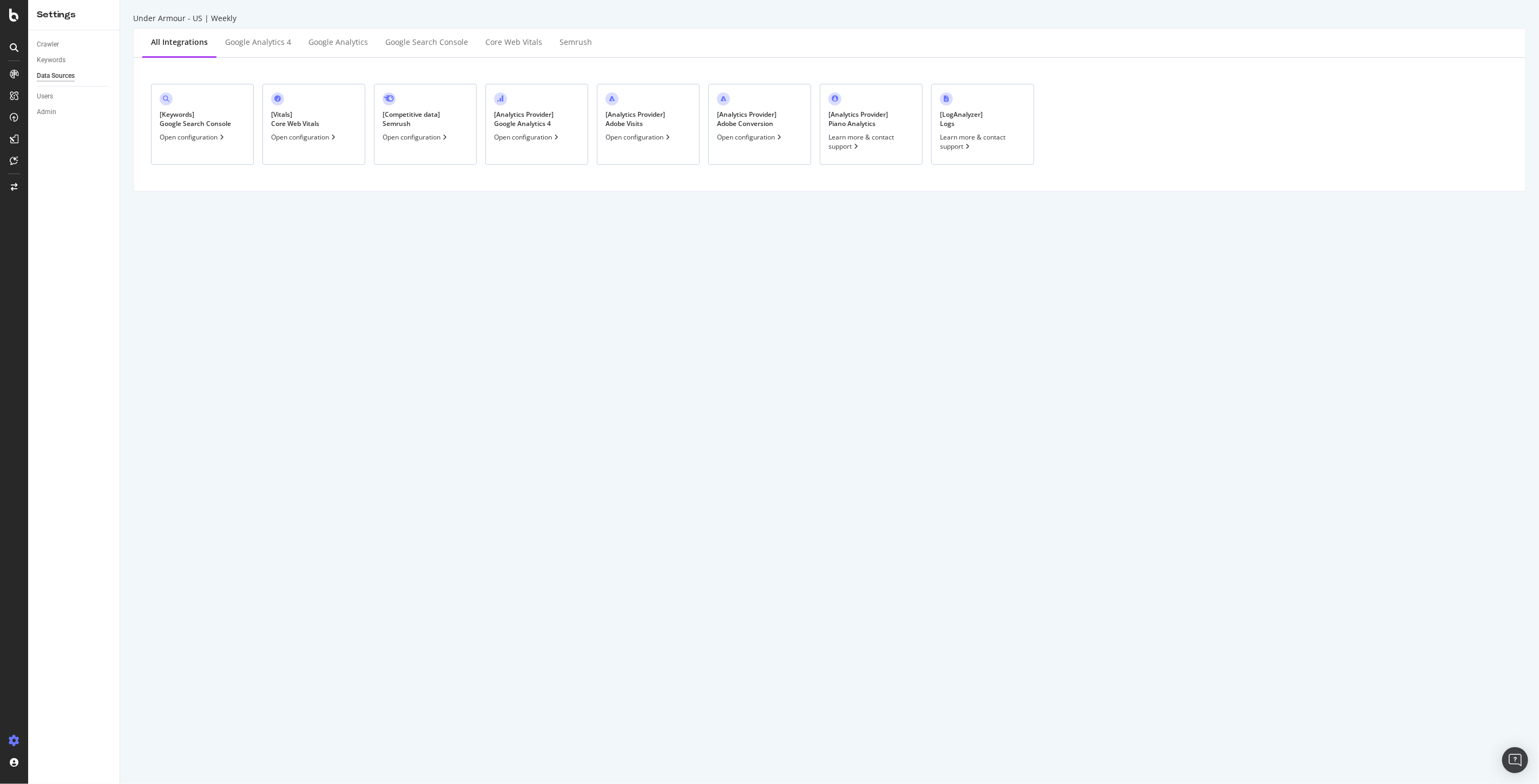
click at [733, 139] on div "Open configuration" at bounding box center [750, 137] width 67 height 9
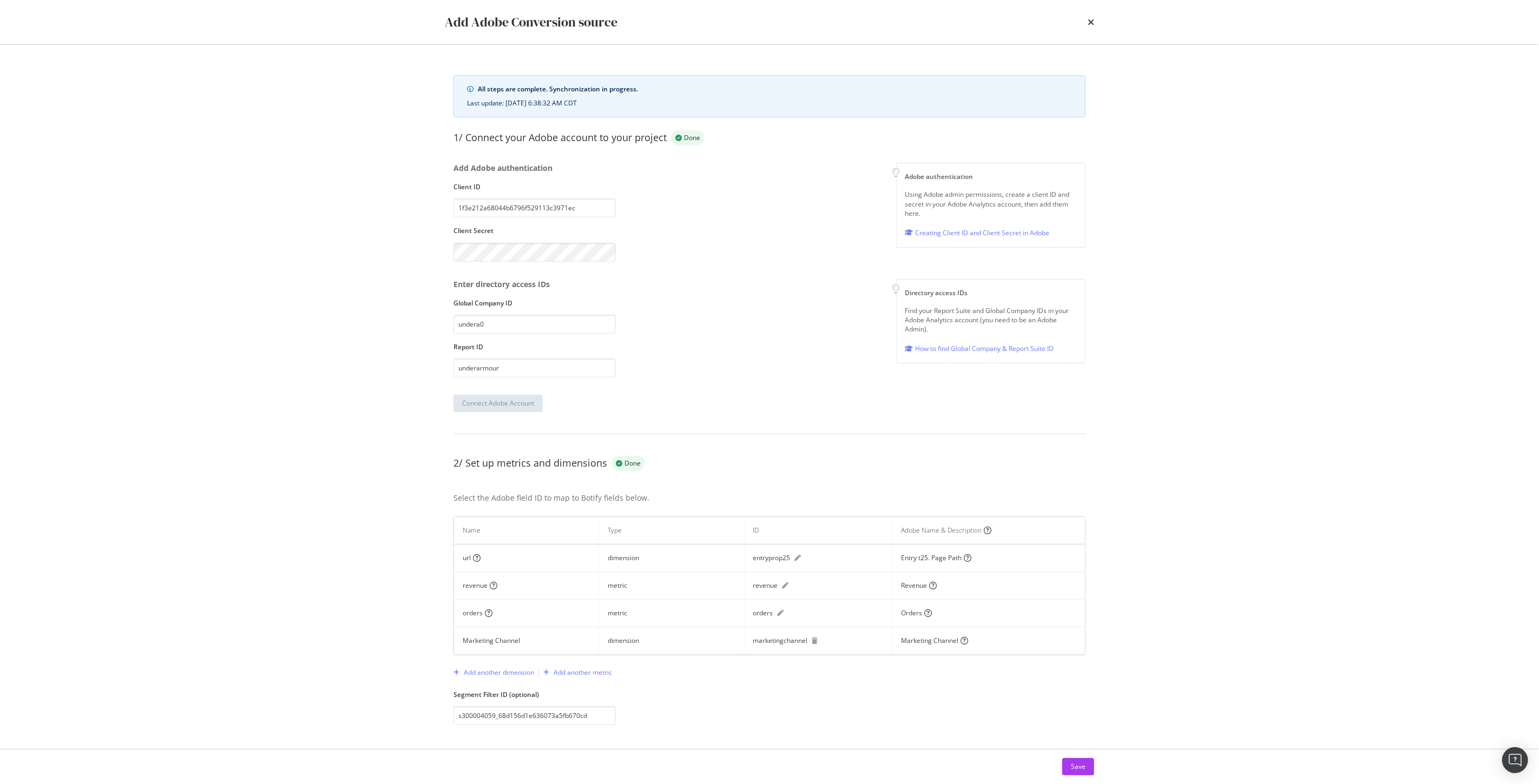
scroll to position [7, 0]
click at [595, 710] on input "s300004059_68d156d1e636073a5fb670cd" at bounding box center [534, 709] width 162 height 19
click at [1093, 22] on icon "times" at bounding box center [1091, 22] width 7 height 9
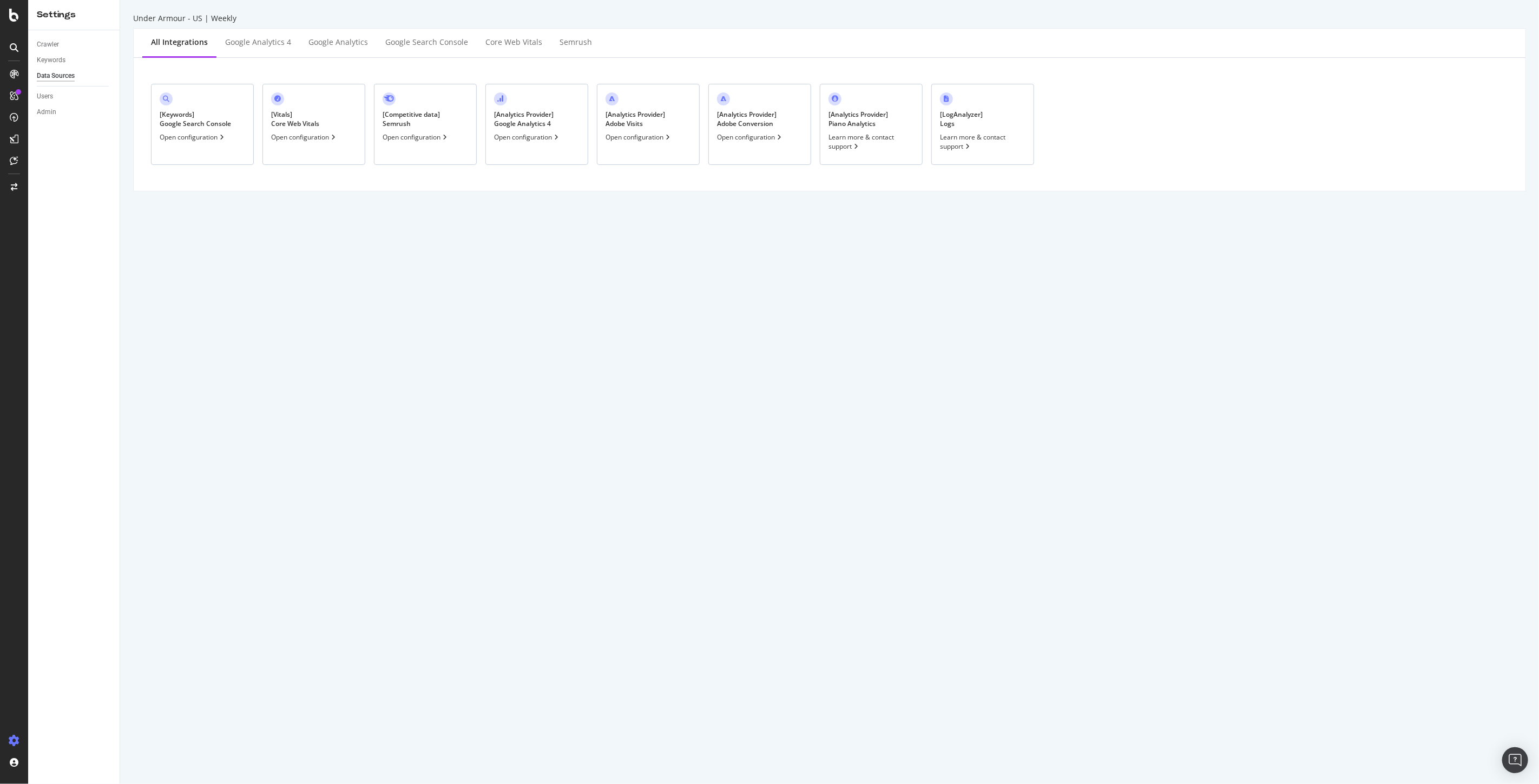
click at [625, 126] on div "[ Analytics Provider ] Adobe Visits" at bounding box center [635, 119] width 59 height 19
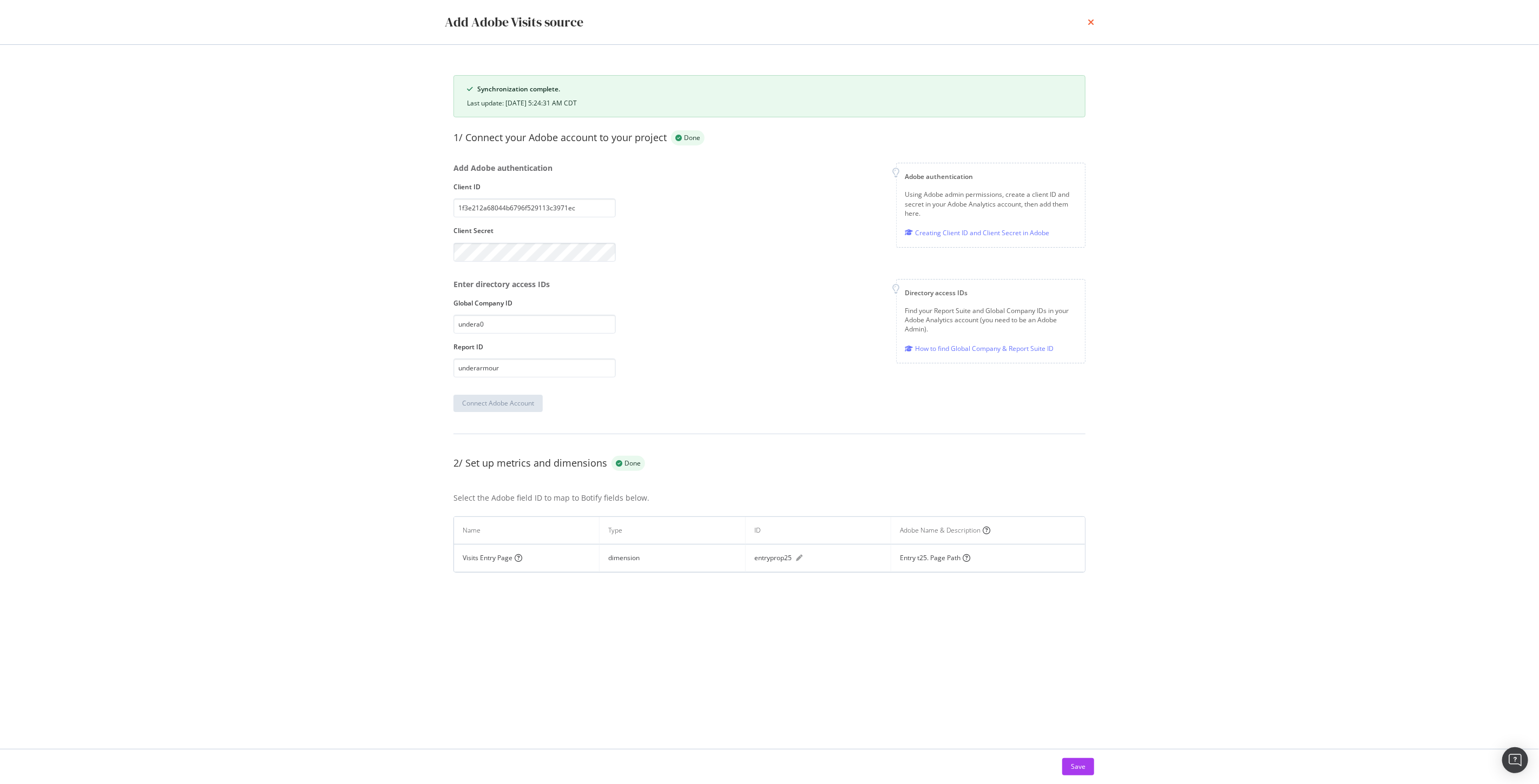
click at [1089, 26] on icon "times" at bounding box center [1091, 22] width 7 height 9
